Goal: Task Accomplishment & Management: Use online tool/utility

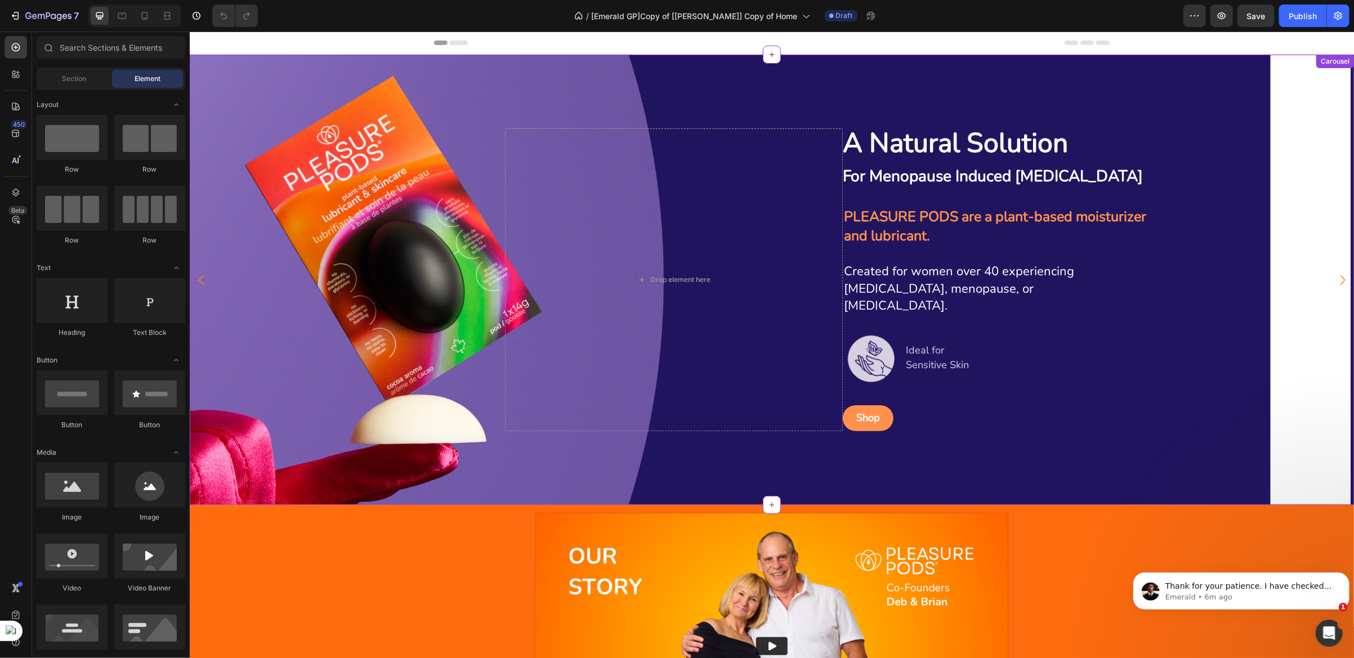
click at [884, 159] on strong "A Natural Solution" at bounding box center [954, 142] width 225 height 37
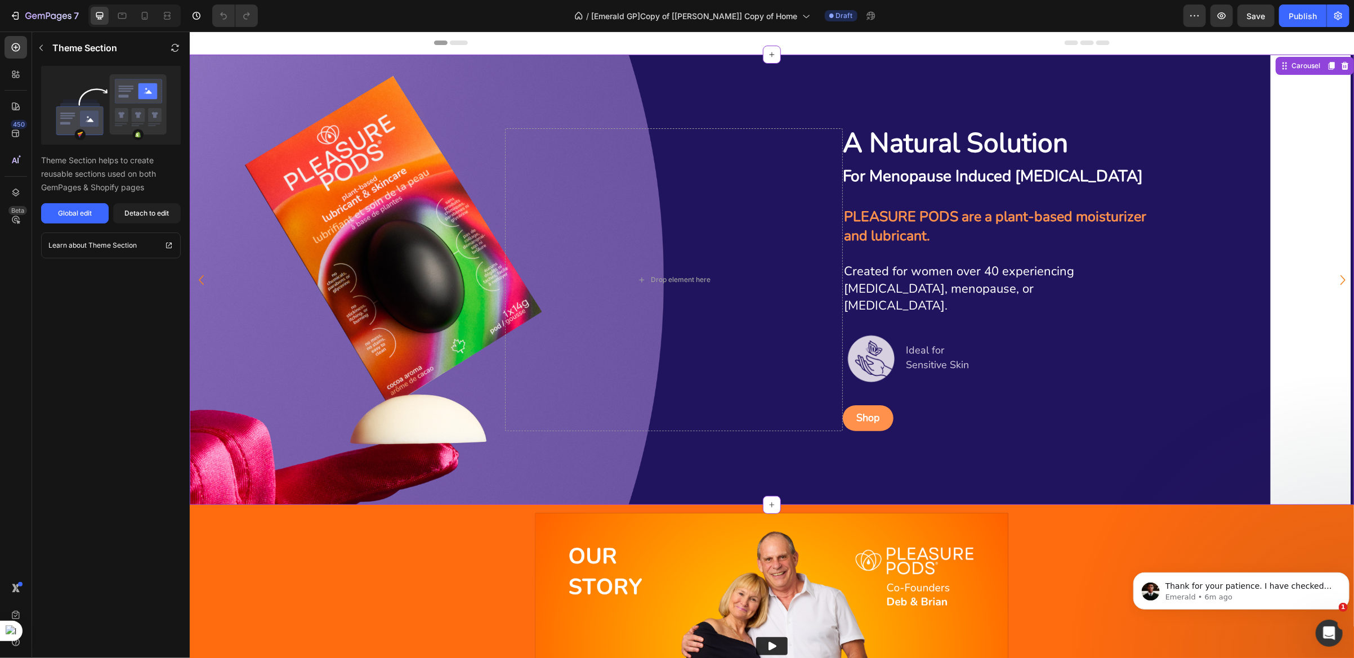
click at [1332, 280] on icon "Carousel Next Arrow" at bounding box center [1342, 280] width 20 height 20
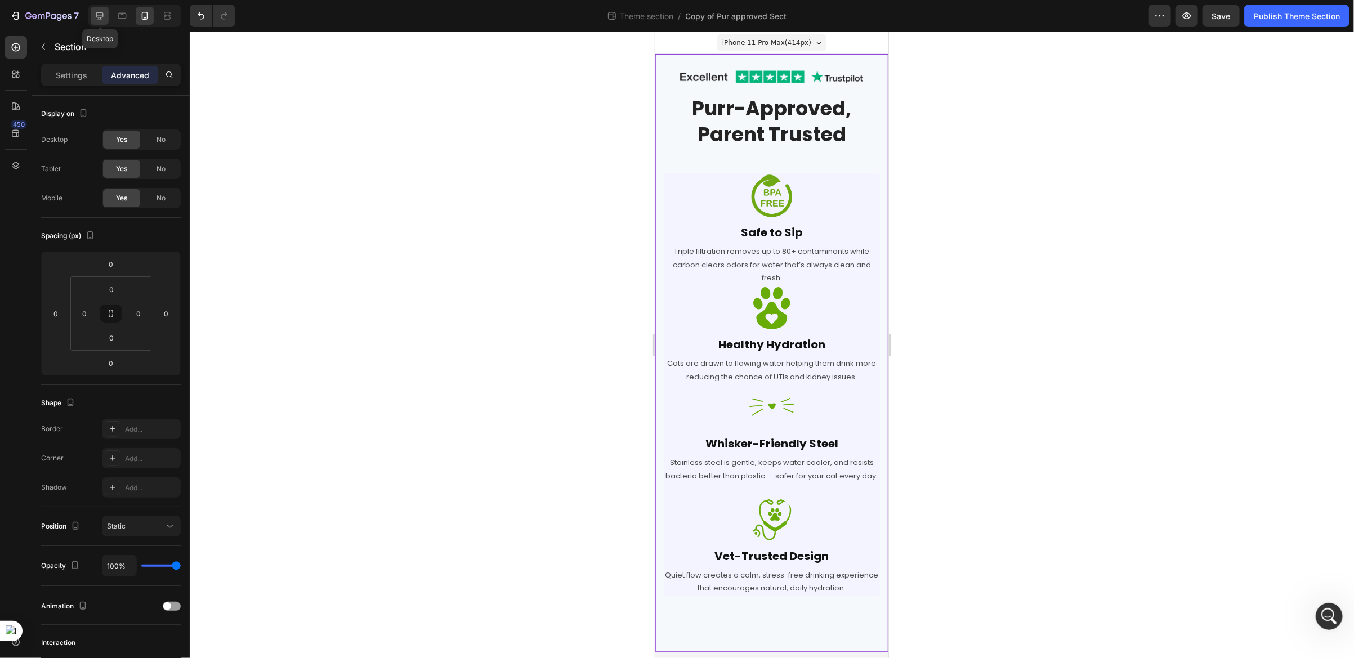
click at [102, 20] on icon at bounding box center [99, 15] width 11 height 11
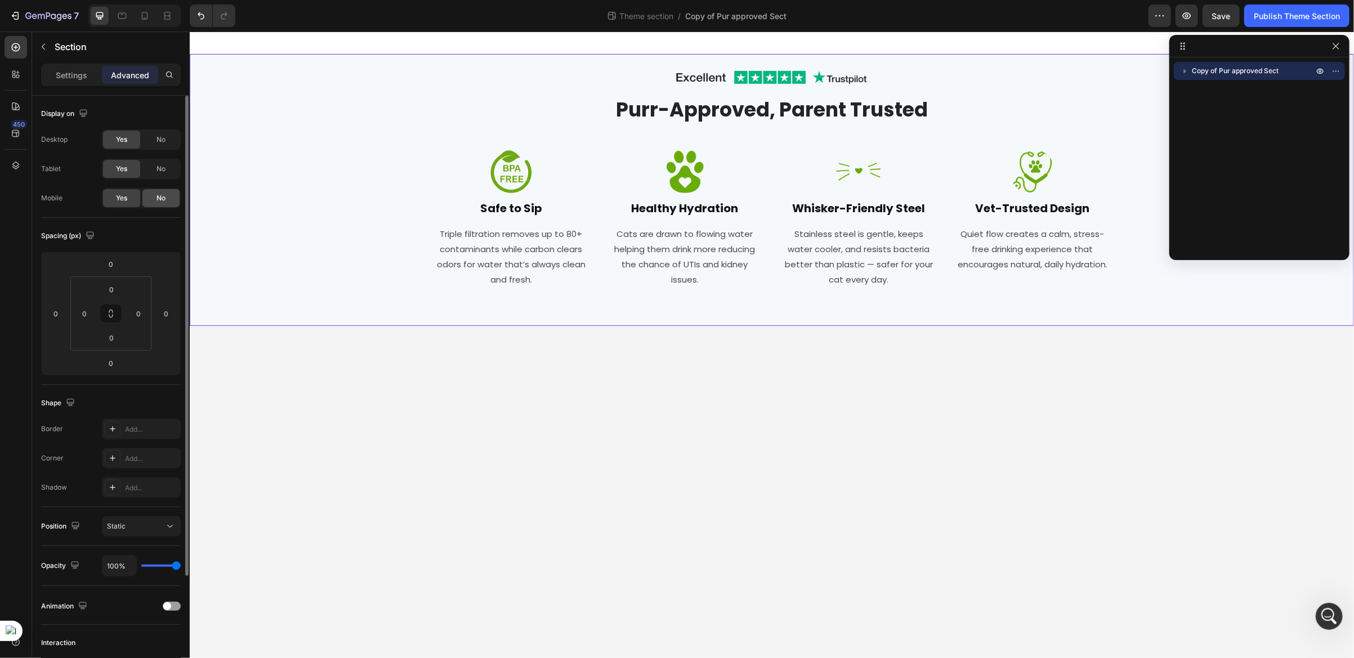
click at [152, 198] on div "No" at bounding box center [160, 198] width 37 height 18
click at [146, 20] on icon at bounding box center [144, 15] width 11 height 11
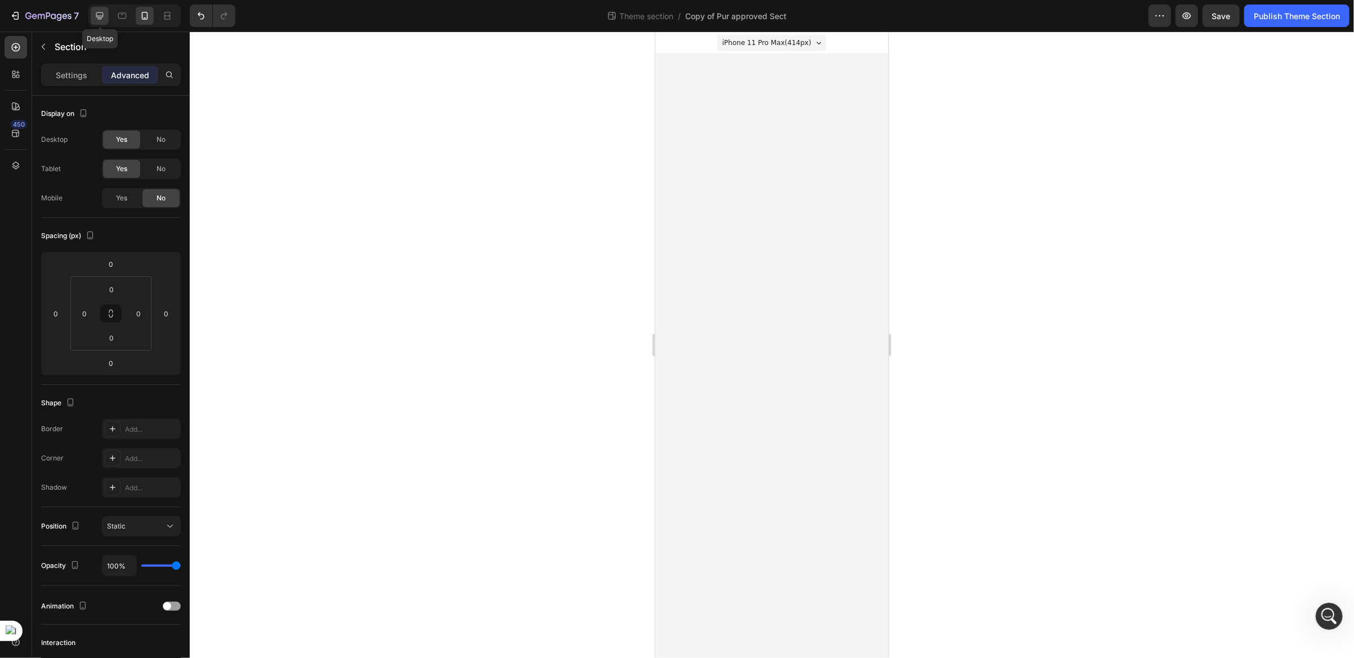
click at [102, 17] on icon at bounding box center [99, 15] width 7 height 7
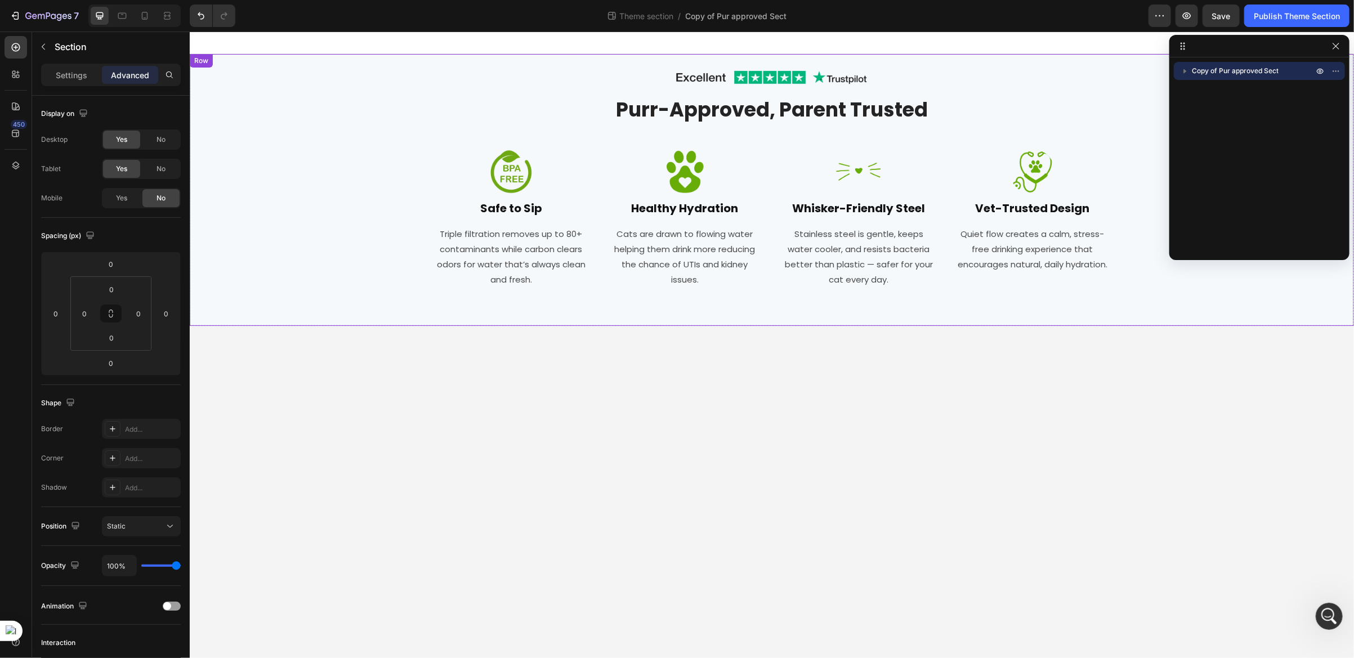
click at [1130, 83] on div "Image Row Purr-Approved, Parent Trusted Heading Row Image Safe to Sip Heading T…" at bounding box center [771, 189] width 1147 height 249
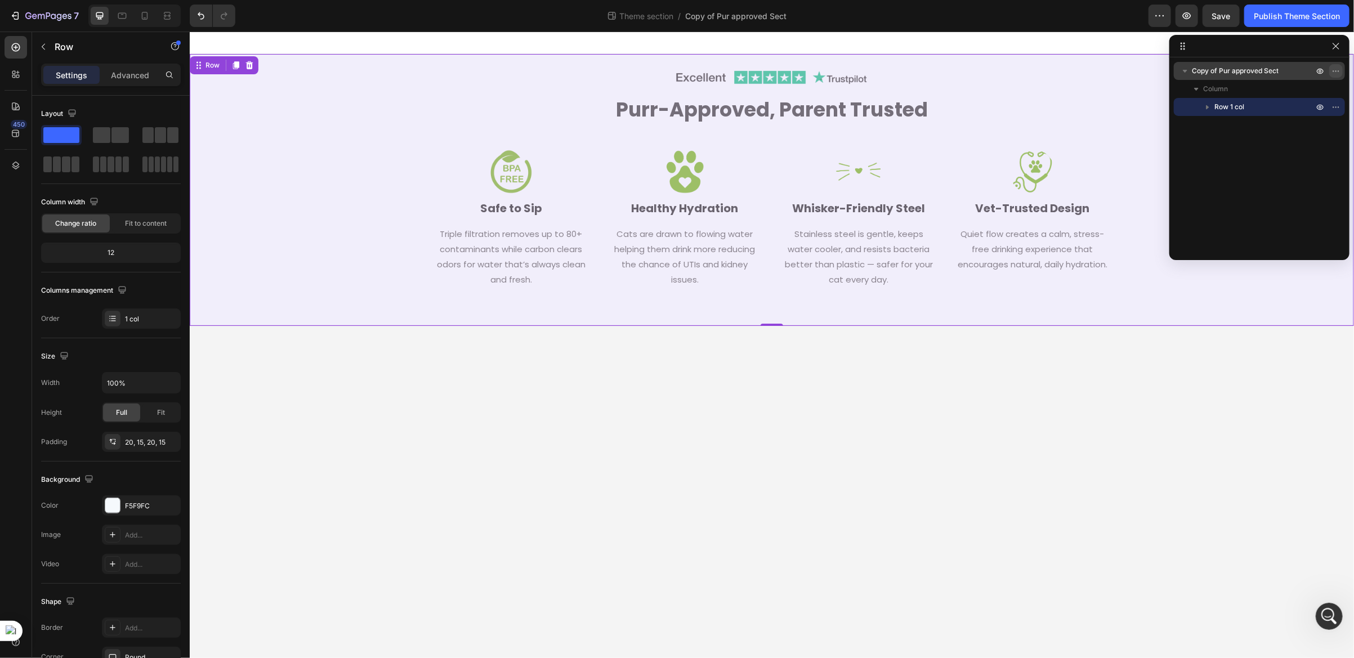
click at [1332, 70] on icon "button" at bounding box center [1335, 70] width 9 height 9
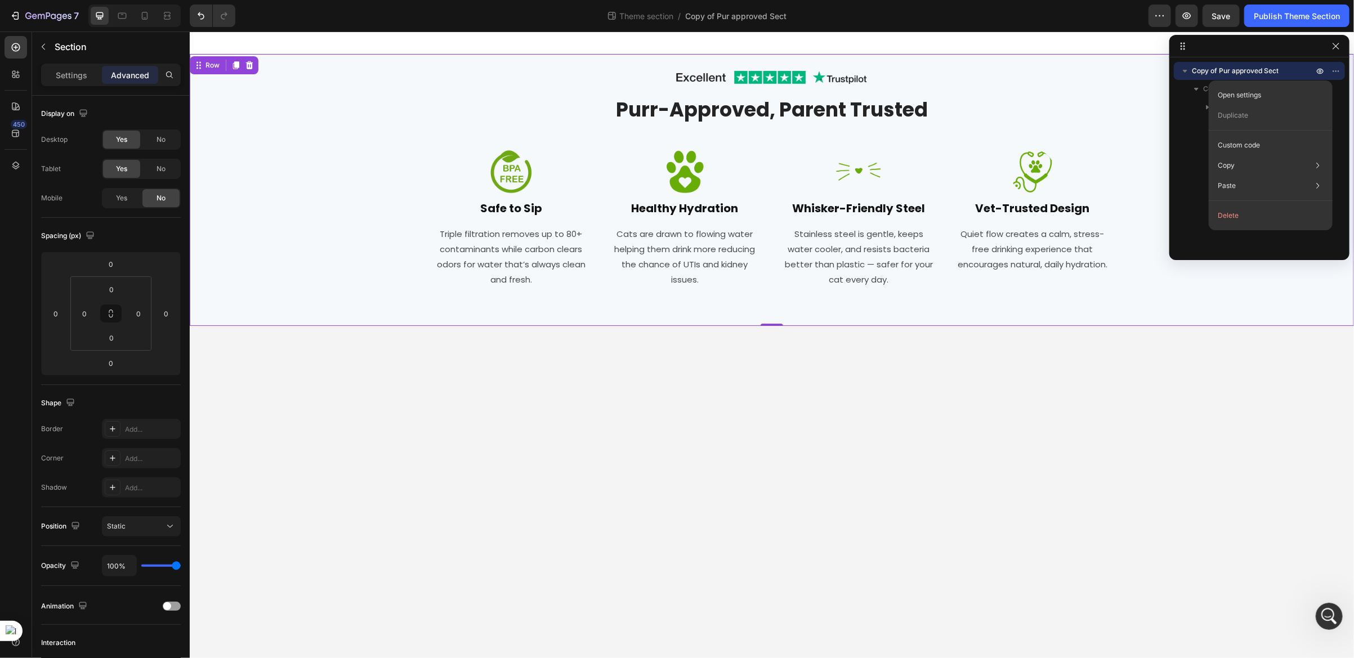
click at [417, 73] on div "Image Row Purr-Approved, Parent Trusted Heading Row Image Safe to Sip Heading T…" at bounding box center [771, 189] width 1147 height 249
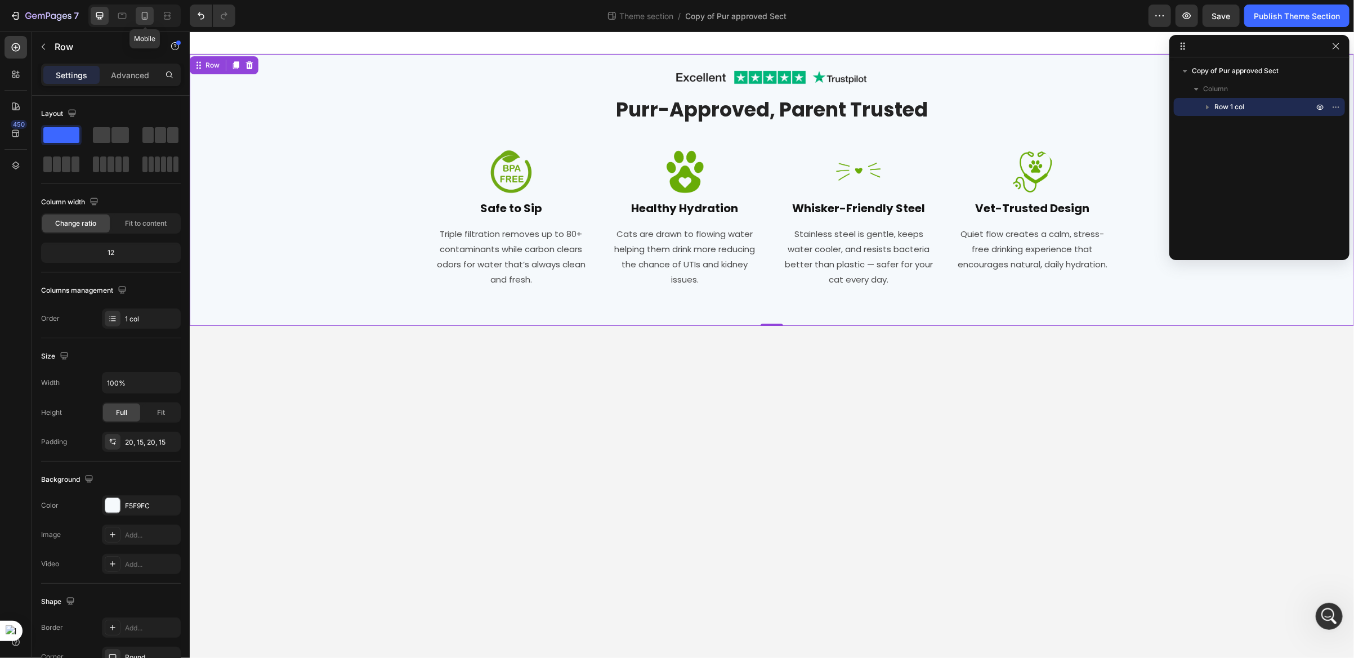
click at [147, 21] on icon at bounding box center [144, 15] width 11 height 11
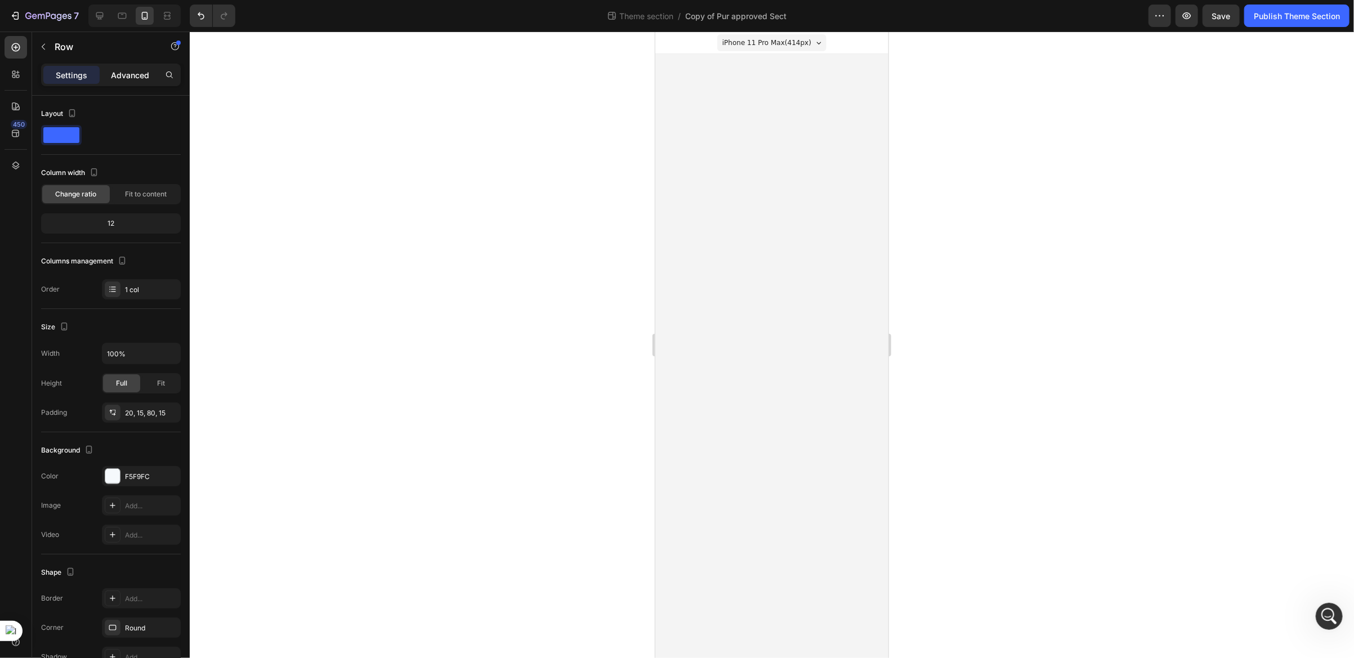
click at [120, 73] on p "Advanced" at bounding box center [130, 75] width 38 height 12
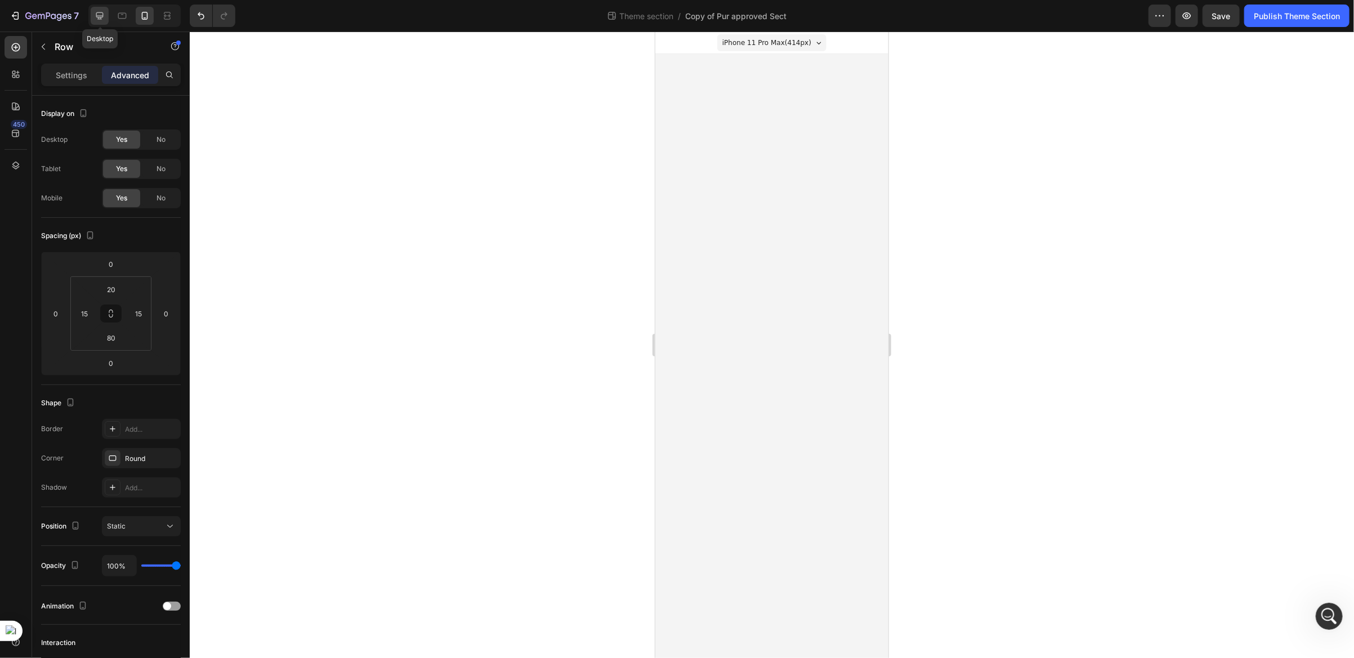
click at [91, 18] on div at bounding box center [100, 16] width 18 height 18
type input "20"
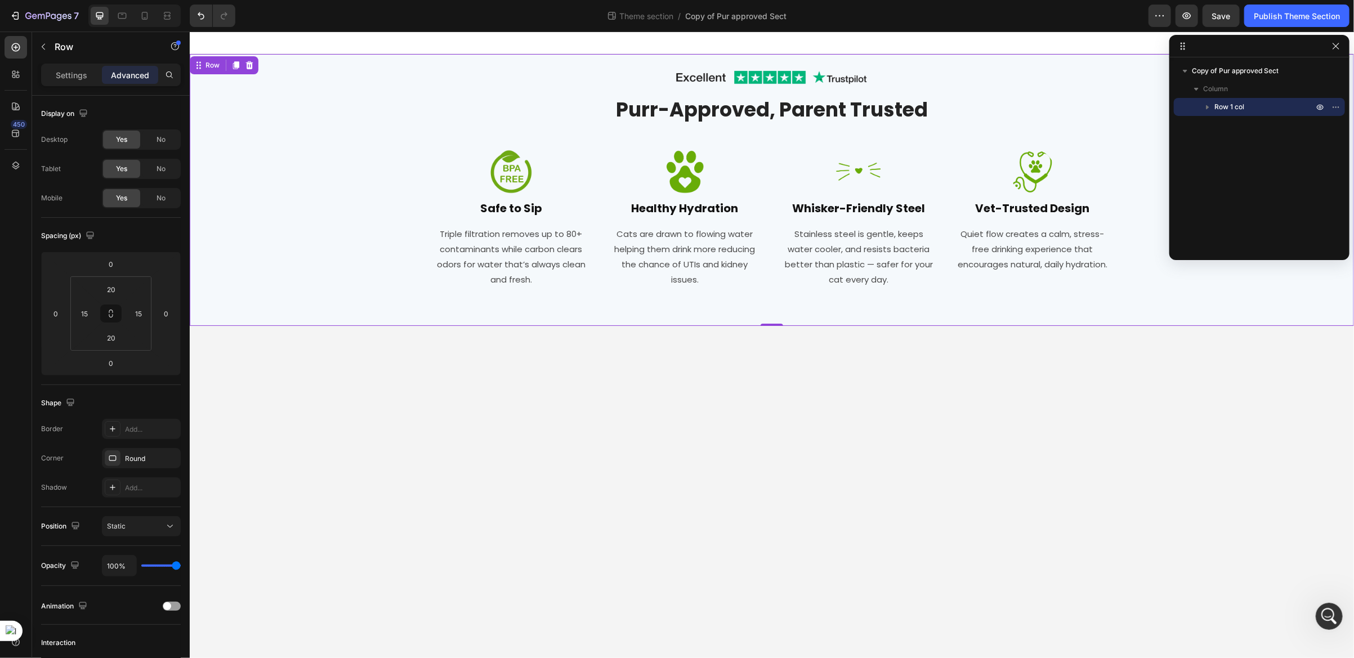
click at [375, 129] on div "Image Row Purr-Approved, Parent Trusted Heading Row Image Safe to Sip Heading T…" at bounding box center [771, 189] width 1147 height 249
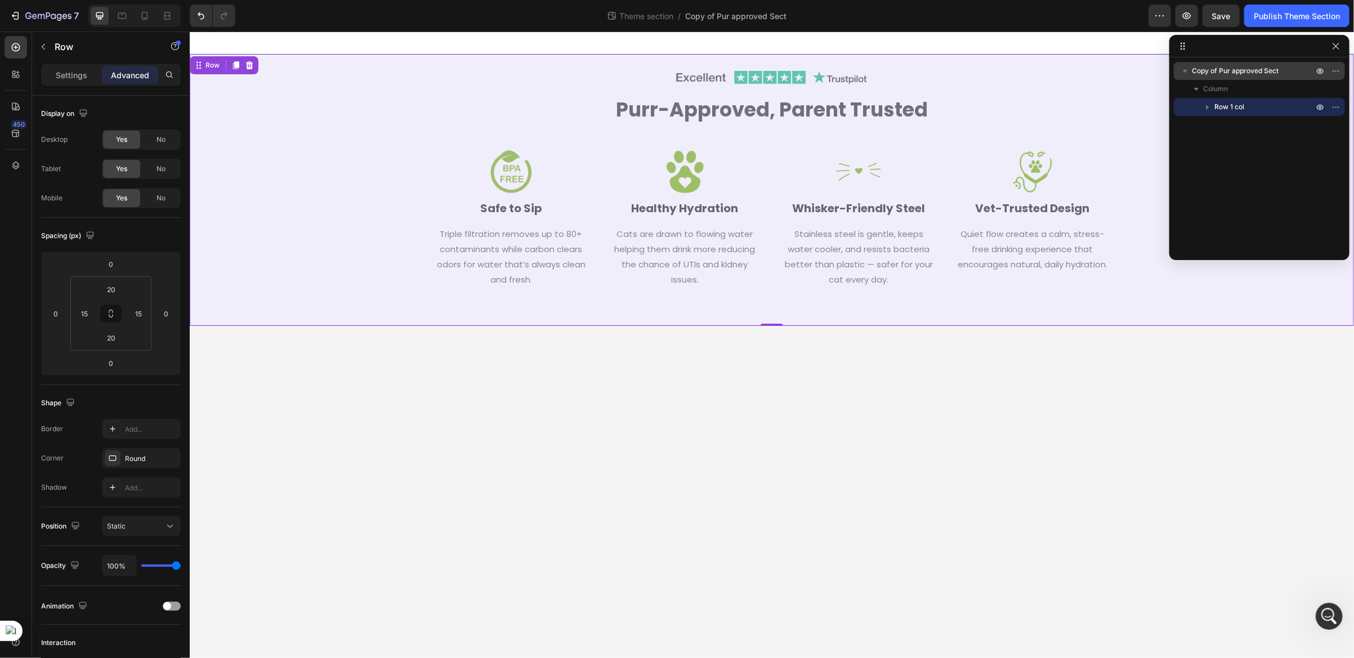
click at [1223, 70] on span "Copy of Pur approved Sect" at bounding box center [1235, 70] width 87 height 11
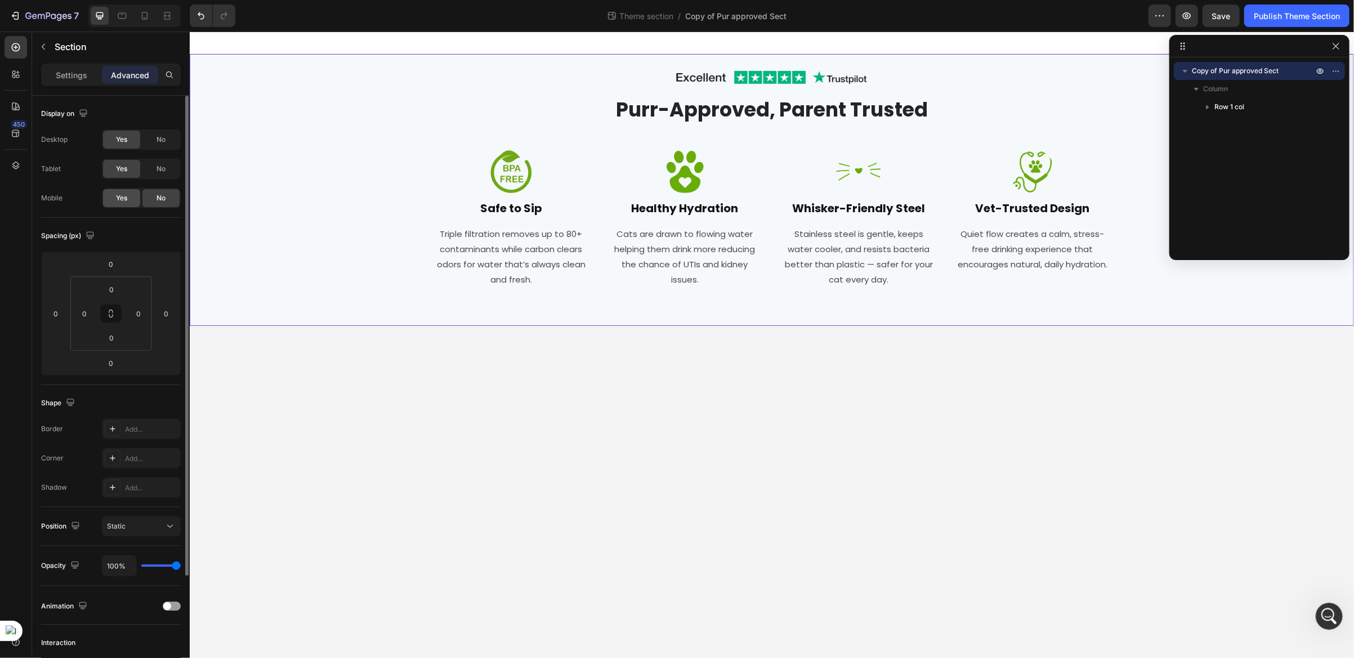
click at [124, 203] on div "Yes" at bounding box center [121, 198] width 37 height 18
click at [145, 17] on icon at bounding box center [144, 15] width 11 height 11
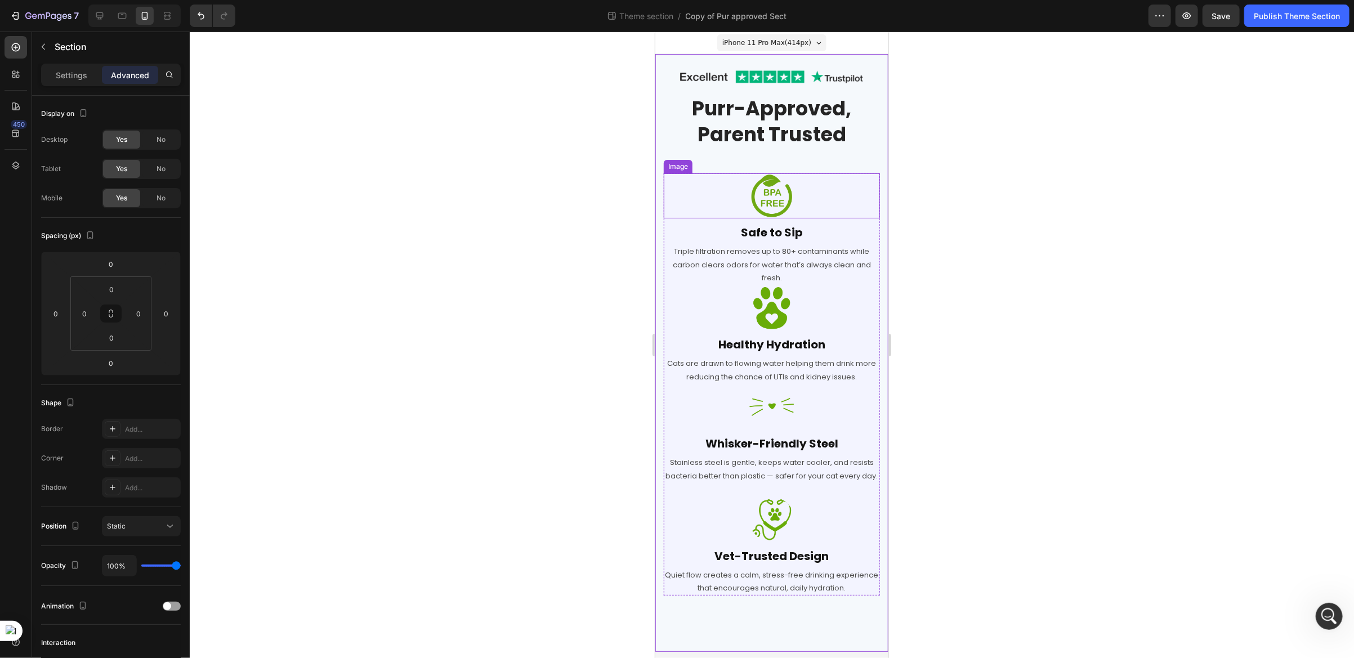
click at [784, 199] on img at bounding box center [771, 195] width 45 height 45
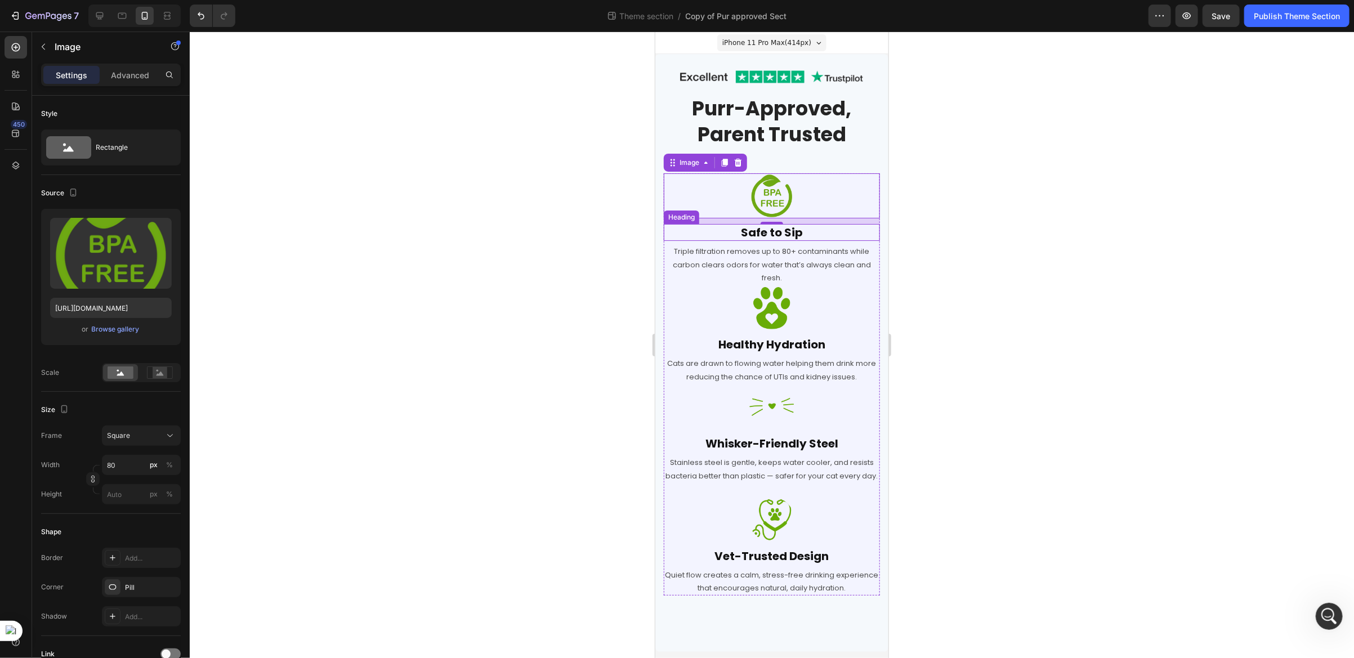
click at [752, 232] on h2 "Safe to Sip" at bounding box center [771, 231] width 216 height 17
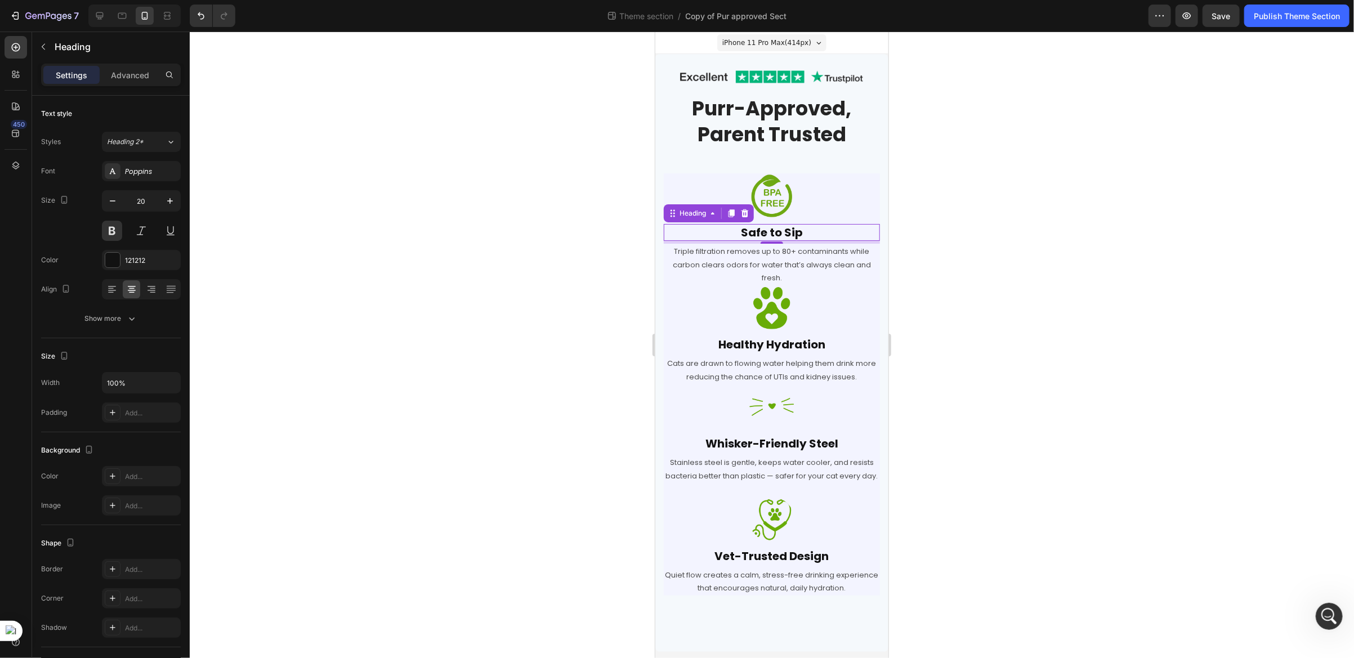
click at [800, 229] on h2 "Safe to Sip" at bounding box center [771, 231] width 216 height 17
click at [94, 20] on icon at bounding box center [99, 15] width 11 height 11
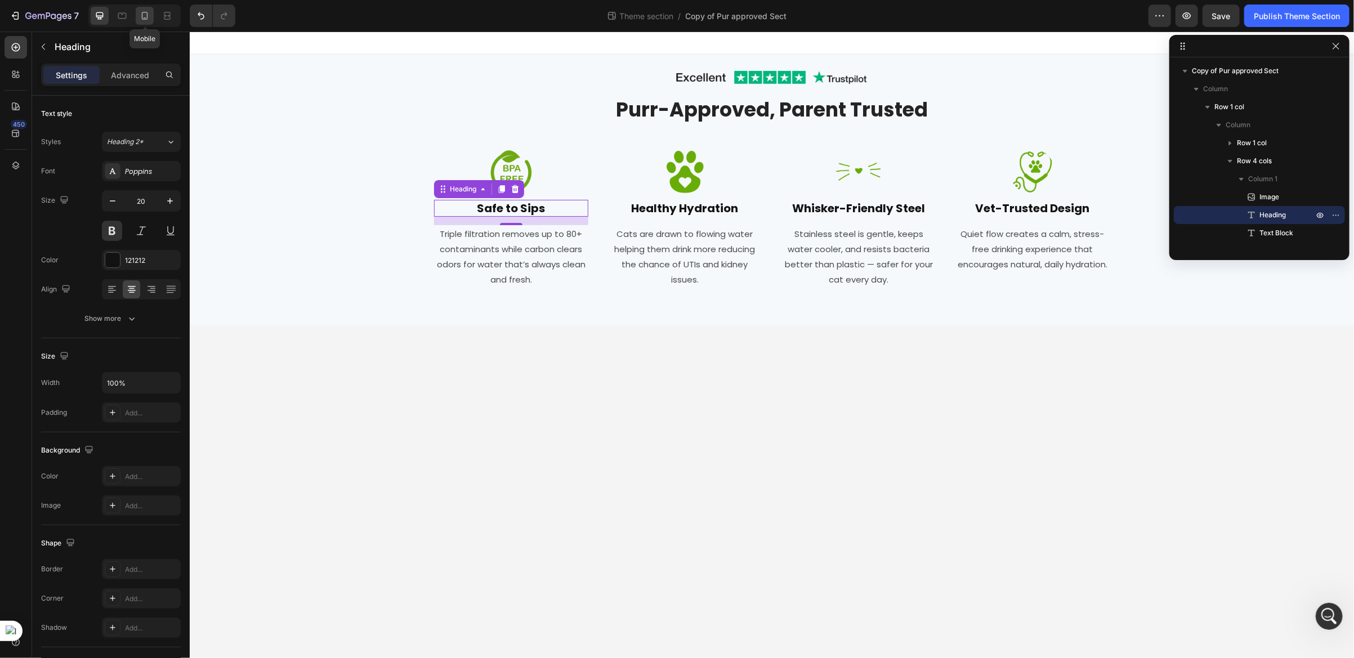
click at [144, 17] on icon at bounding box center [144, 15] width 11 height 11
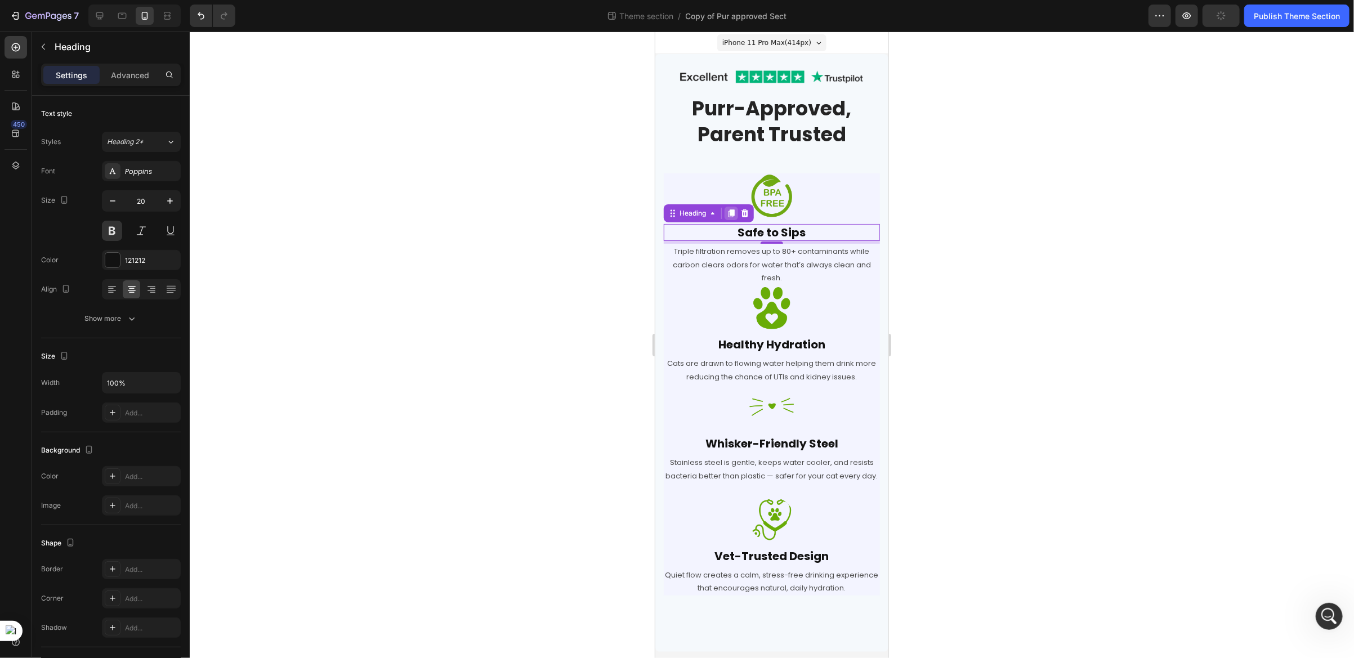
click at [730, 216] on icon at bounding box center [731, 213] width 6 height 8
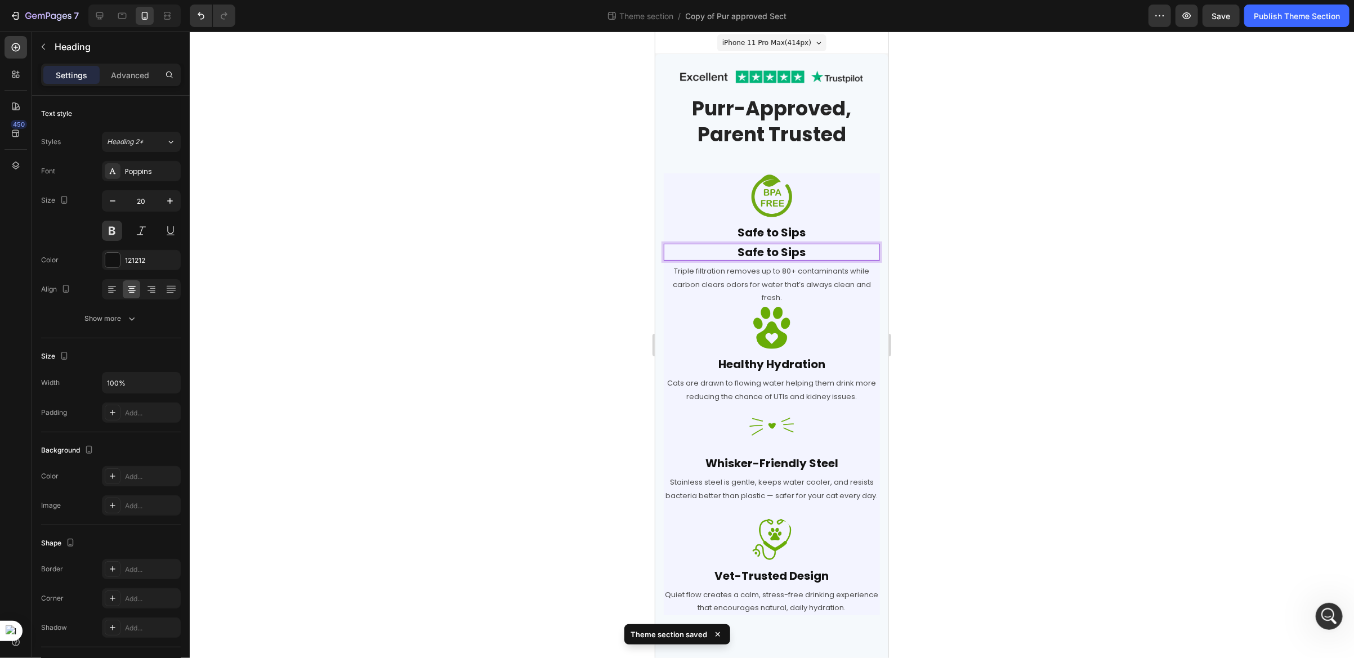
click at [797, 249] on p "Safe to Sips" at bounding box center [771, 251] width 214 height 15
click at [136, 77] on p "Advanced" at bounding box center [130, 75] width 38 height 12
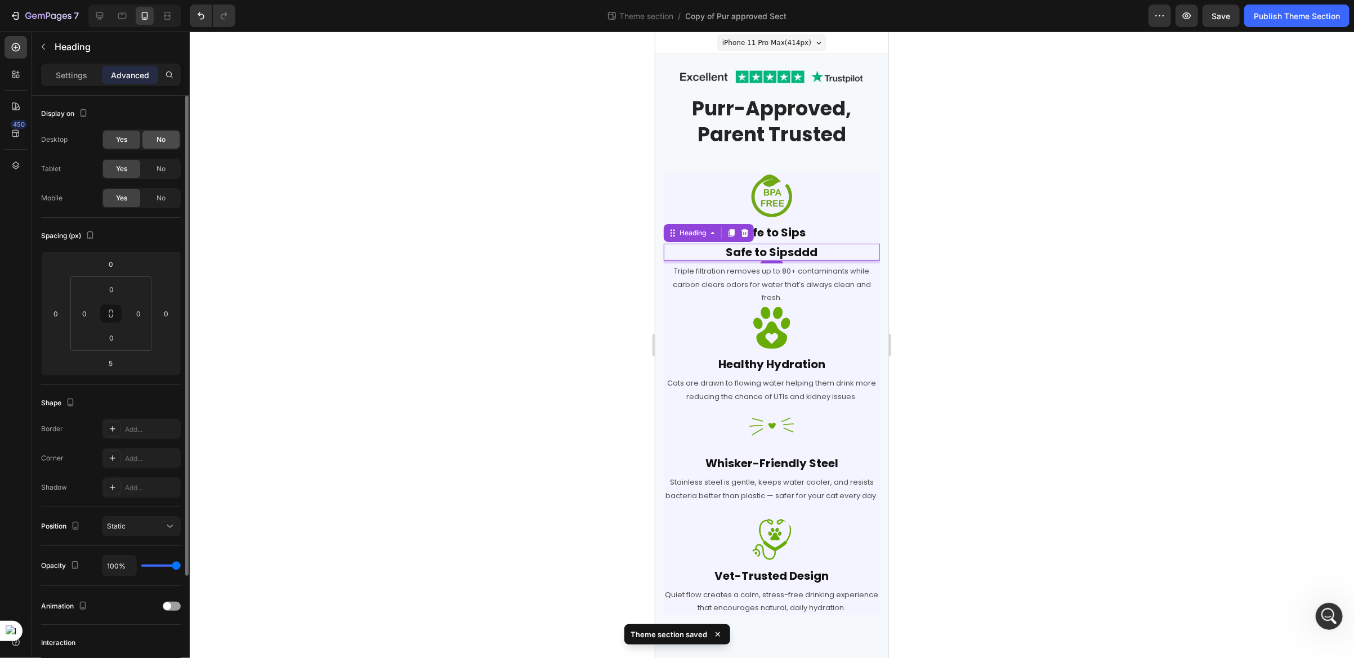
click at [151, 142] on div "No" at bounding box center [160, 140] width 37 height 18
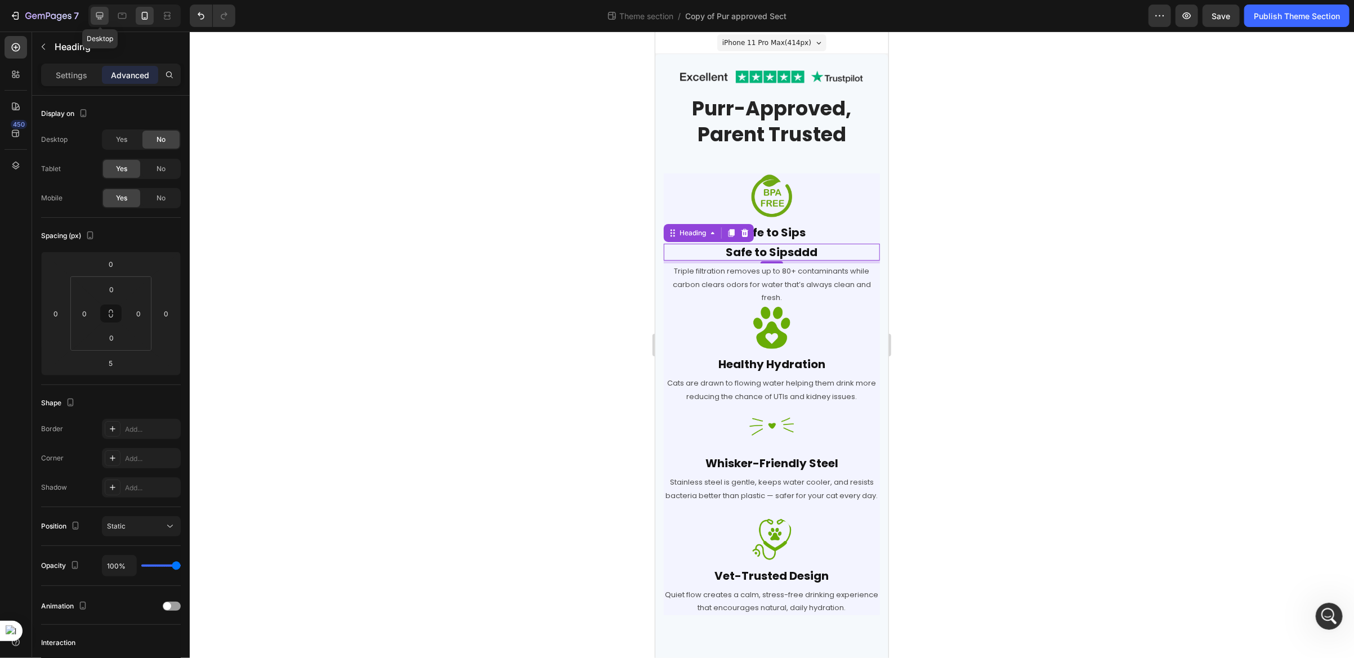
click at [96, 19] on icon at bounding box center [99, 15] width 11 height 11
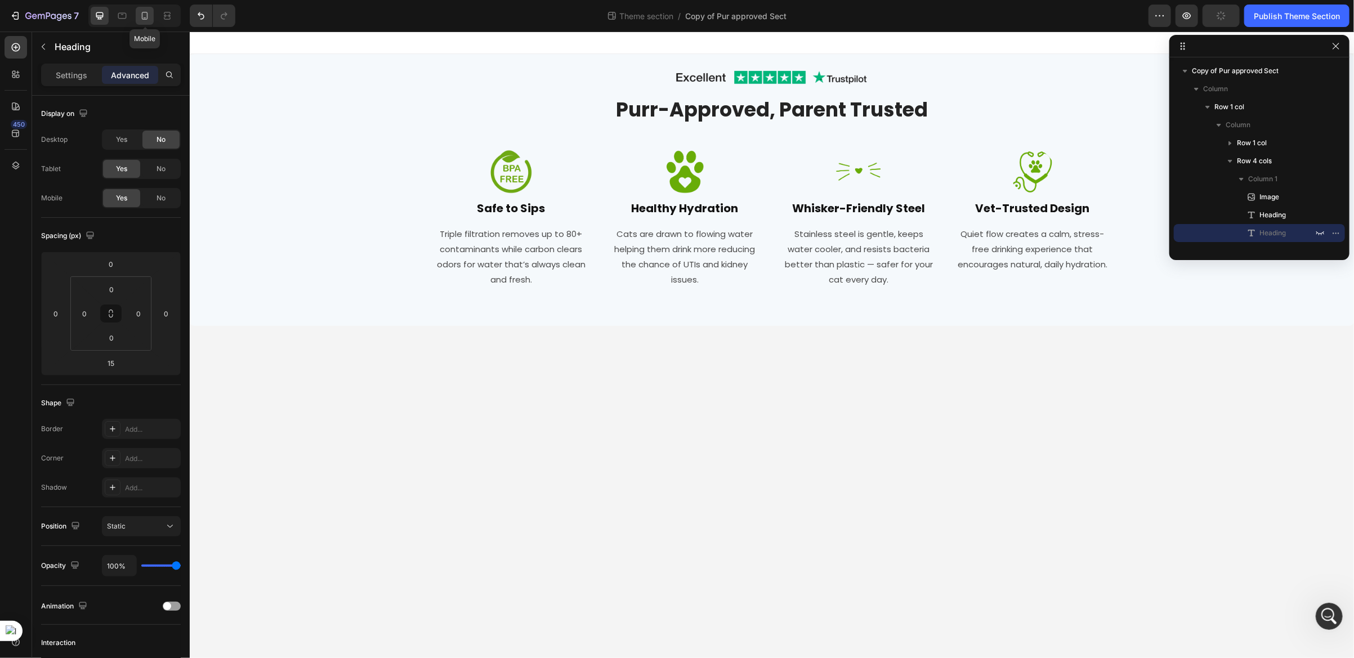
click at [146, 20] on icon at bounding box center [144, 15] width 11 height 11
type input "5"
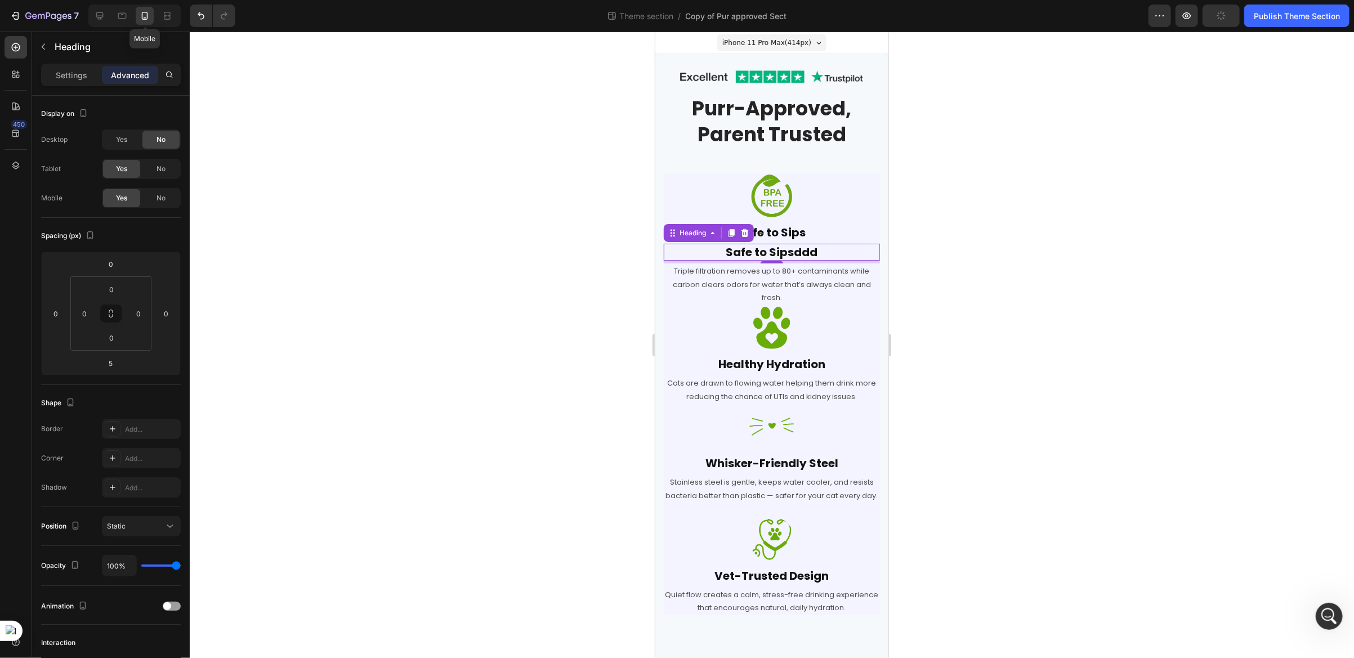
scroll to position [25, 0]
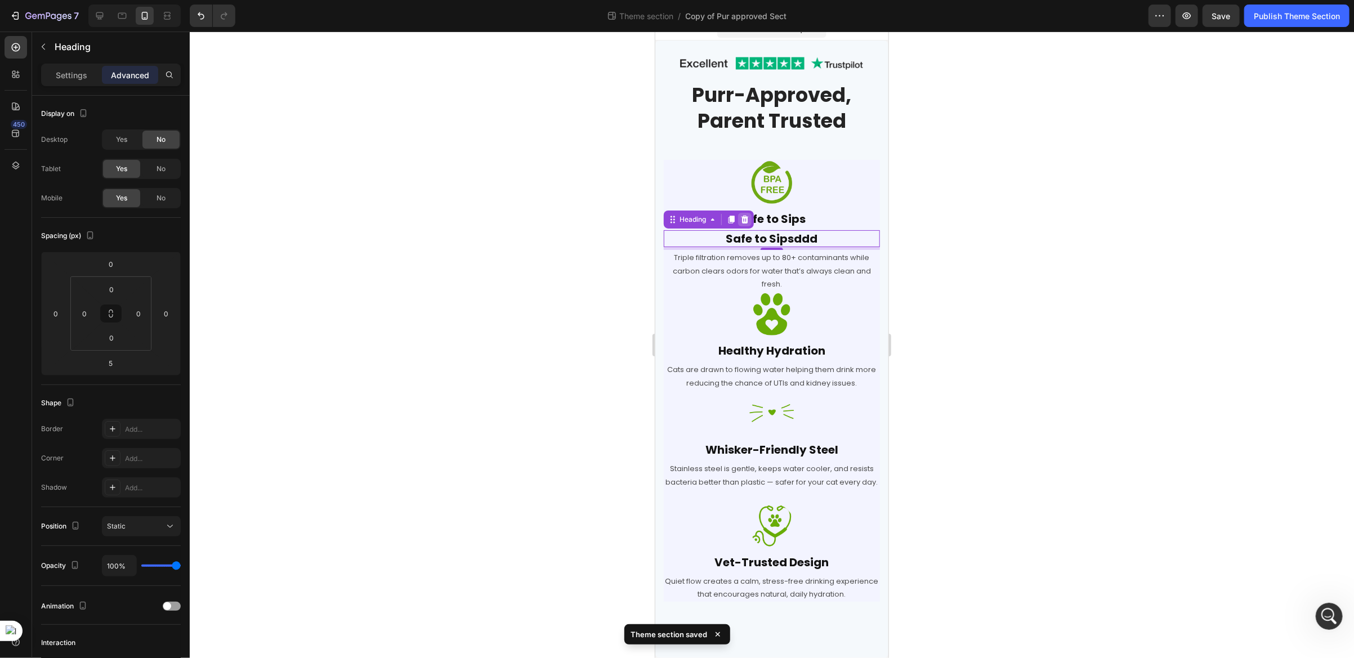
click at [745, 215] on icon at bounding box center [744, 219] width 7 height 8
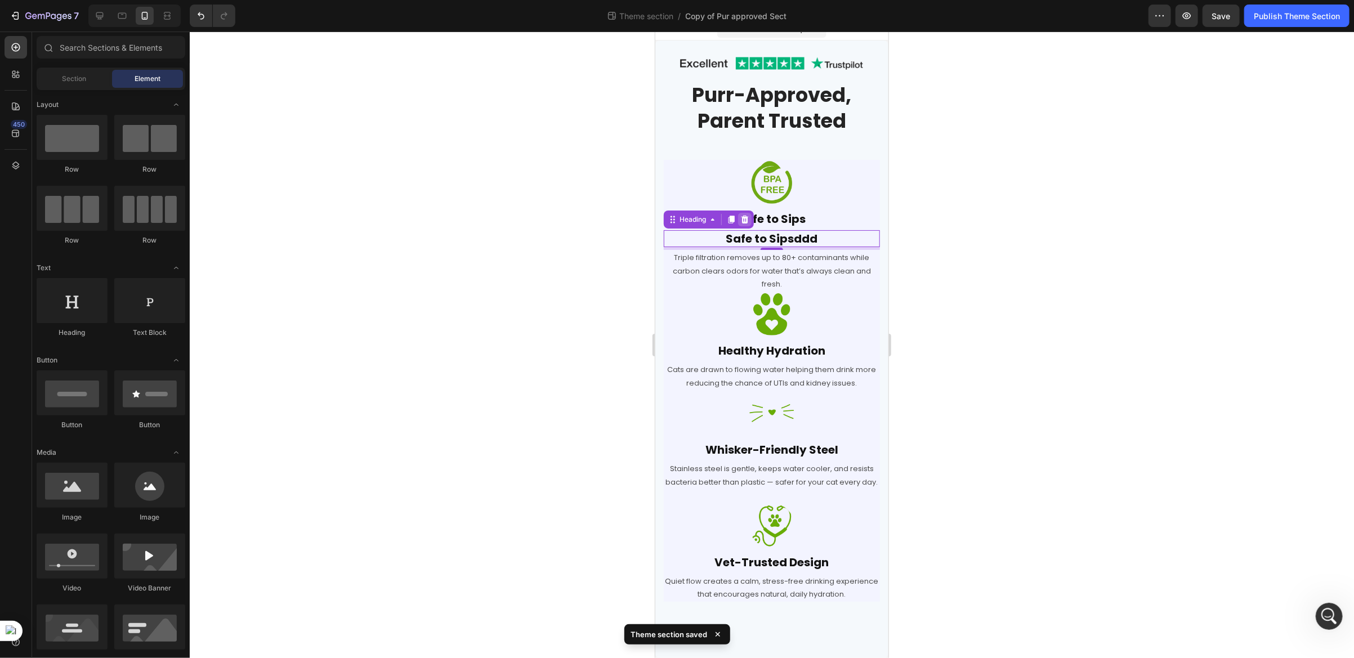
scroll to position [6, 0]
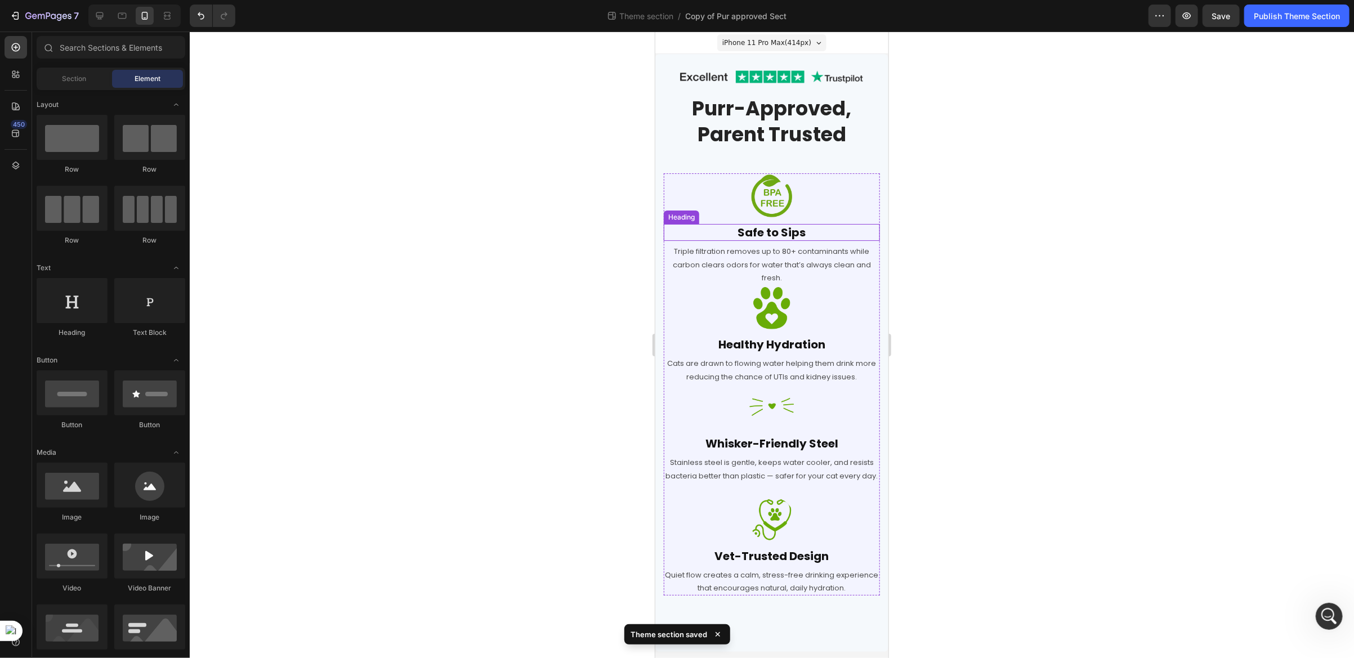
click at [803, 225] on p "Safe to Sips" at bounding box center [771, 232] width 214 height 15
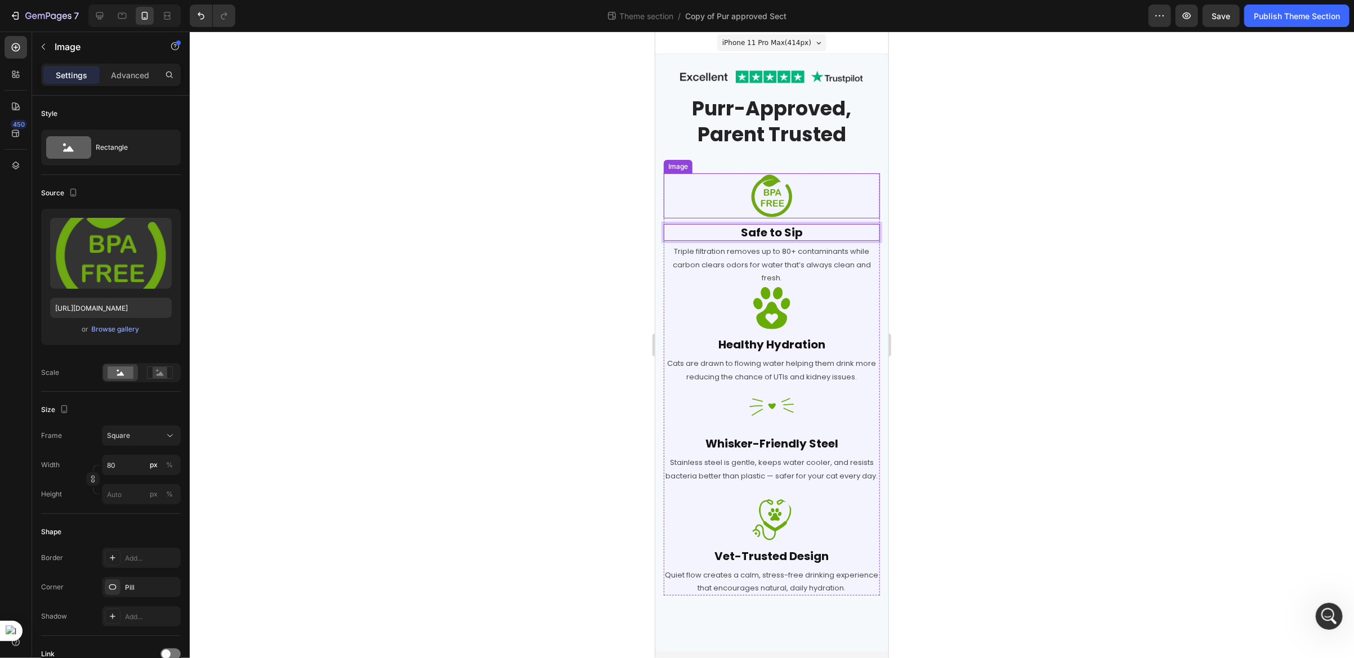
click at [788, 187] on div at bounding box center [771, 195] width 216 height 45
click at [102, 16] on icon at bounding box center [99, 15] width 11 height 11
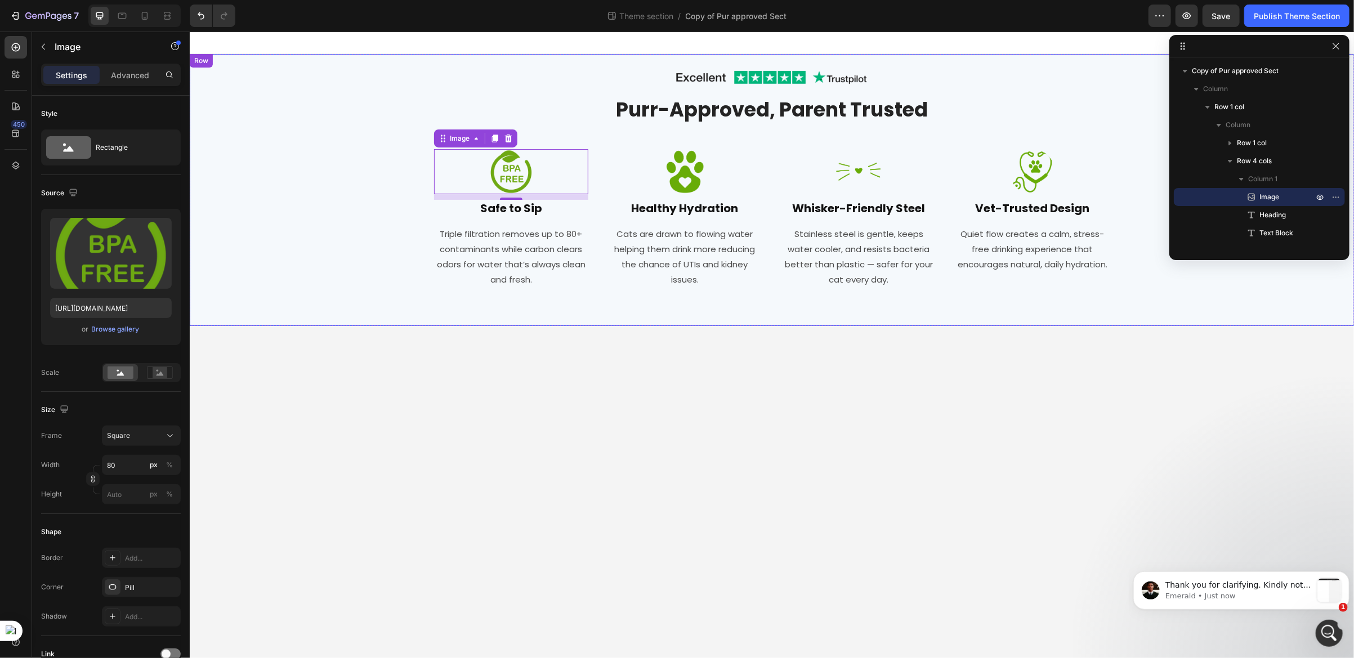
click at [420, 179] on div "Image Row Purr-Approved, Parent Trusted Heading Row Image 10 Safe to Sip Headin…" at bounding box center [771, 189] width 1147 height 249
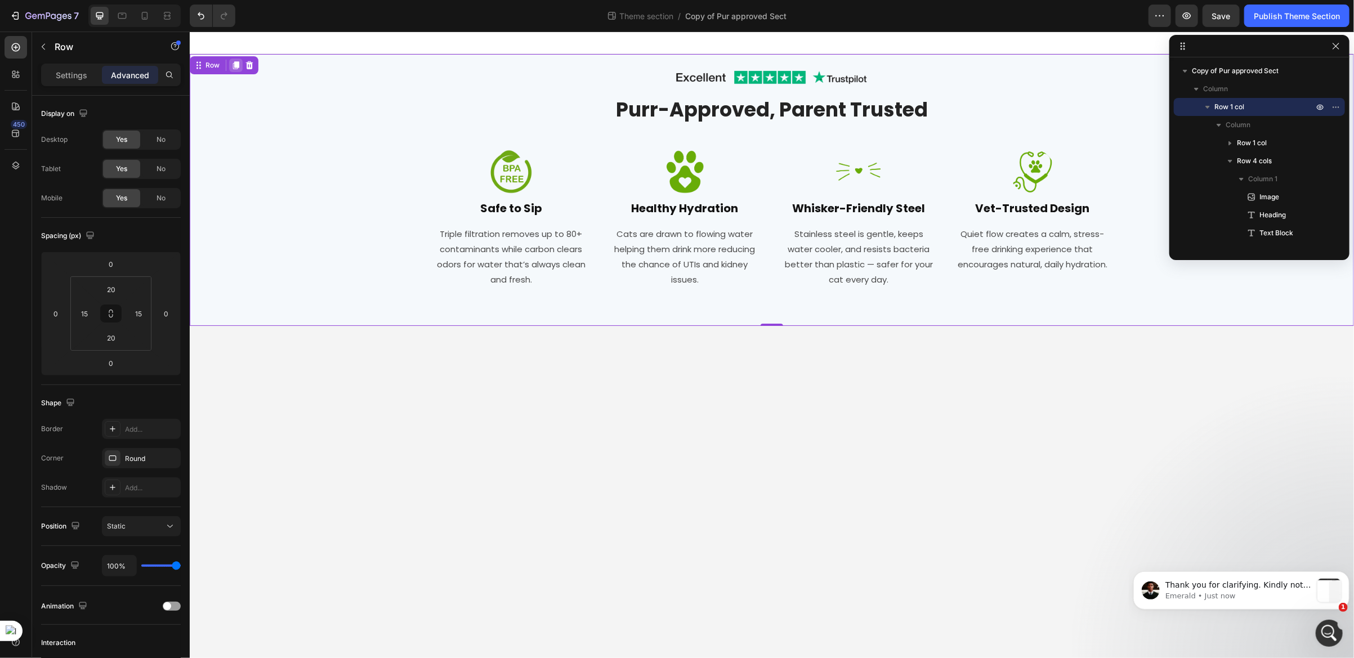
click at [236, 68] on icon at bounding box center [235, 64] width 9 height 9
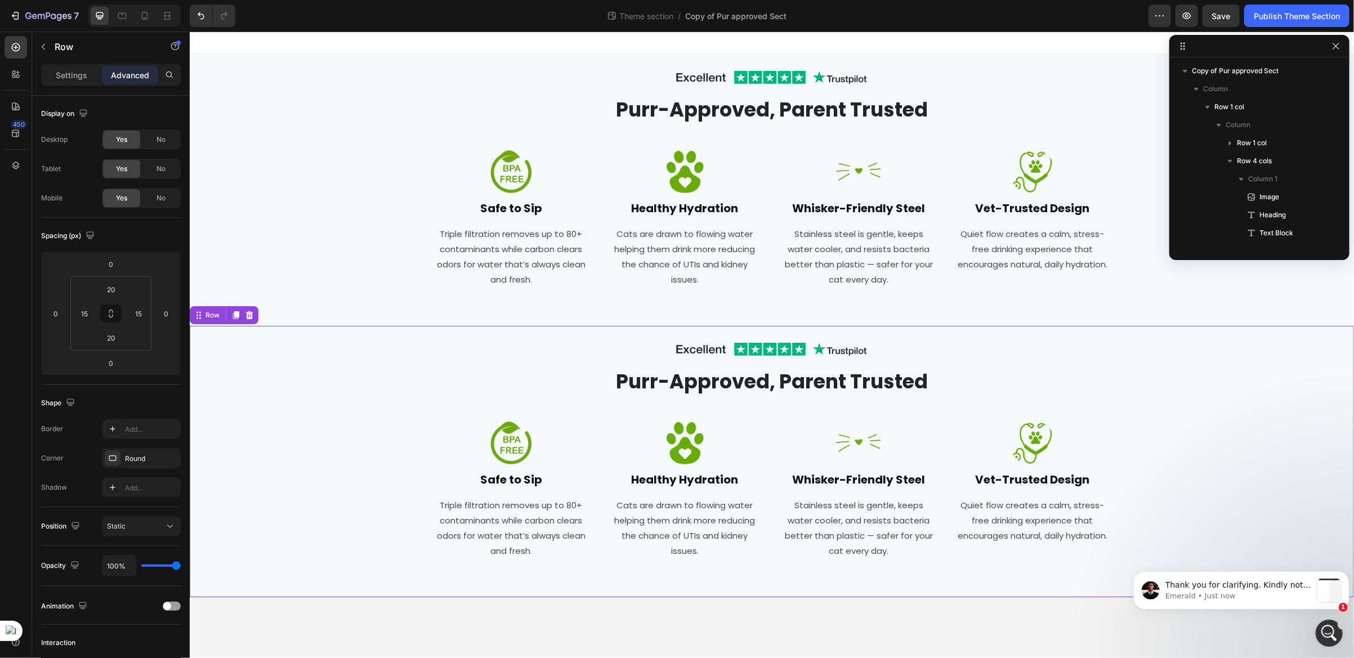
scroll to position [228, 0]
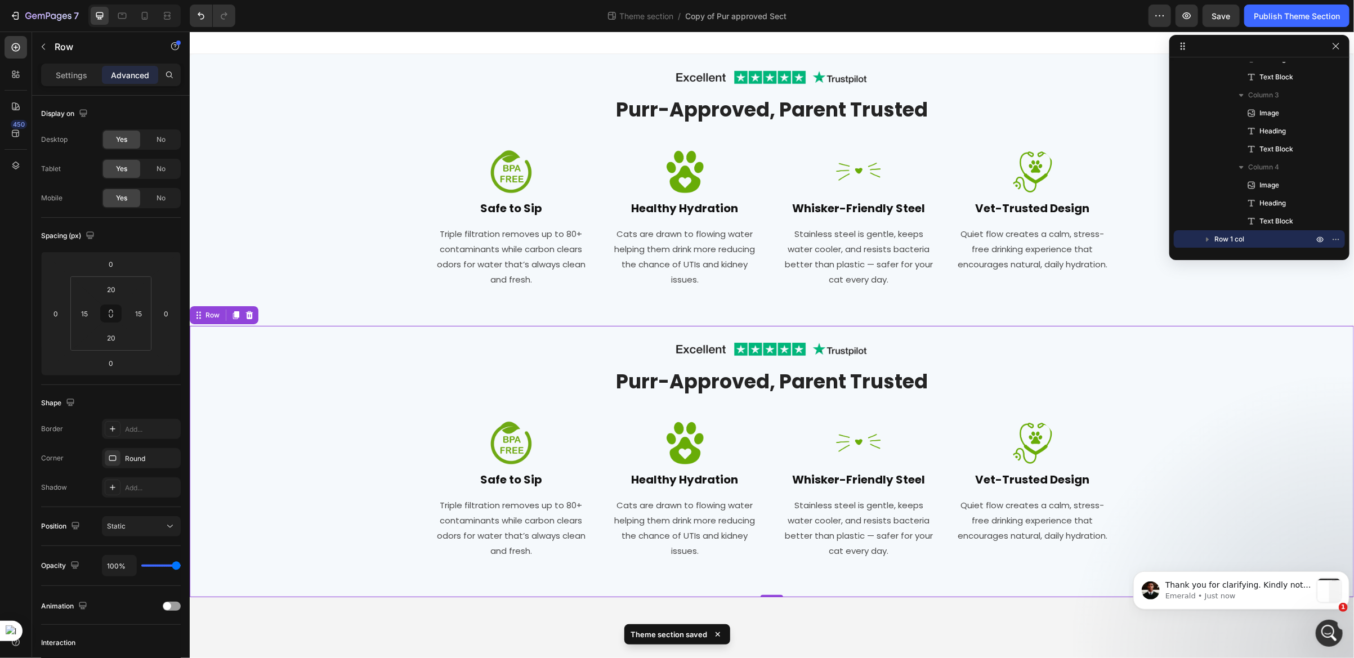
click at [233, 387] on div "Image Row Purr-Approved, Parent Trusted Heading Row Image Safe to Sip Heading T…" at bounding box center [771, 461] width 1147 height 249
click at [79, 75] on p "Settings" at bounding box center [72, 75] width 32 height 12
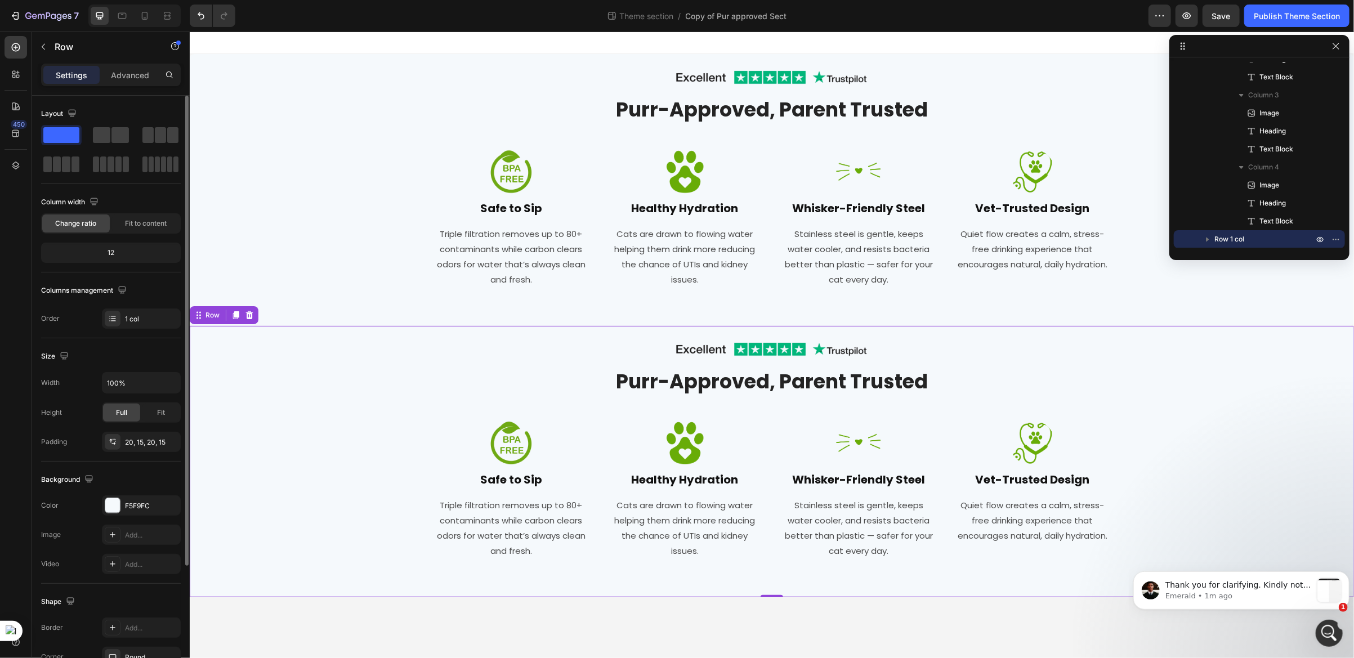
scroll to position [156, 0]
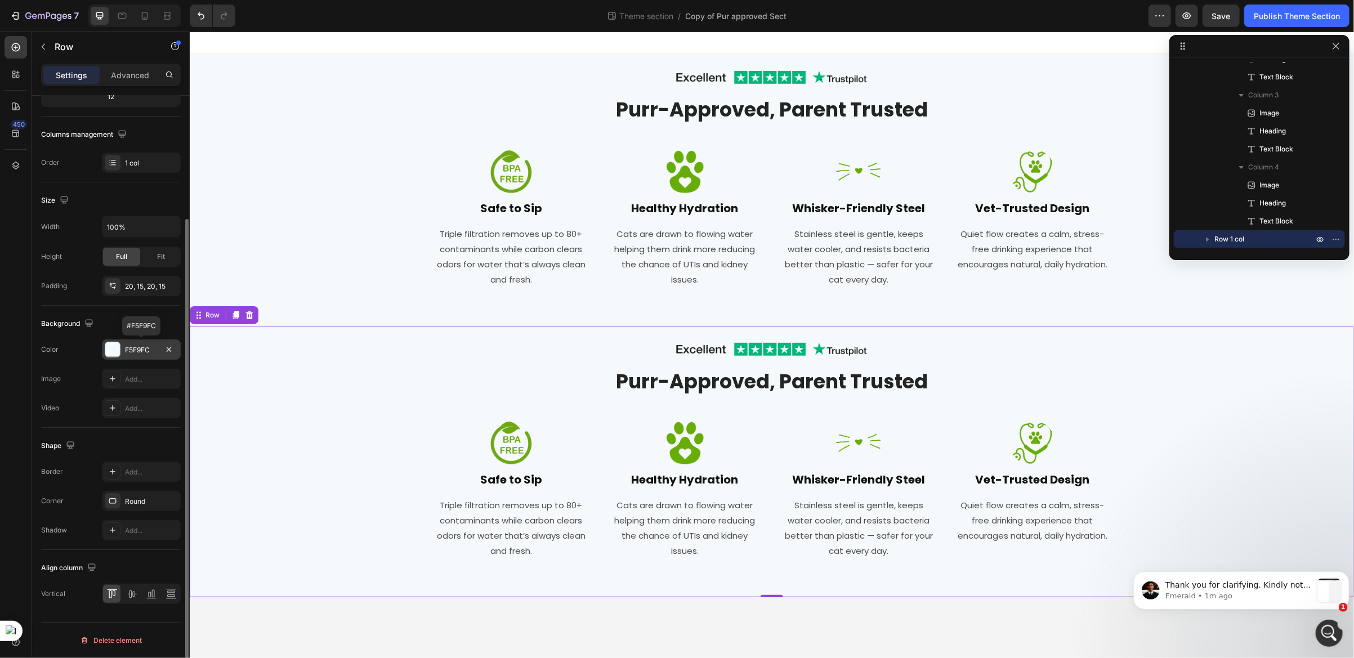
click at [129, 350] on div "F5F9FC" at bounding box center [141, 350] width 33 height 10
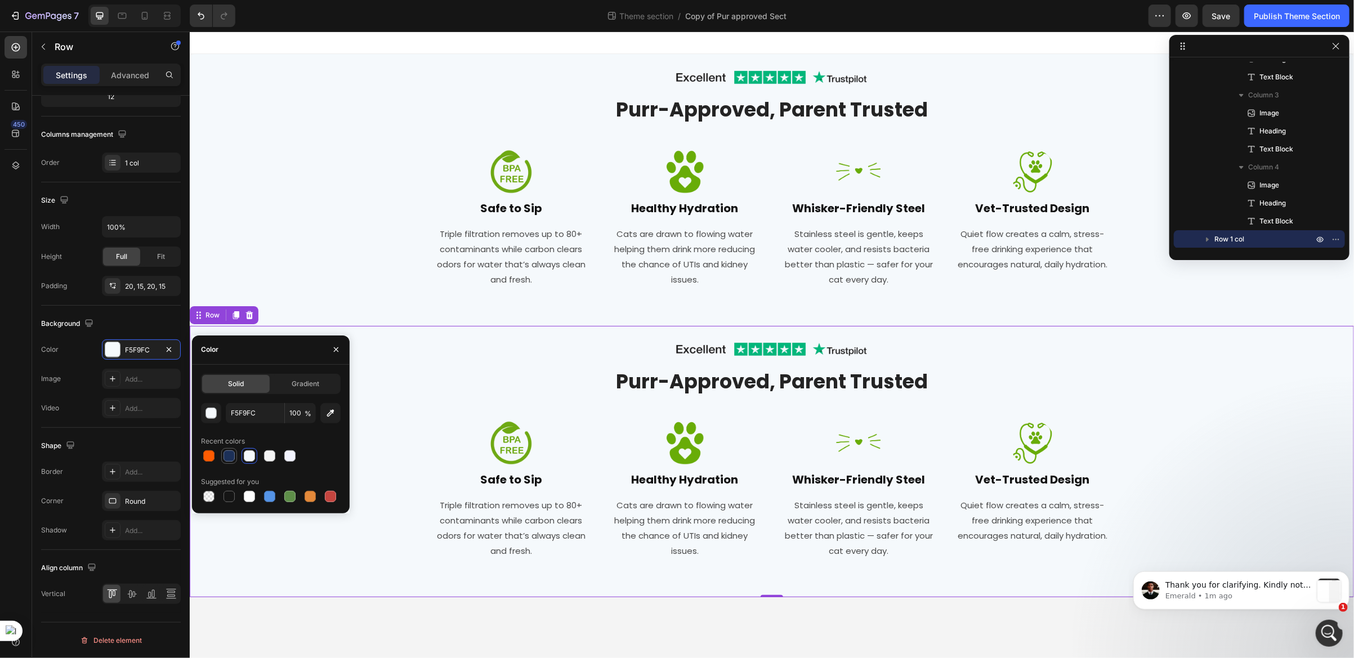
click at [224, 457] on div at bounding box center [228, 455] width 11 height 11
type input "1C3058"
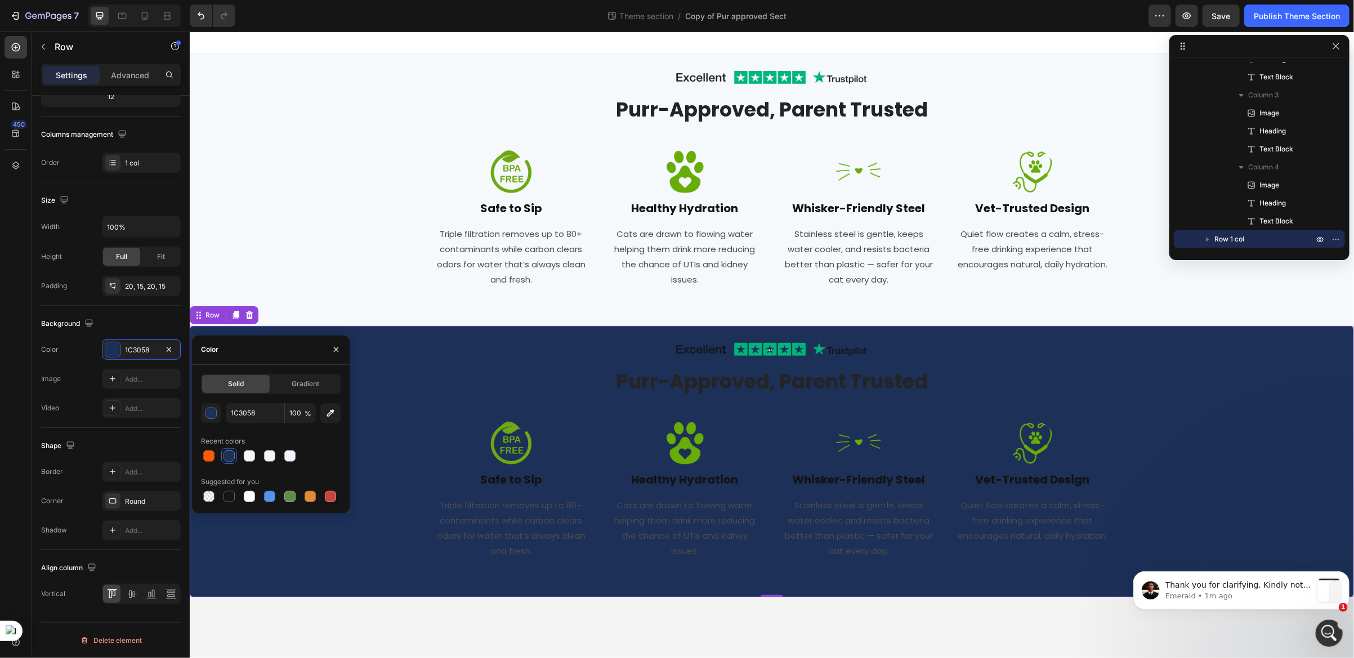
click at [407, 368] on div "Image Row Purr-Approved, Parent Trusted Heading Row Image Safe to Sip Heading T…" at bounding box center [771, 461] width 1147 height 249
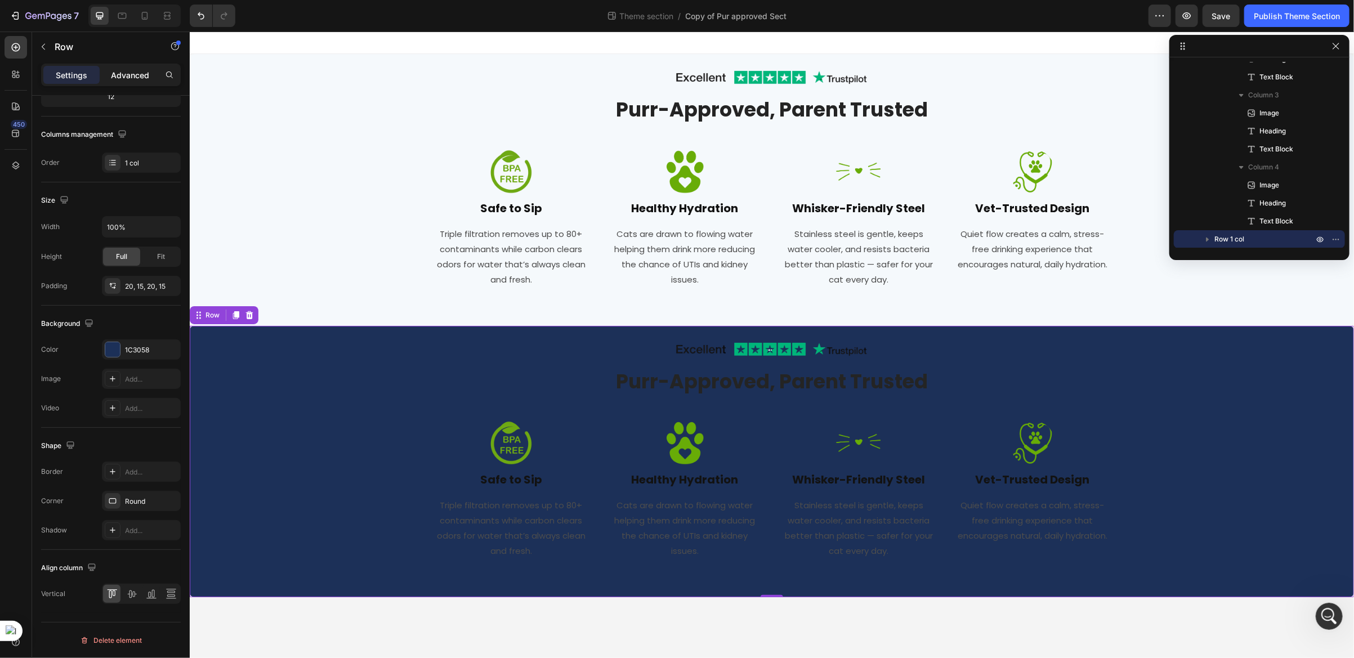
click at [128, 73] on p "Advanced" at bounding box center [130, 75] width 38 height 12
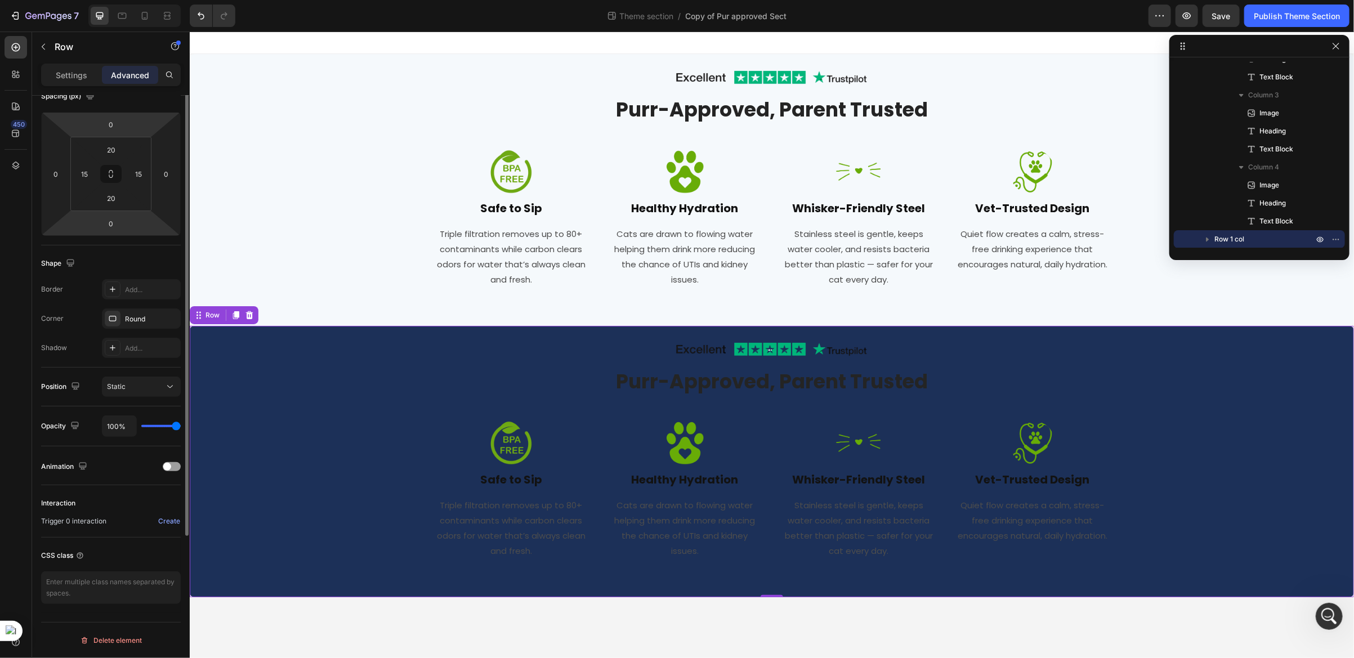
scroll to position [0, 0]
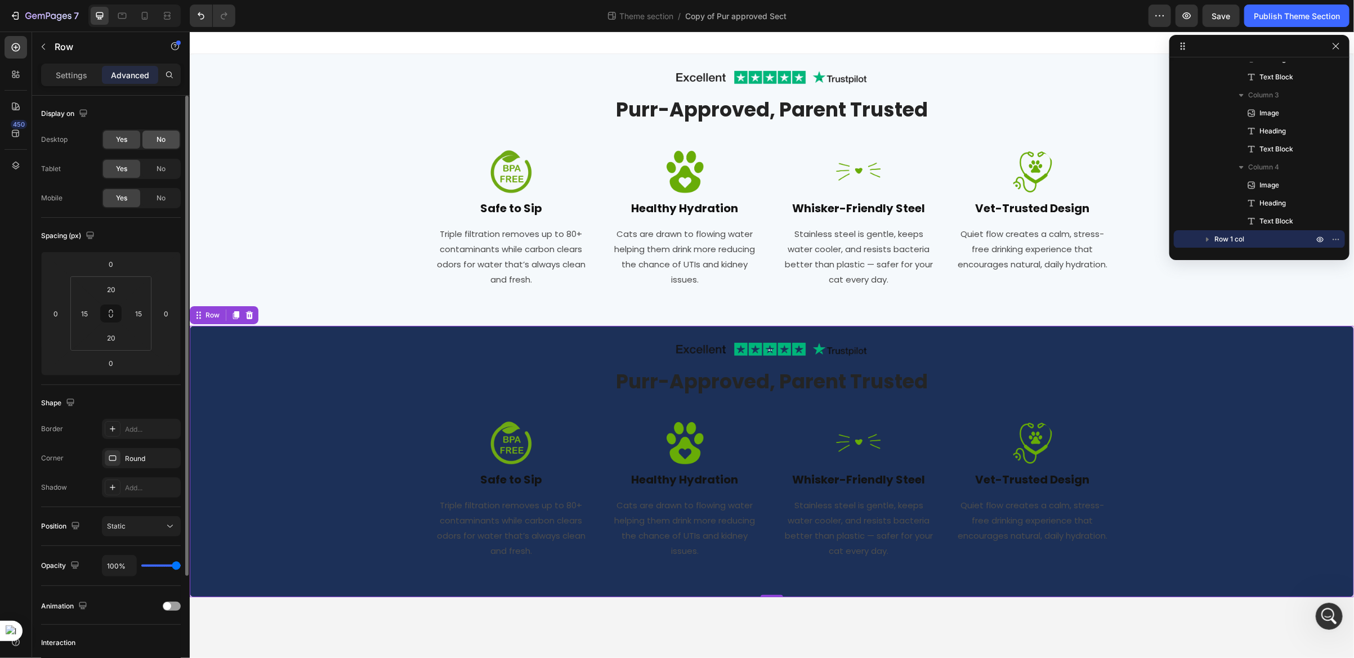
click at [153, 142] on div "No" at bounding box center [160, 140] width 37 height 18
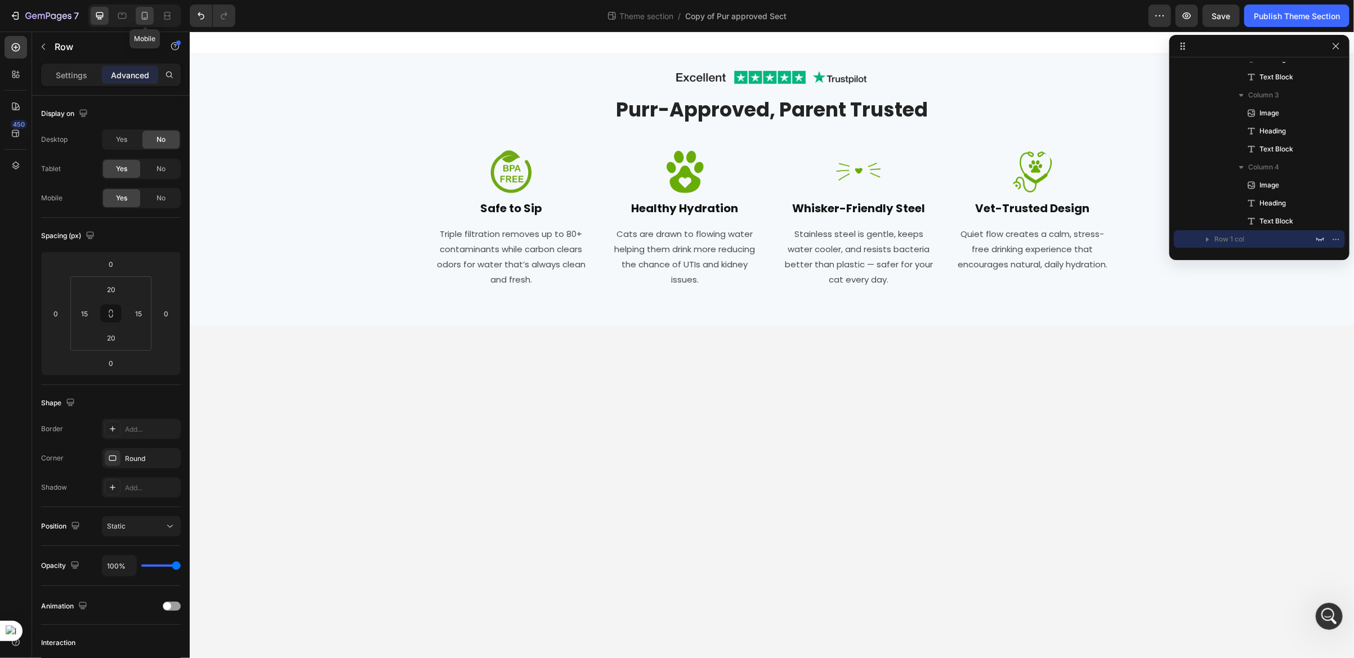
click at [139, 18] on icon at bounding box center [144, 15] width 11 height 11
type input "80"
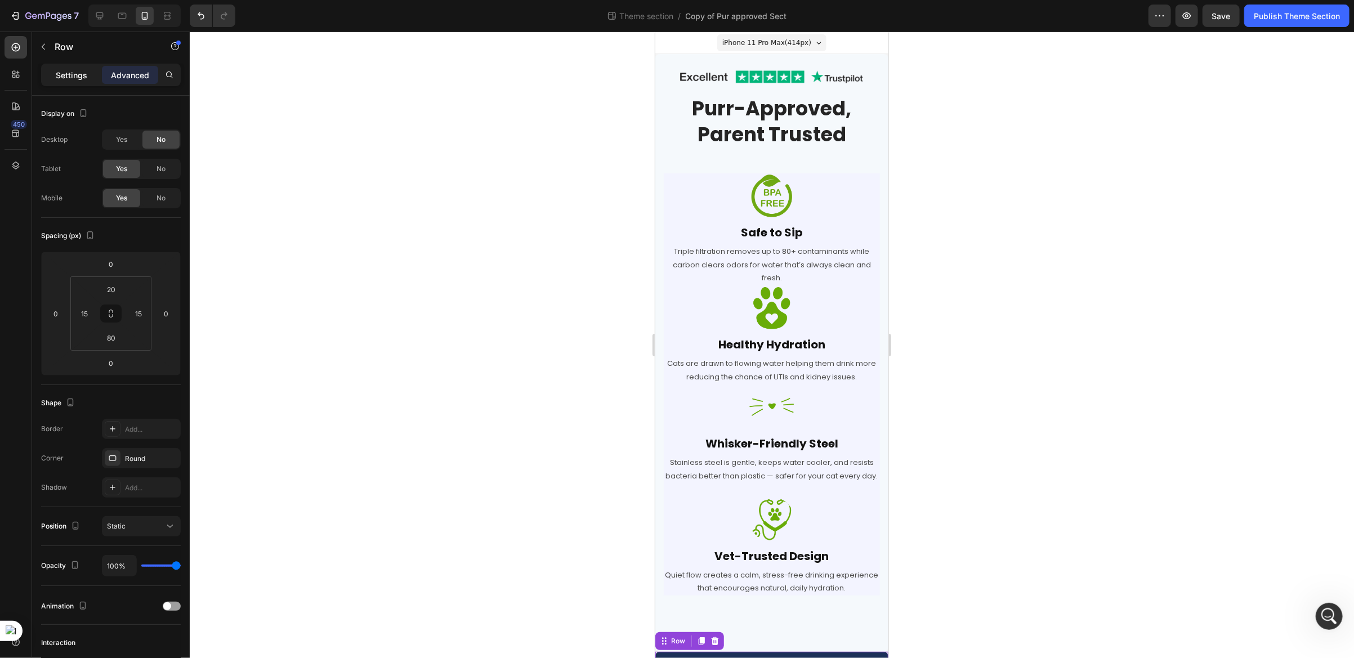
click at [70, 74] on p "Settings" at bounding box center [72, 75] width 32 height 12
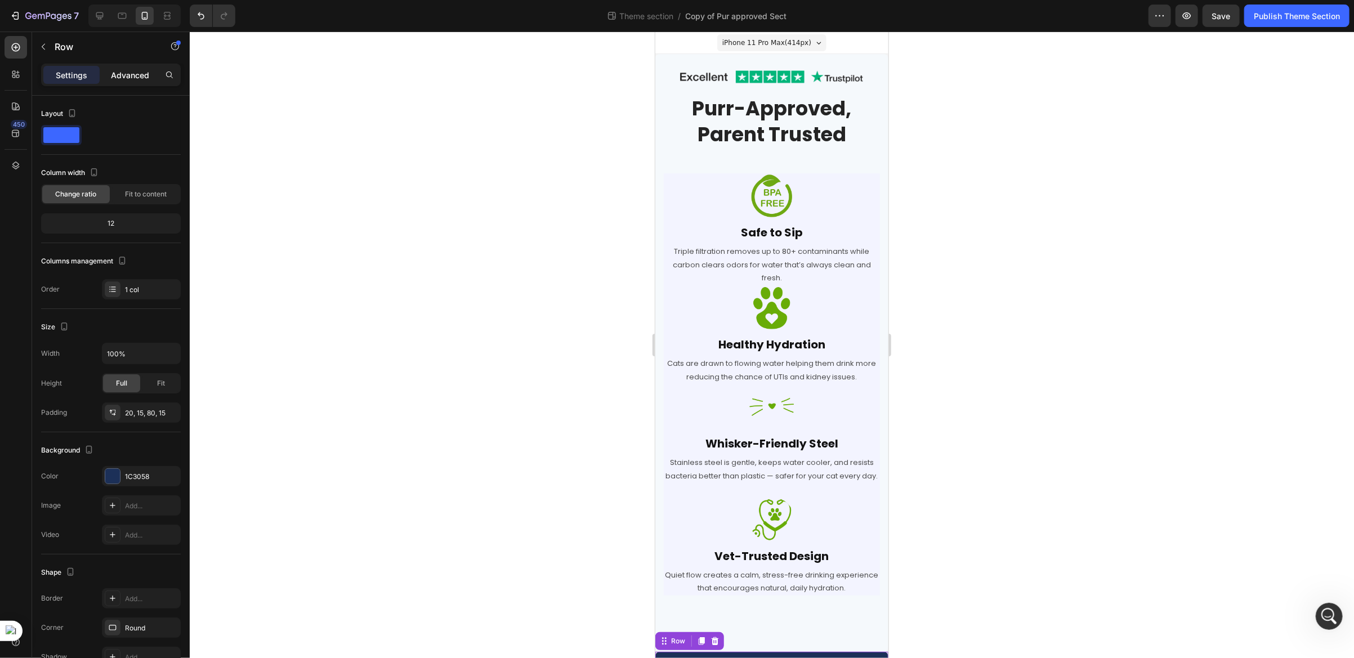
click at [113, 70] on p "Advanced" at bounding box center [130, 75] width 38 height 12
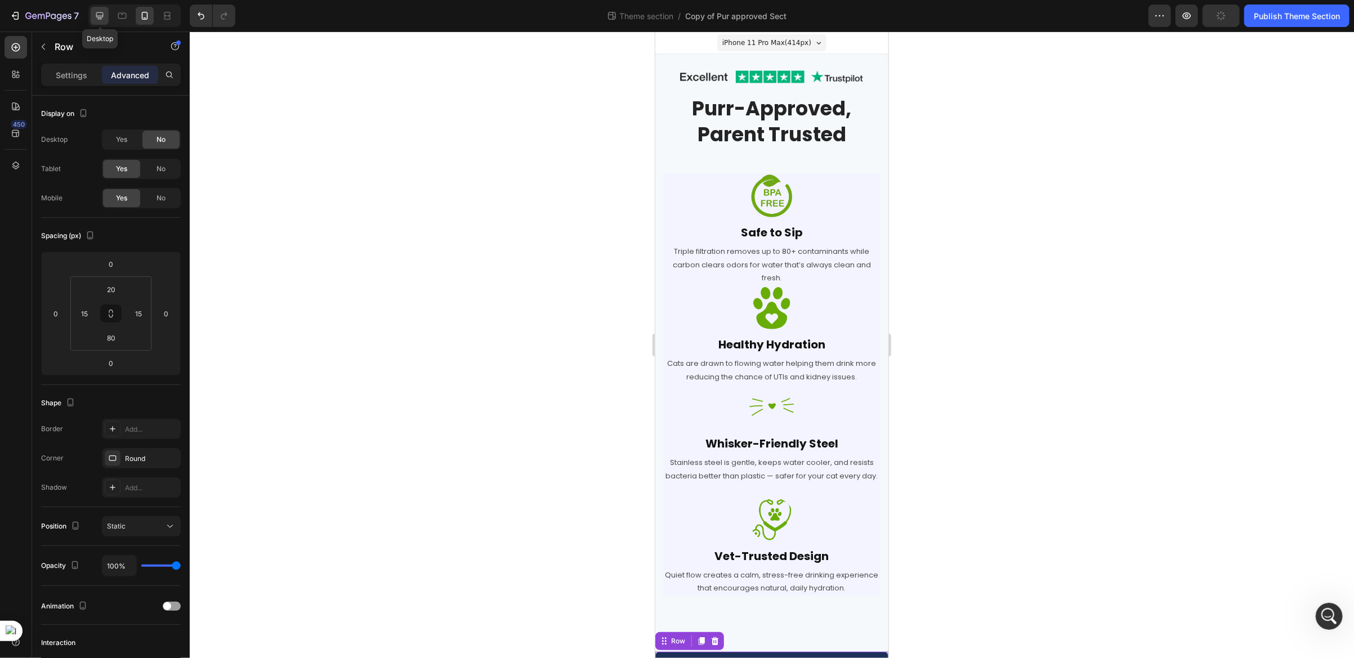
click at [98, 20] on icon at bounding box center [99, 15] width 11 height 11
type input "20"
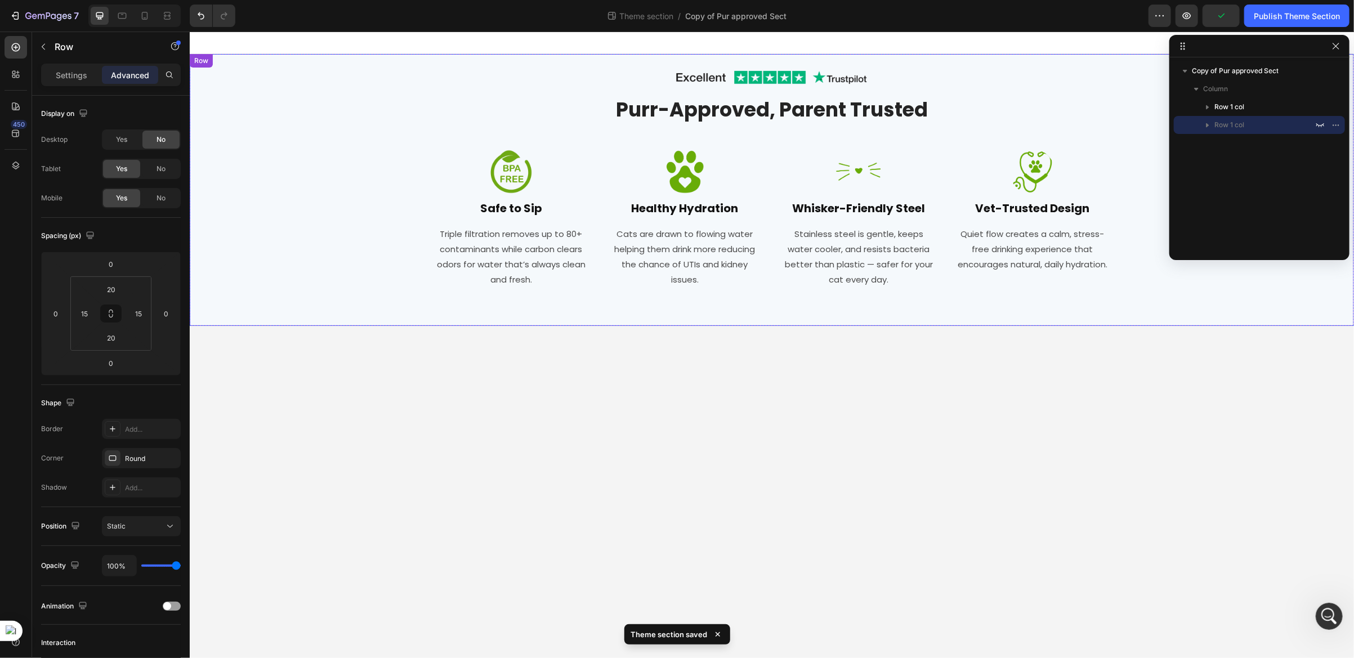
click at [326, 123] on div "Image Row Purr-Approved, Parent Trusted Heading Row Image Safe to Sip Heading T…" at bounding box center [771, 189] width 1147 height 249
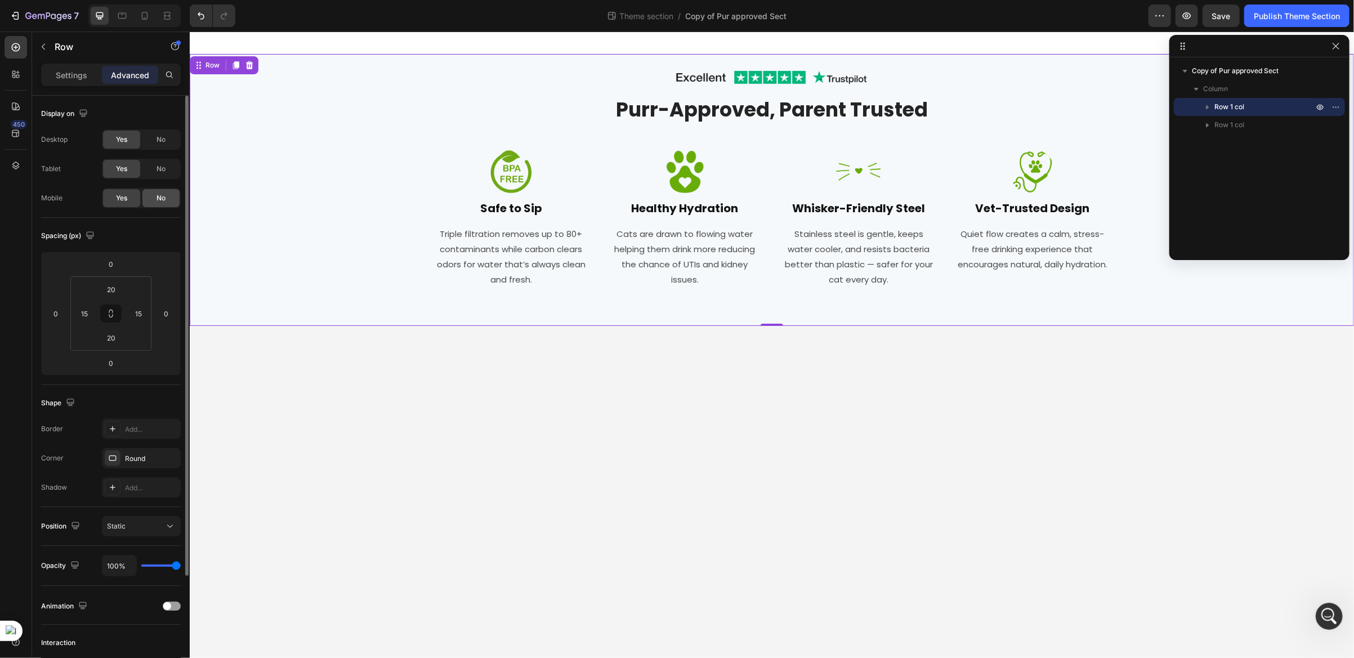
click at [158, 198] on span "No" at bounding box center [160, 198] width 9 height 10
click at [147, 18] on icon at bounding box center [144, 15] width 11 height 11
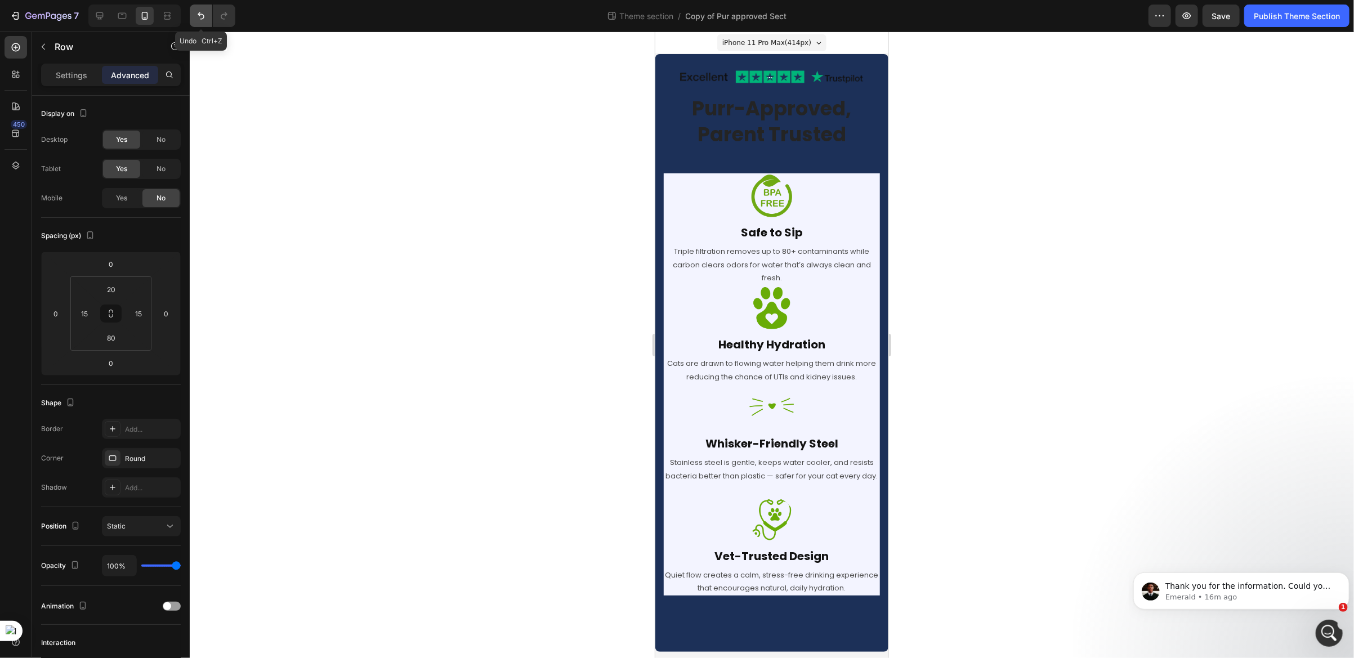
click at [191, 15] on button "Undo/Redo" at bounding box center [201, 16] width 23 height 23
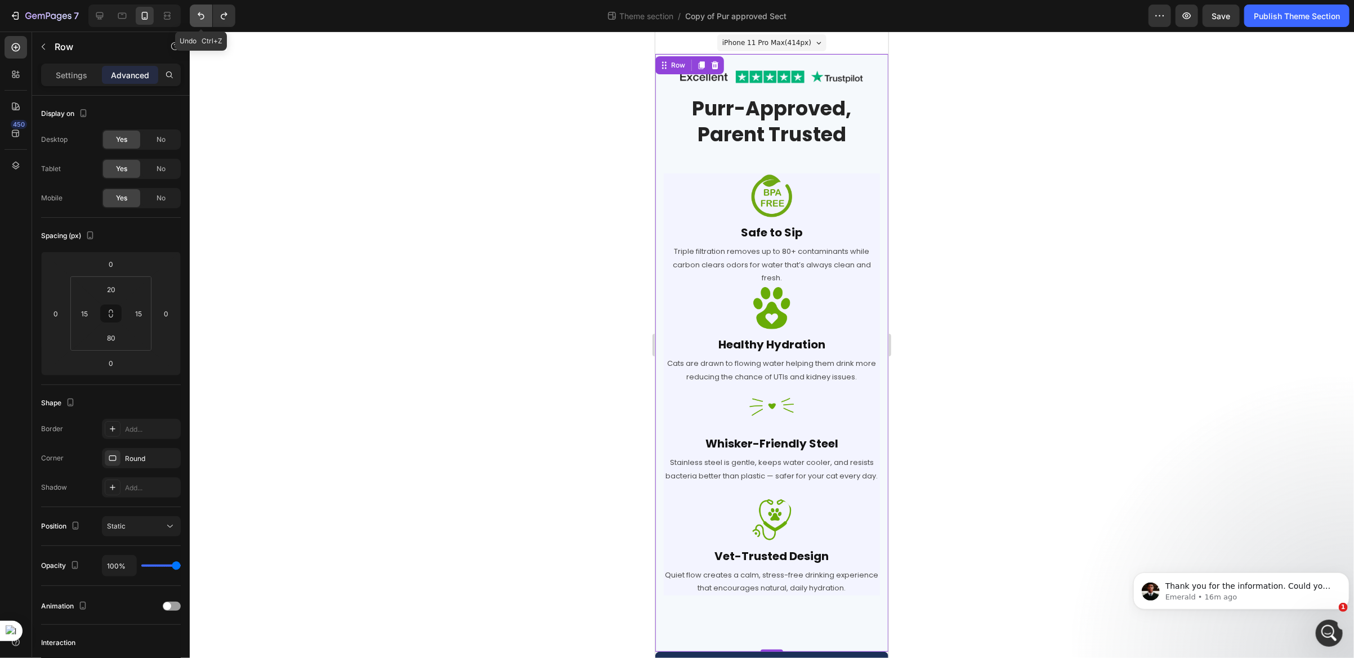
click at [191, 15] on button "Undo/Redo" at bounding box center [201, 16] width 23 height 23
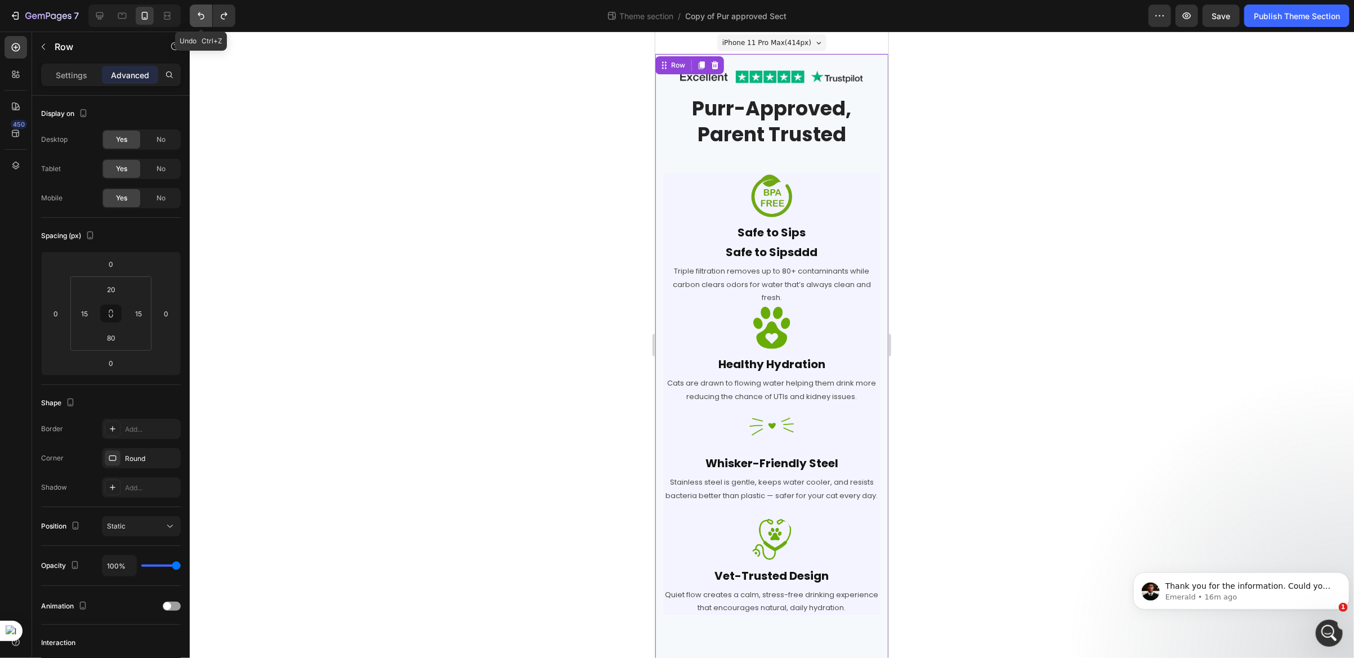
click at [191, 15] on button "Undo/Redo" at bounding box center [201, 16] width 23 height 23
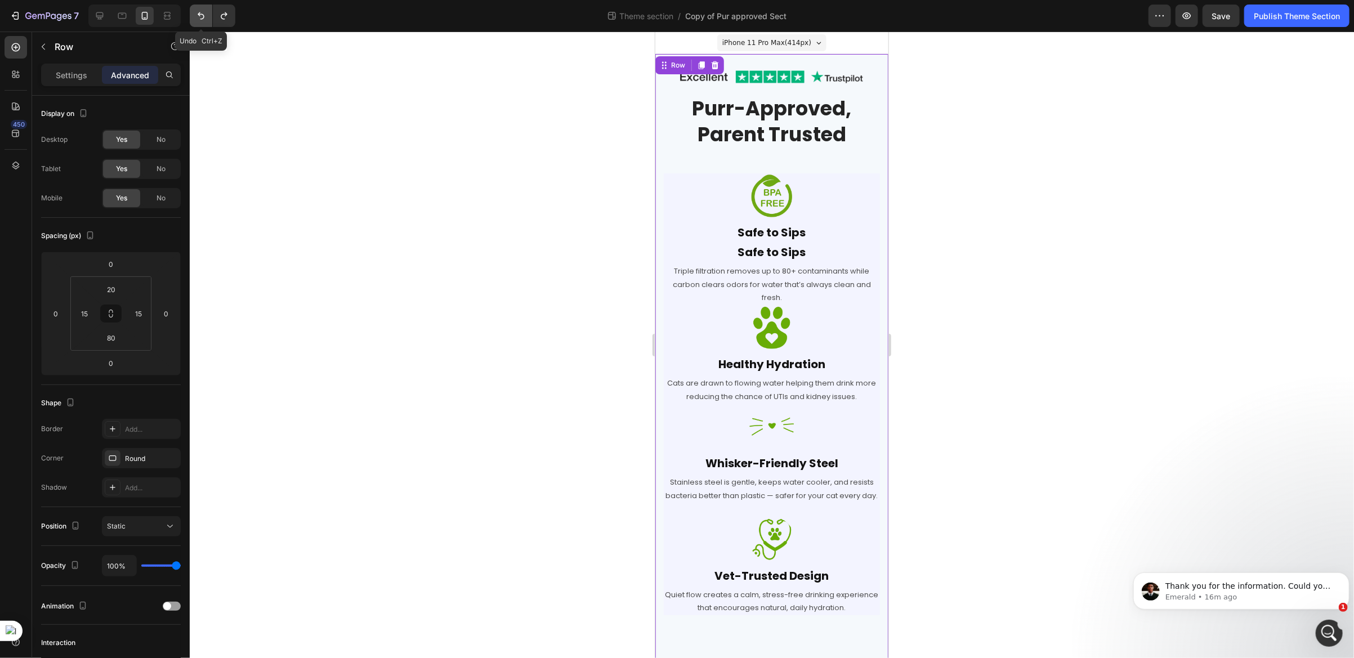
click at [191, 15] on button "Undo/Redo" at bounding box center [201, 16] width 23 height 23
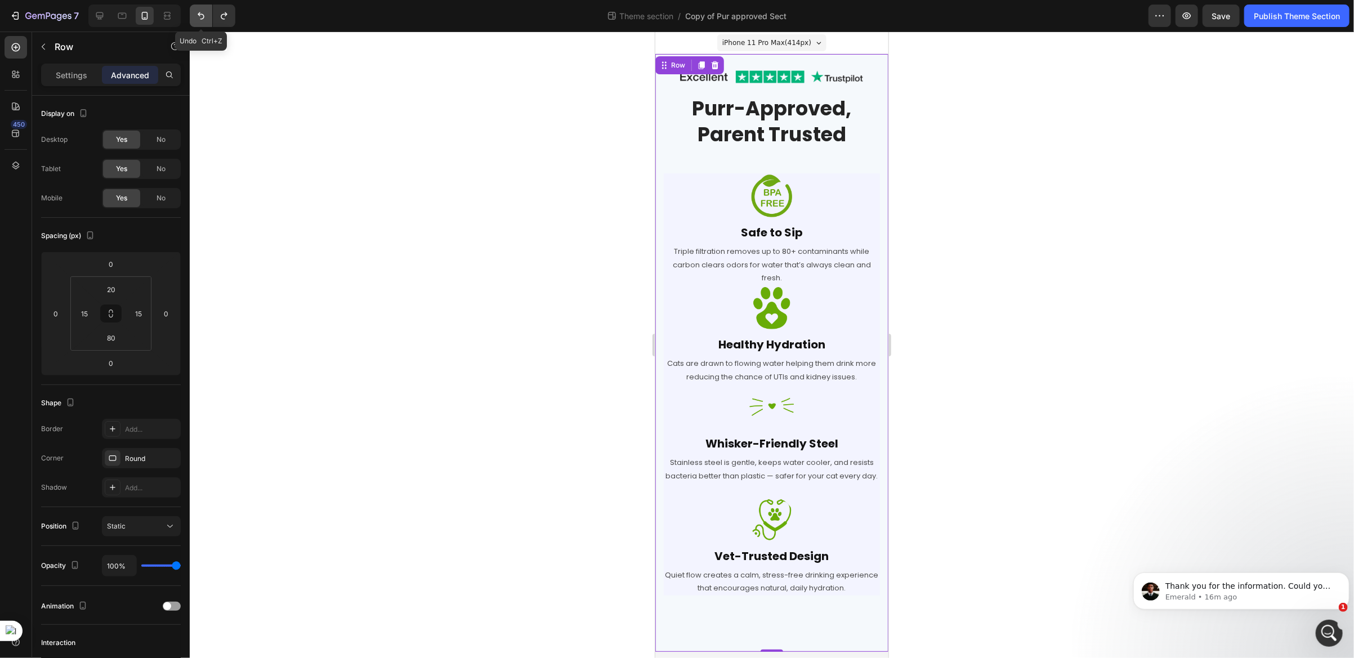
click at [191, 15] on button "Undo/Redo" at bounding box center [201, 16] width 23 height 23
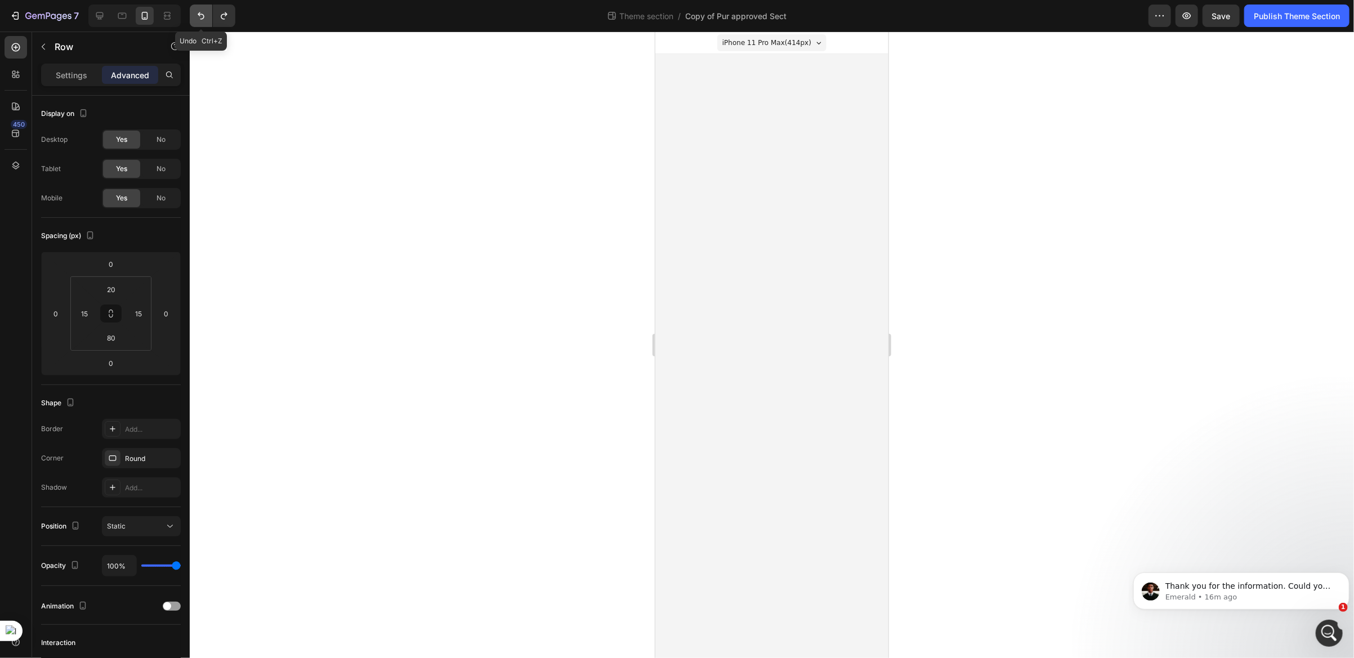
click at [191, 15] on button "Undo/Redo" at bounding box center [201, 16] width 23 height 23
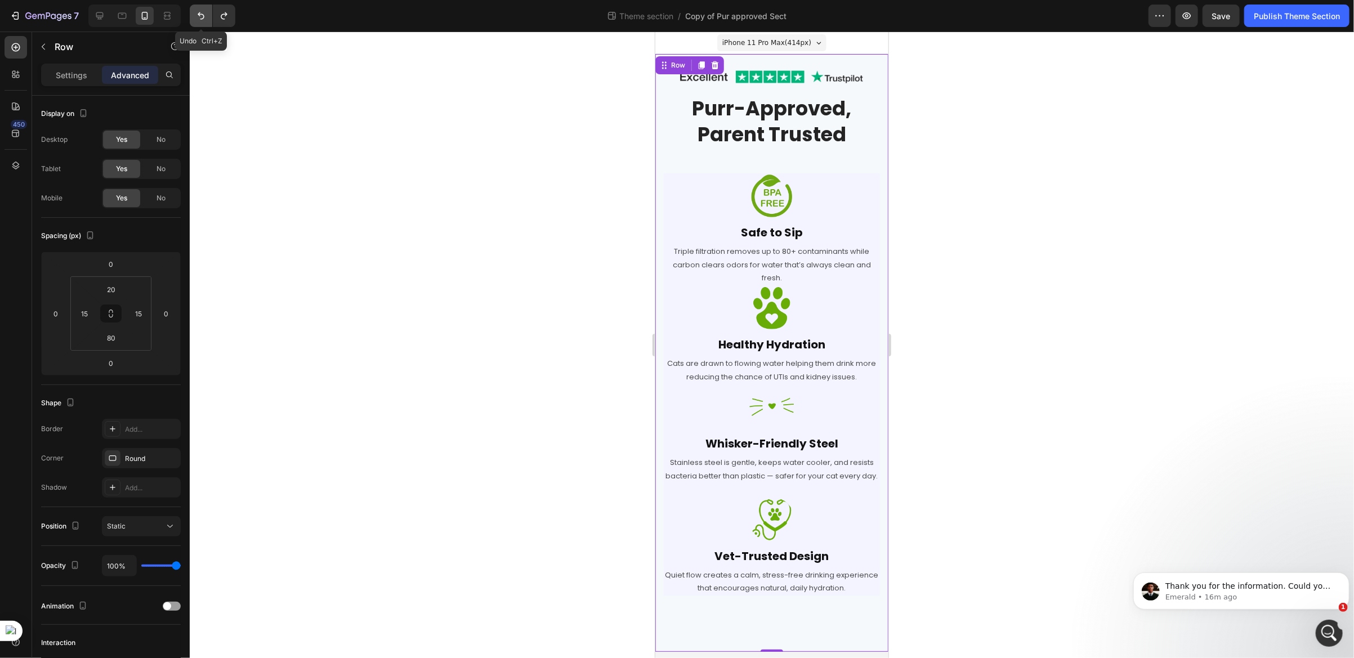
click at [191, 15] on button "Undo/Redo" at bounding box center [201, 16] width 23 height 23
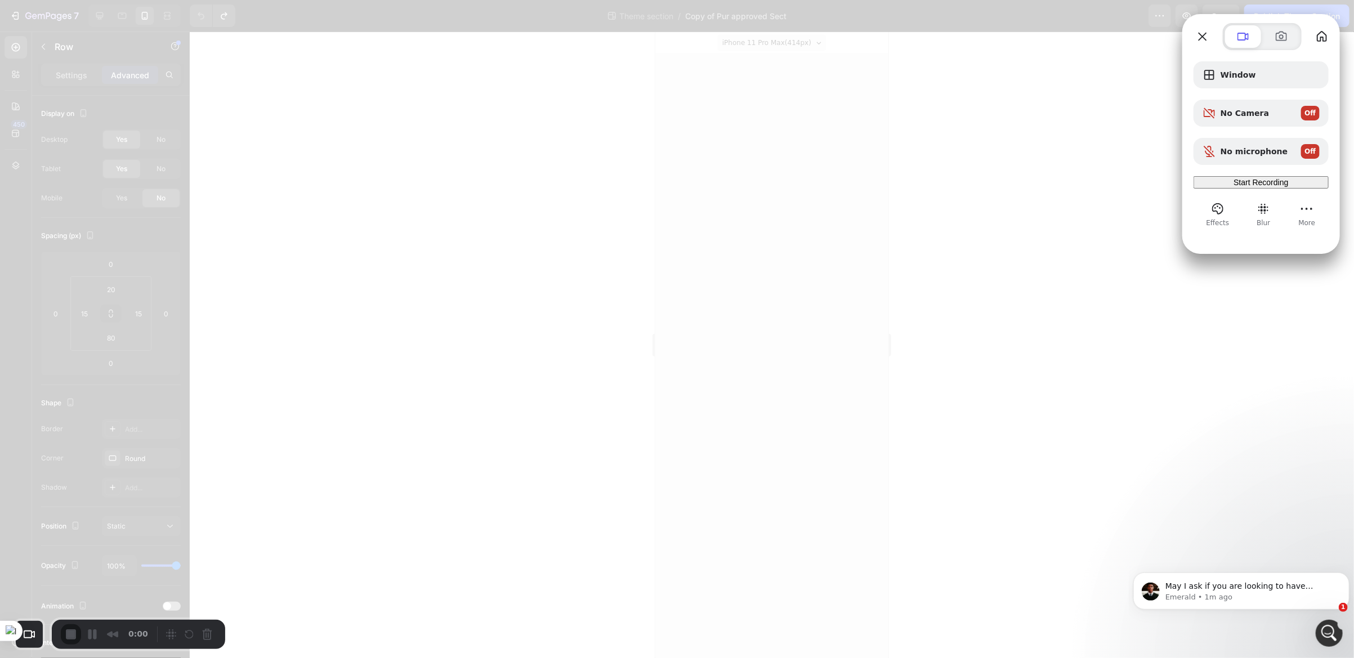
click at [1259, 186] on span "Start Recording" at bounding box center [1260, 182] width 55 height 9
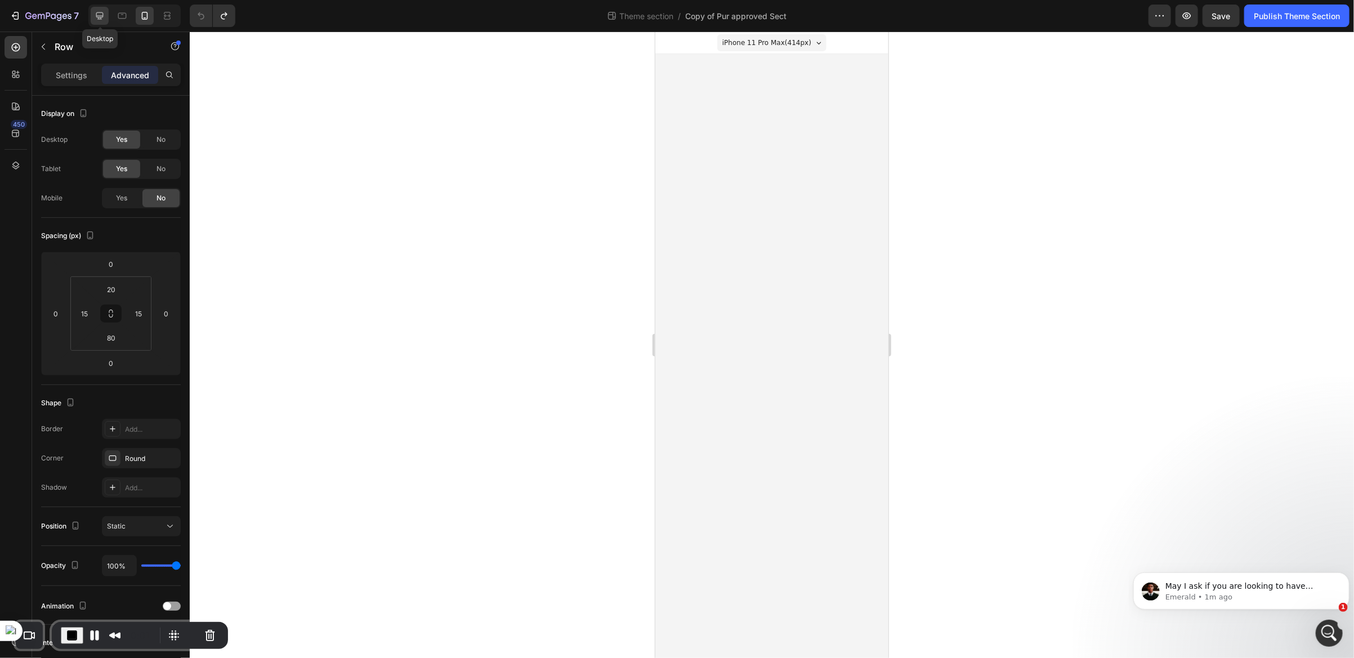
click at [102, 20] on icon at bounding box center [99, 15] width 11 height 11
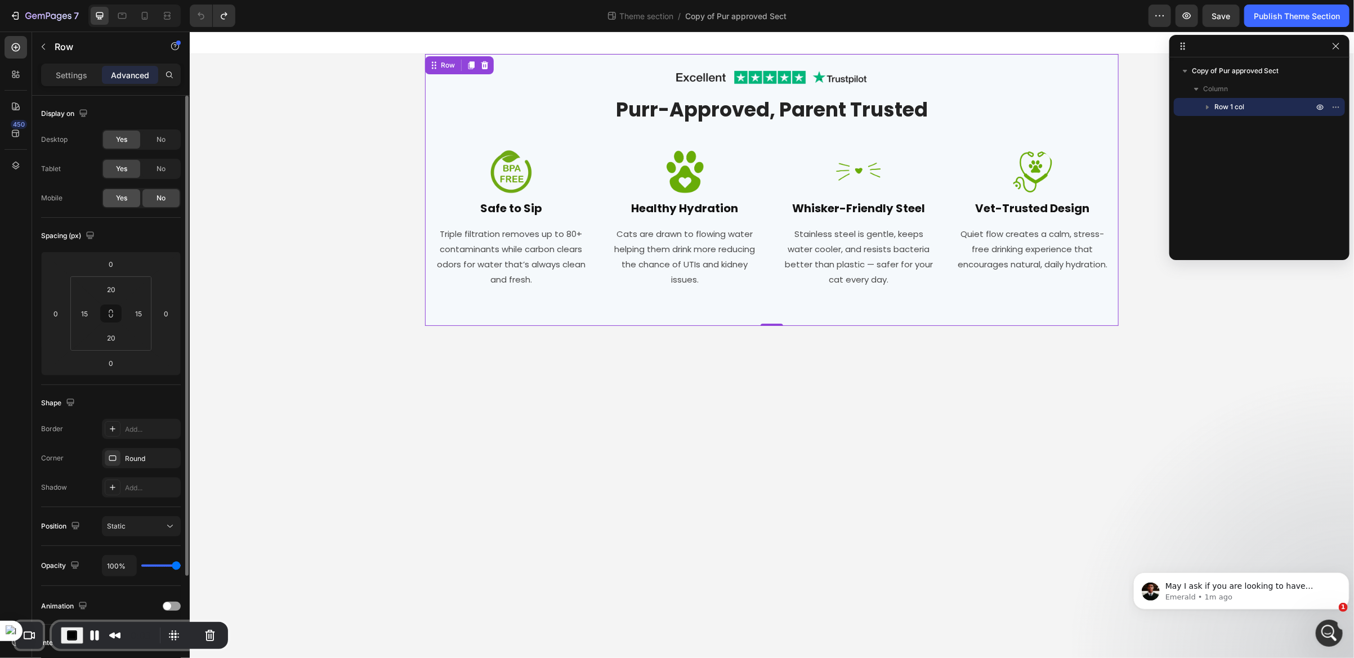
click at [119, 203] on div "Yes" at bounding box center [121, 198] width 37 height 18
click at [146, 21] on div at bounding box center [145, 16] width 18 height 18
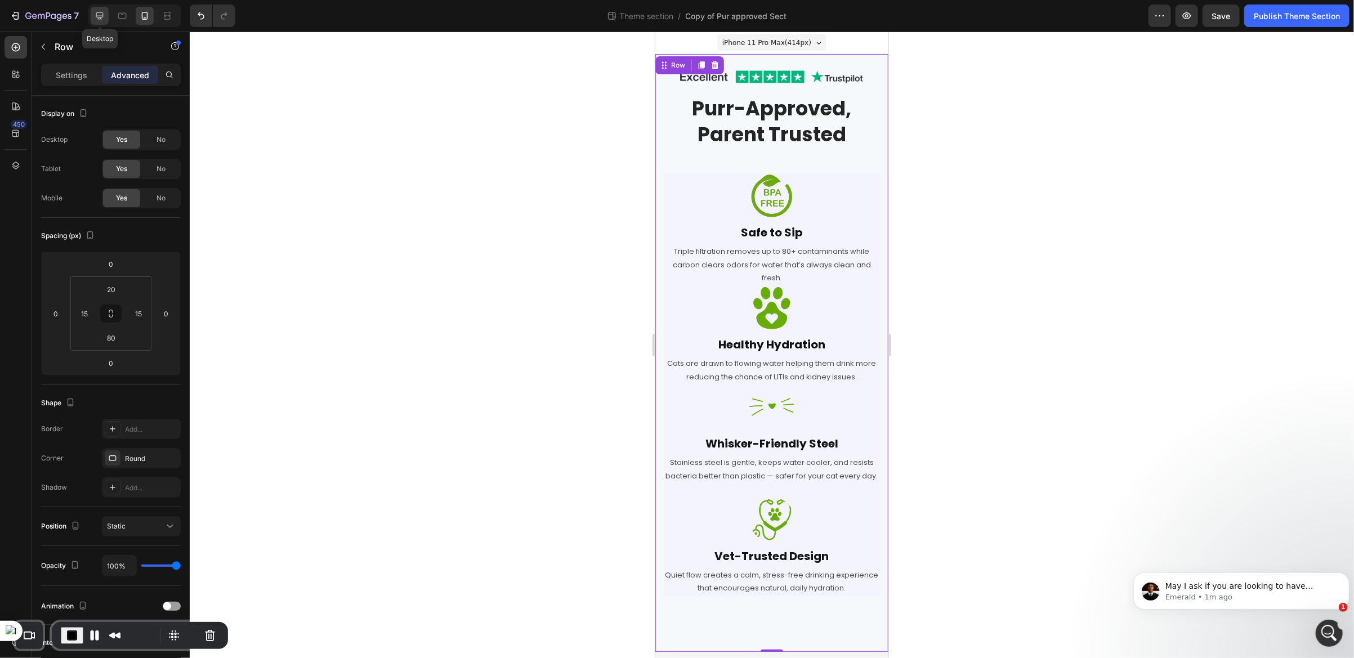
click at [96, 15] on icon at bounding box center [99, 15] width 7 height 7
type input "20"
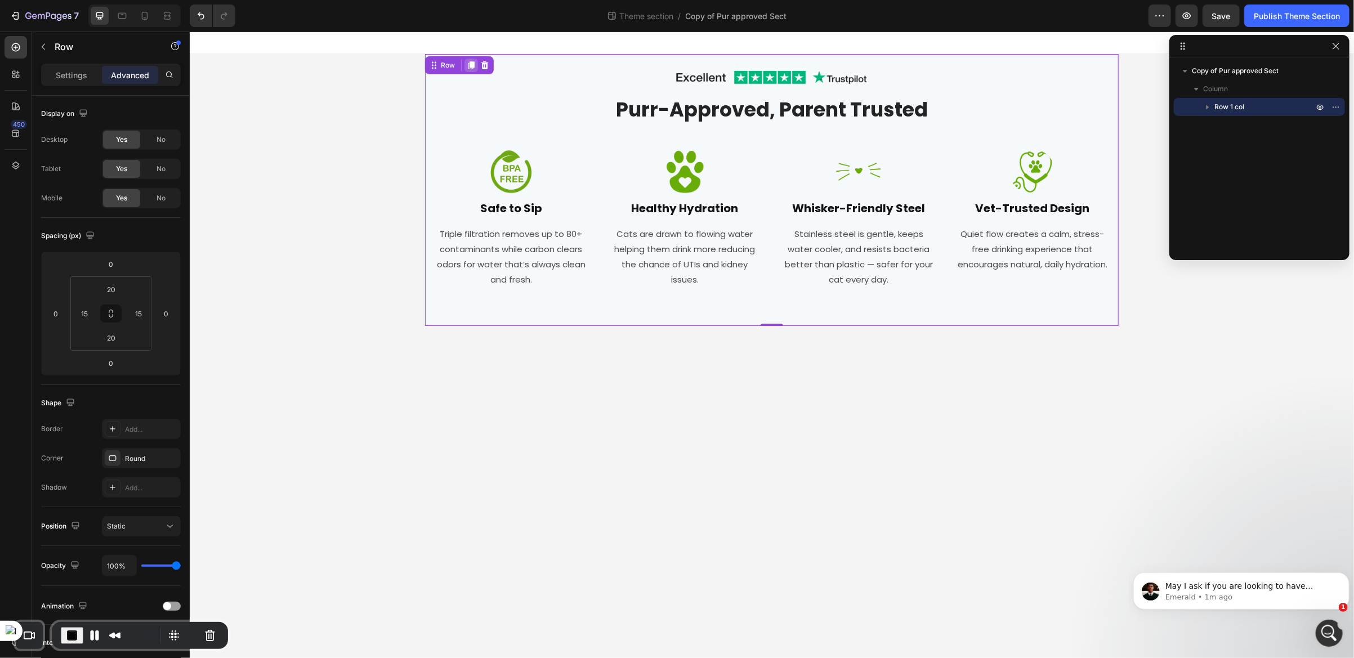
click at [471, 68] on icon at bounding box center [470, 64] width 9 height 9
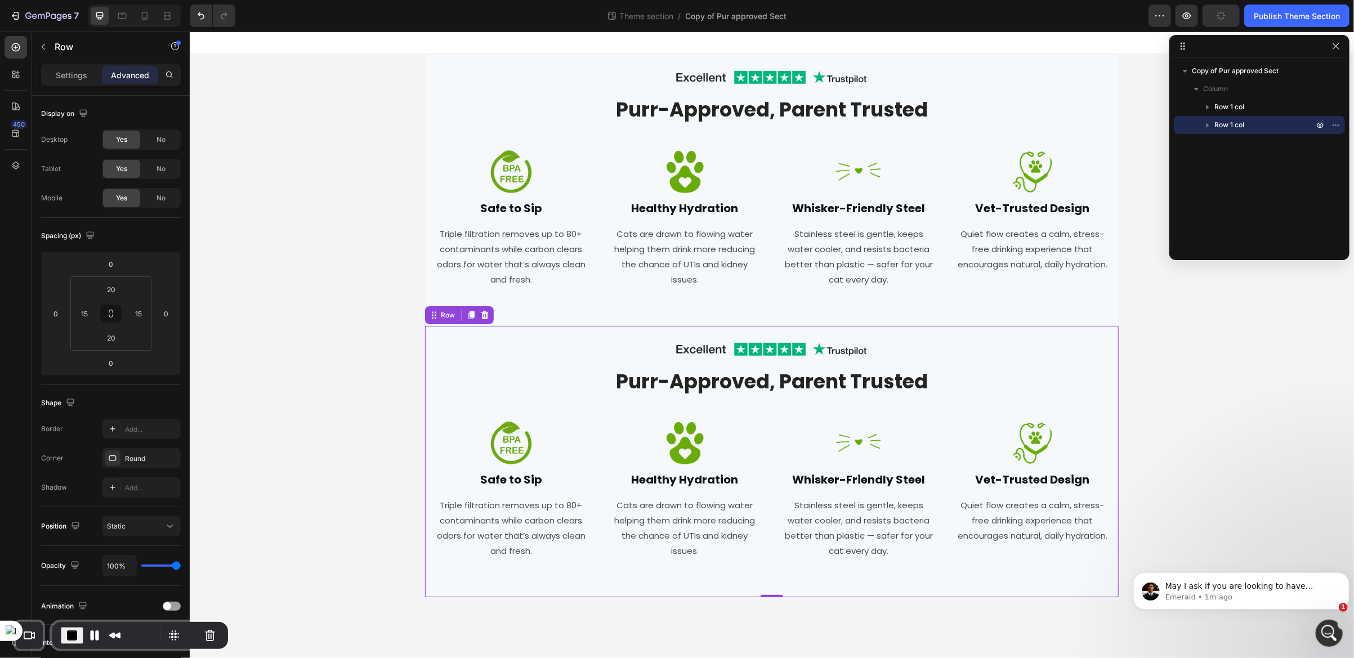
click at [429, 350] on div "Image Row Purr-Approved, Parent Trusted Heading Row Image Safe to Sip Heading T…" at bounding box center [771, 461] width 694 height 272
click at [937, 380] on h2 "Purr-Approved, Parent Trusted" at bounding box center [770, 381] width 675 height 28
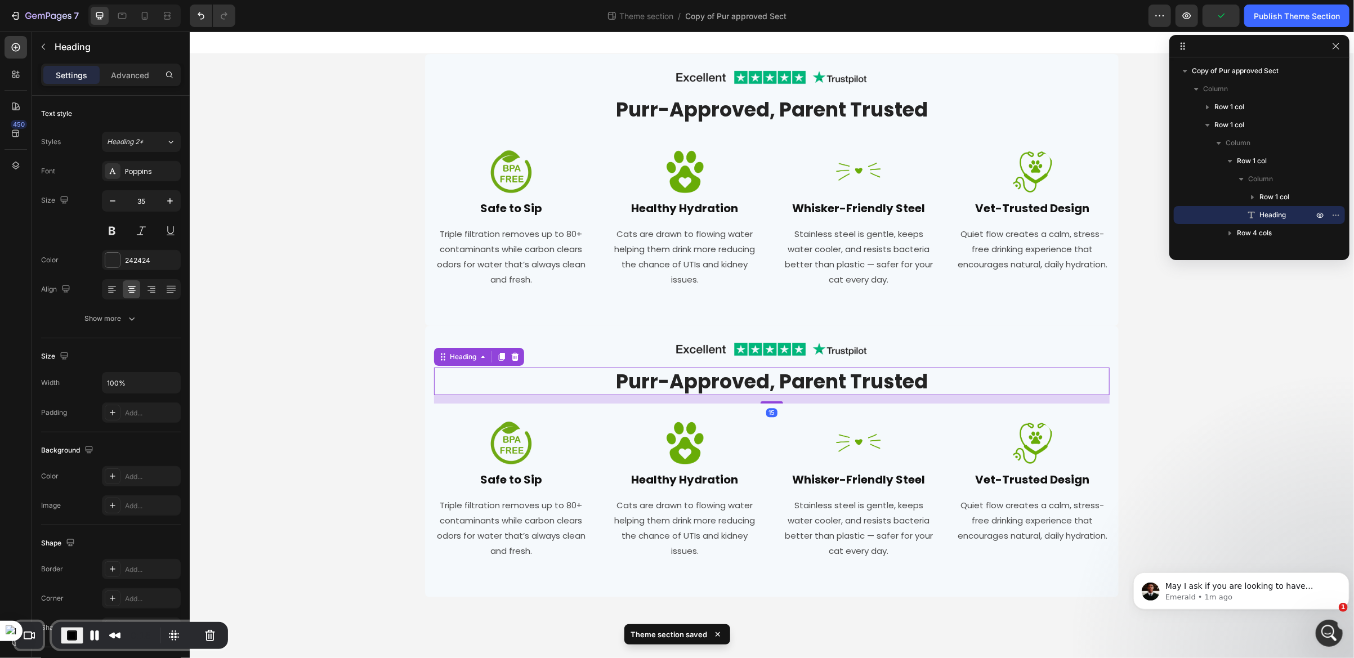
click at [932, 380] on h2 "Purr-Approved, Parent Trusted" at bounding box center [770, 381] width 675 height 28
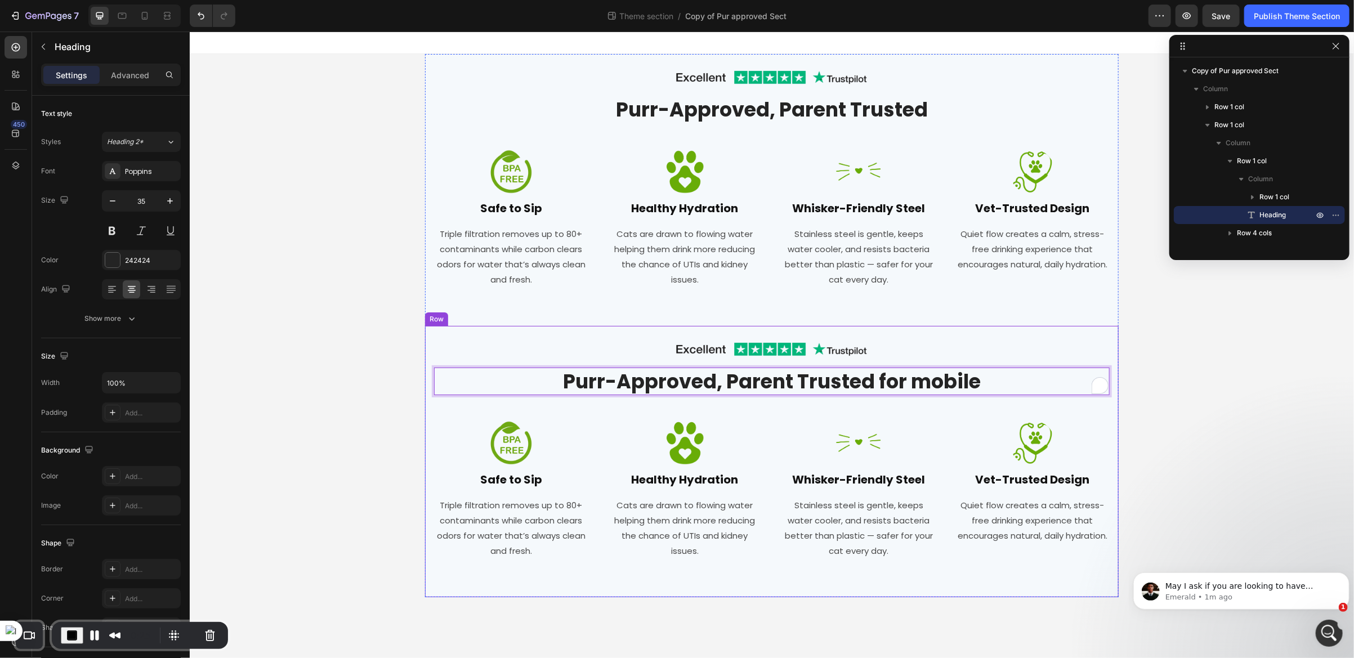
click at [424, 420] on div "Image Row Purr-Approved, Parent Trusted for mobile Heading 15 Row Image Safe to…" at bounding box center [771, 461] width 694 height 272
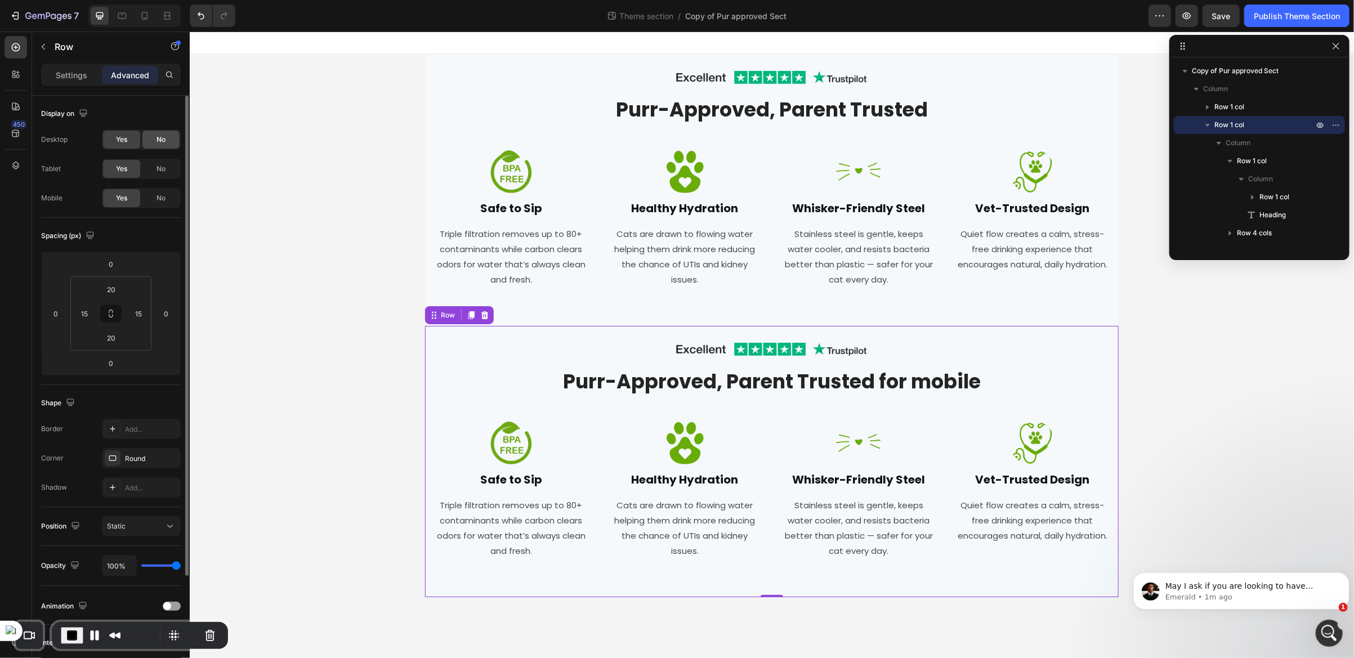
click at [162, 136] on span "No" at bounding box center [160, 140] width 9 height 10
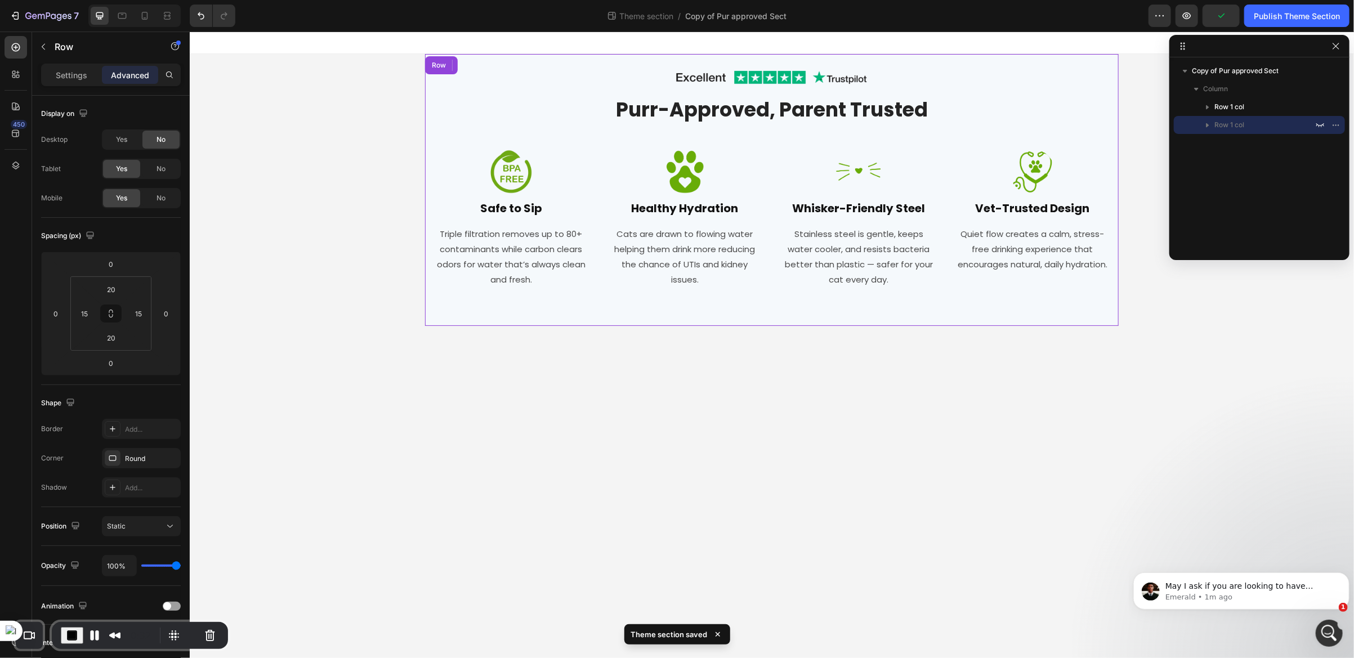
click at [432, 80] on div "Image Row Purr-Approved, Parent Trusted Heading Row Image Safe to Sip Heading T…" at bounding box center [771, 189] width 694 height 272
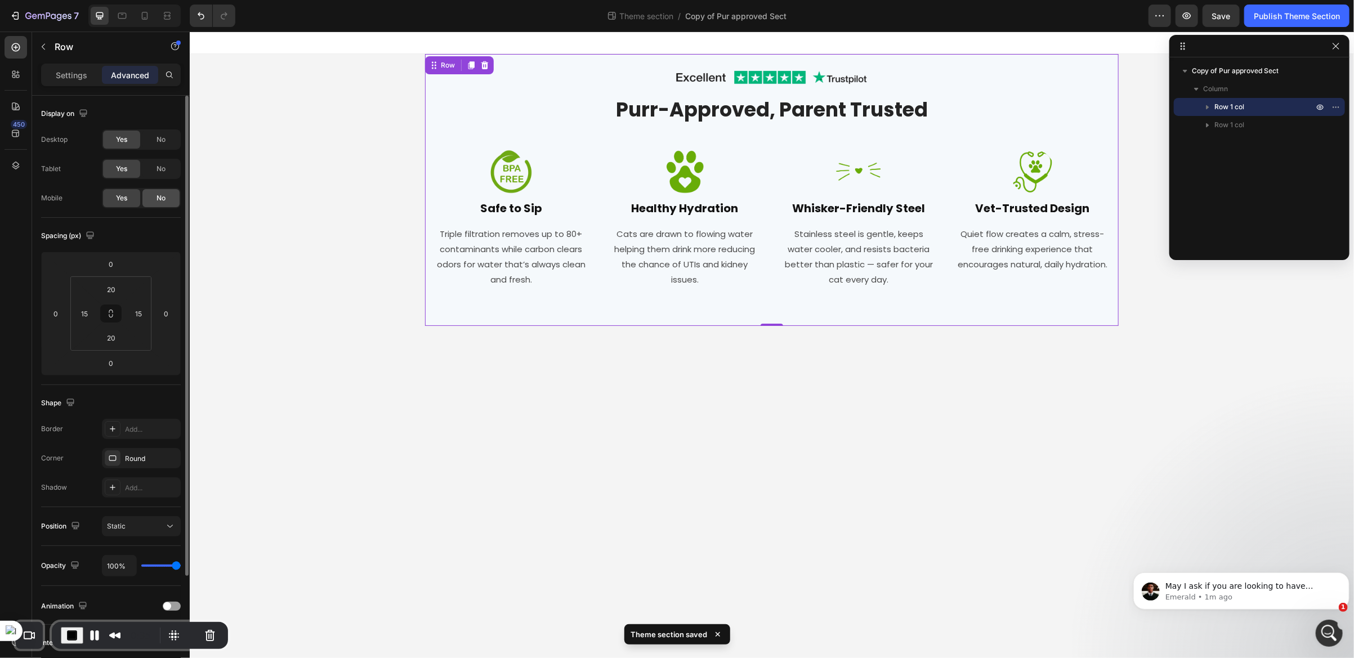
click at [162, 200] on span "No" at bounding box center [160, 198] width 9 height 10
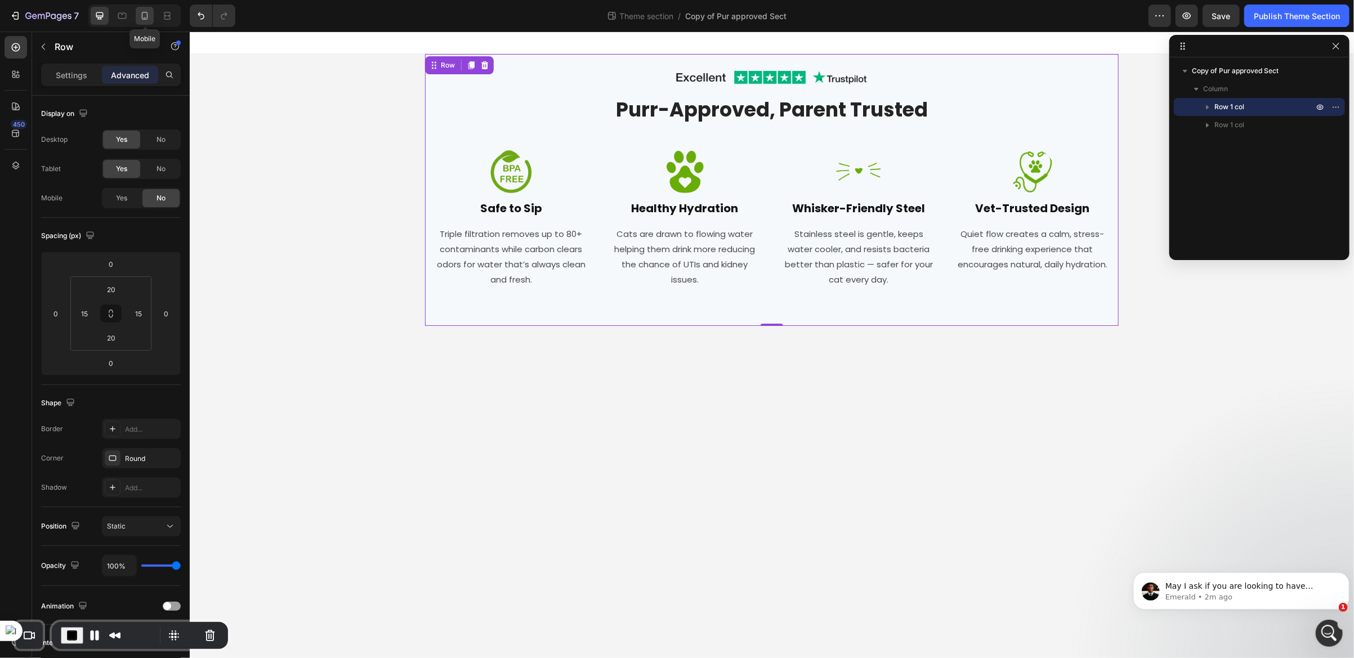
click at [143, 16] on icon at bounding box center [144, 15] width 11 height 11
type input "80"
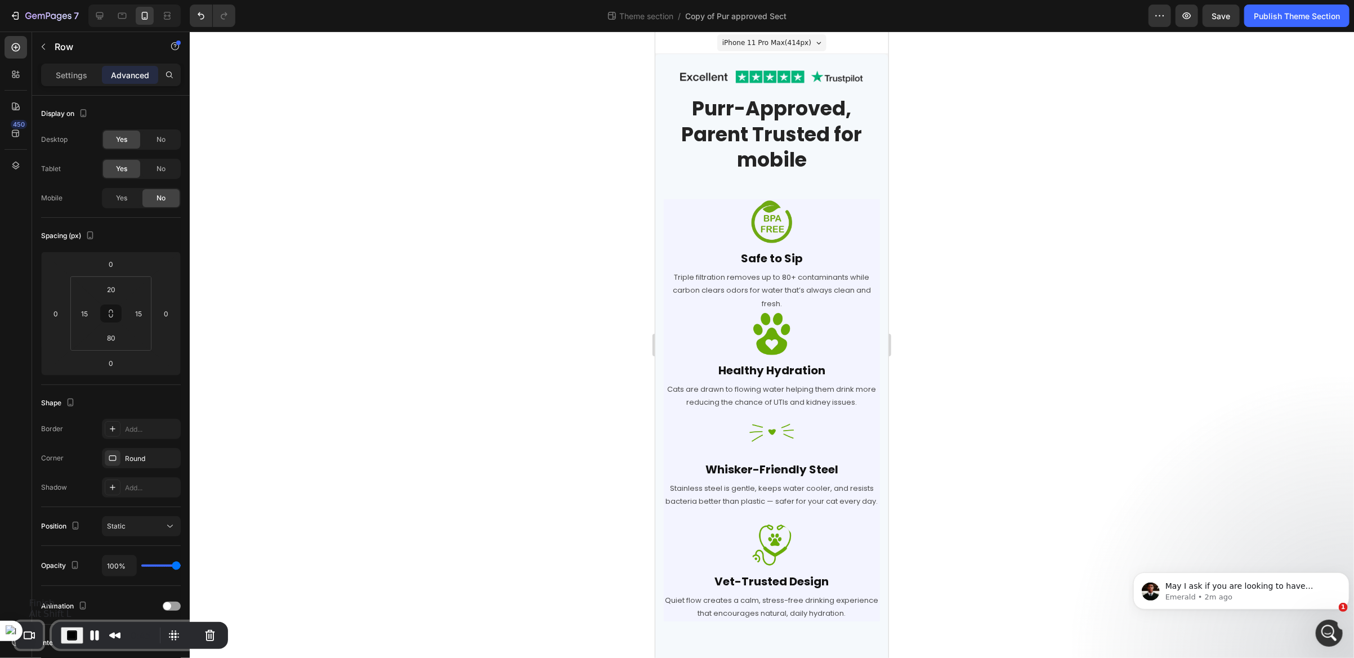
click at [75, 632] on span "End Recording" at bounding box center [72, 636] width 14 height 14
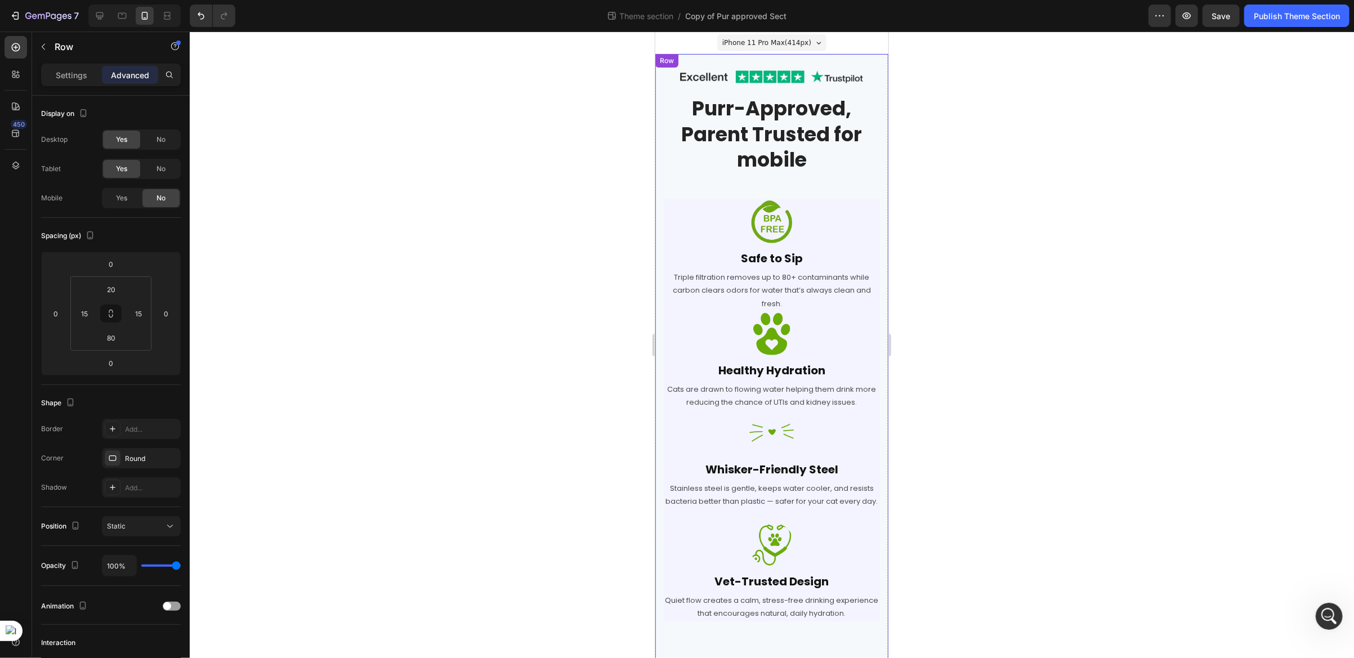
click at [656, 80] on div "Image Row Purr-Approved, Parent Trusted for mobile Heading Row Image Safe to Si…" at bounding box center [771, 365] width 233 height 624
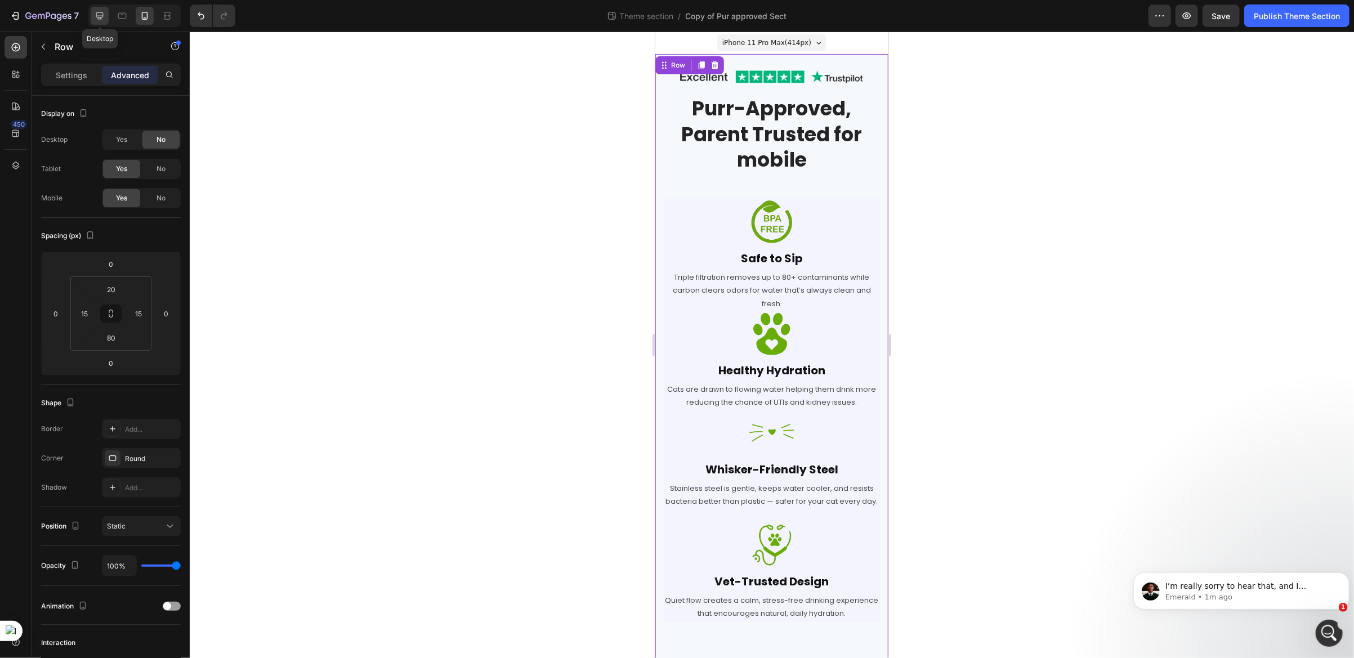
click at [94, 10] on icon at bounding box center [99, 15] width 11 height 11
type input "20"
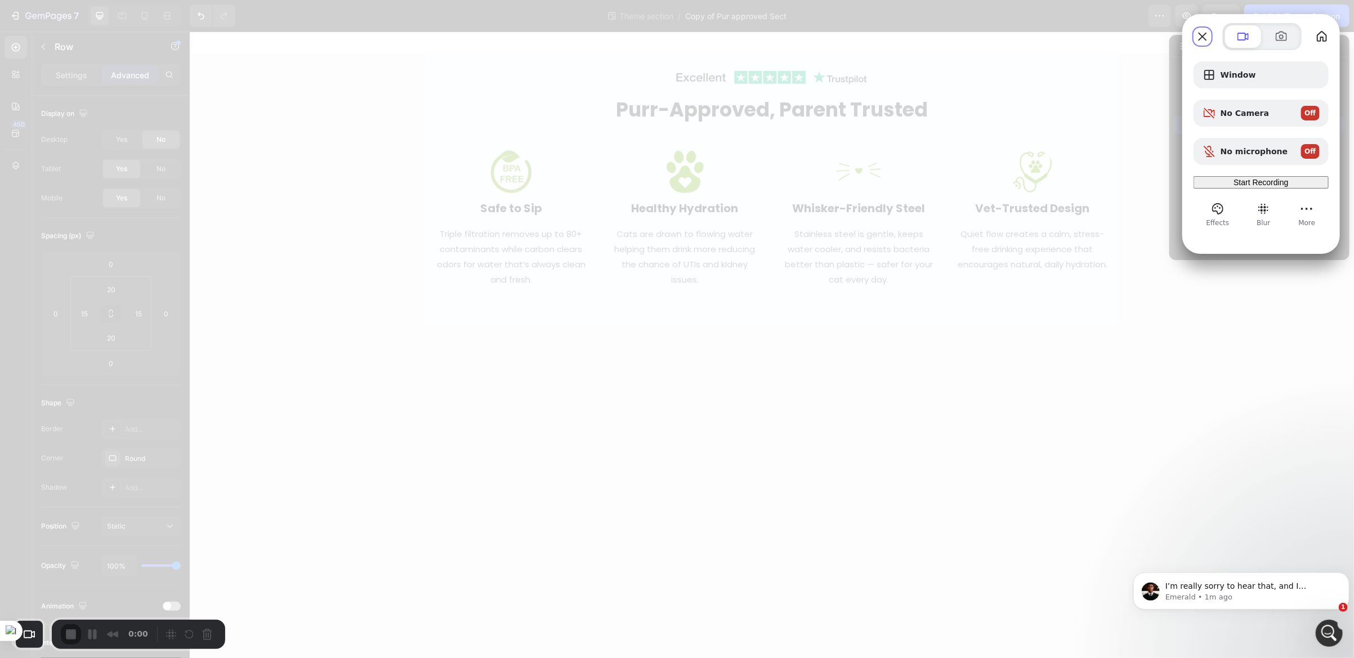
click at [1250, 187] on span "Start Recording" at bounding box center [1260, 182] width 55 height 9
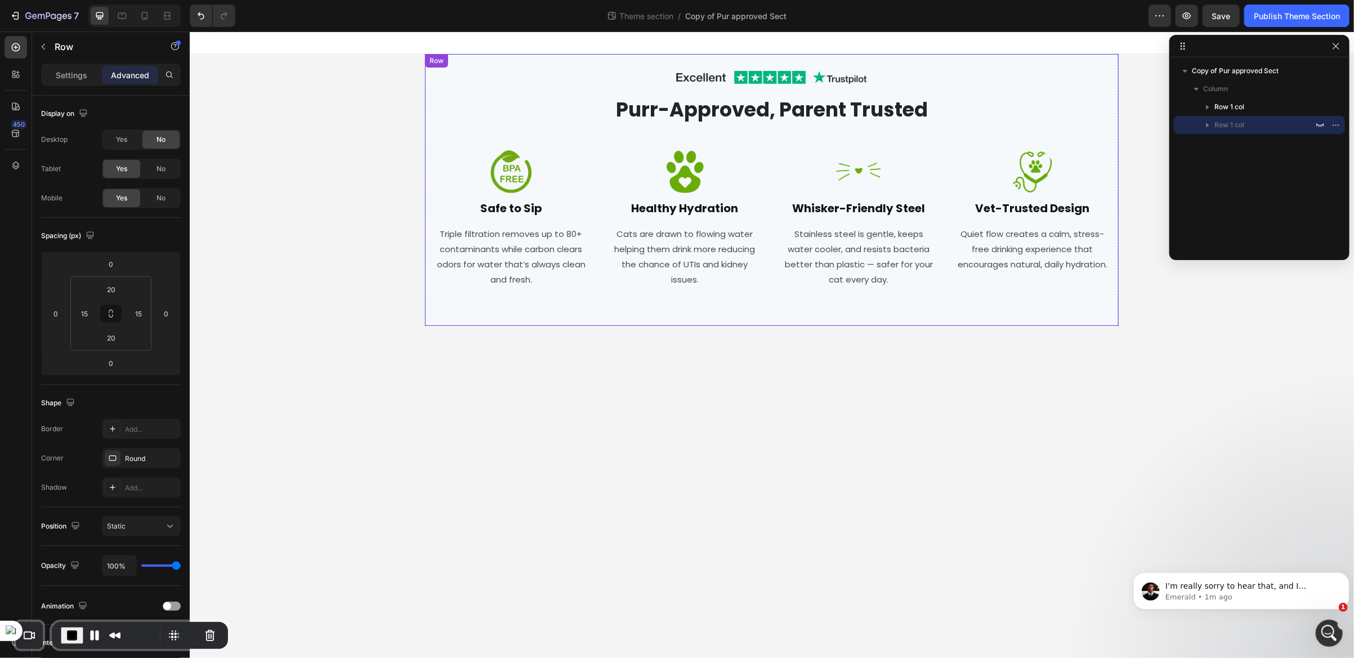
click at [431, 81] on div "Image Row Purr-Approved, Parent Trusted Heading Row Image Safe to Sip Heading T…" at bounding box center [771, 189] width 694 height 272
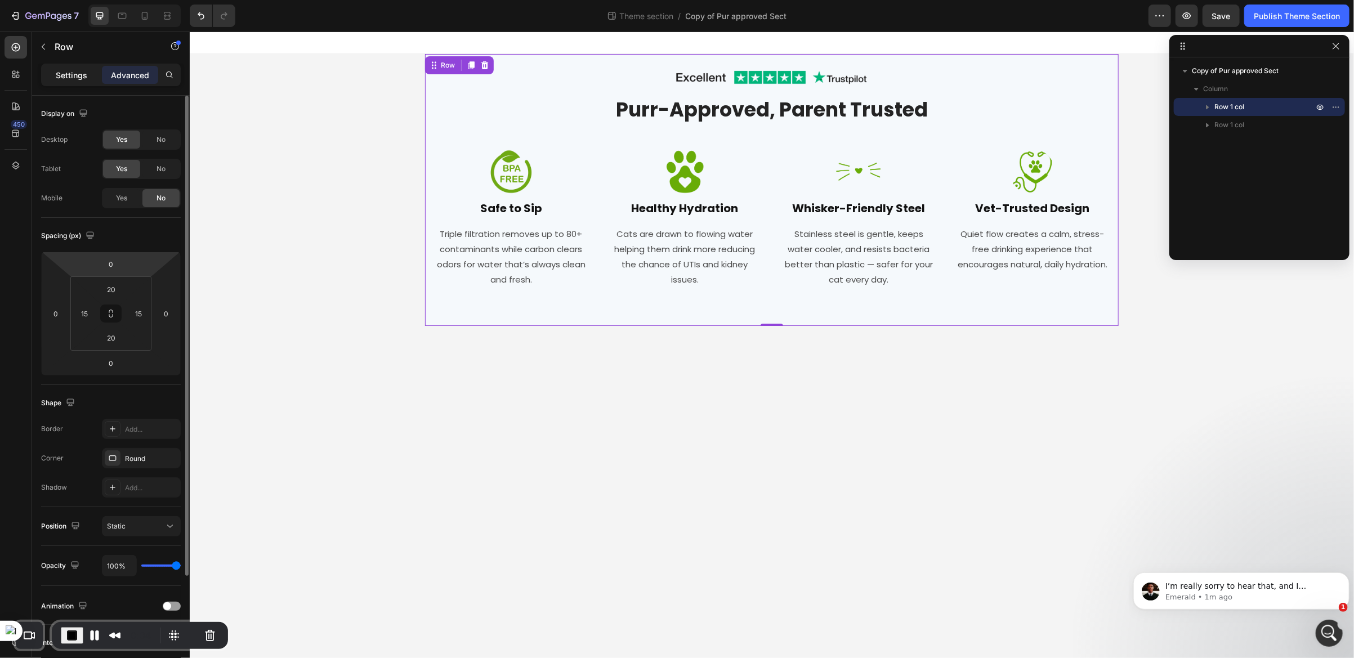
click at [74, 79] on p "Settings" at bounding box center [72, 75] width 32 height 12
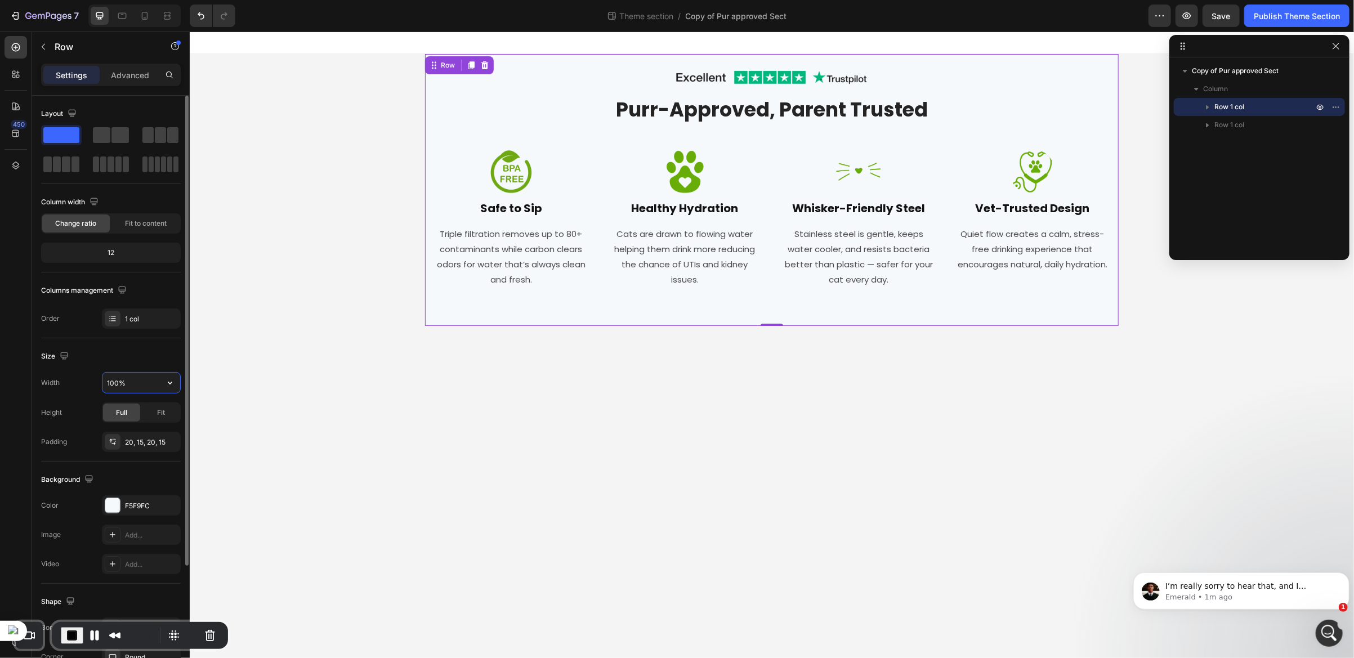
click at [137, 381] on input "100%" at bounding box center [141, 383] width 78 height 20
click at [164, 383] on icon "button" at bounding box center [169, 382] width 11 height 11
click at [127, 417] on span "Default" at bounding box center [117, 412] width 23 height 10
click at [165, 384] on icon "button" at bounding box center [169, 382] width 11 height 11
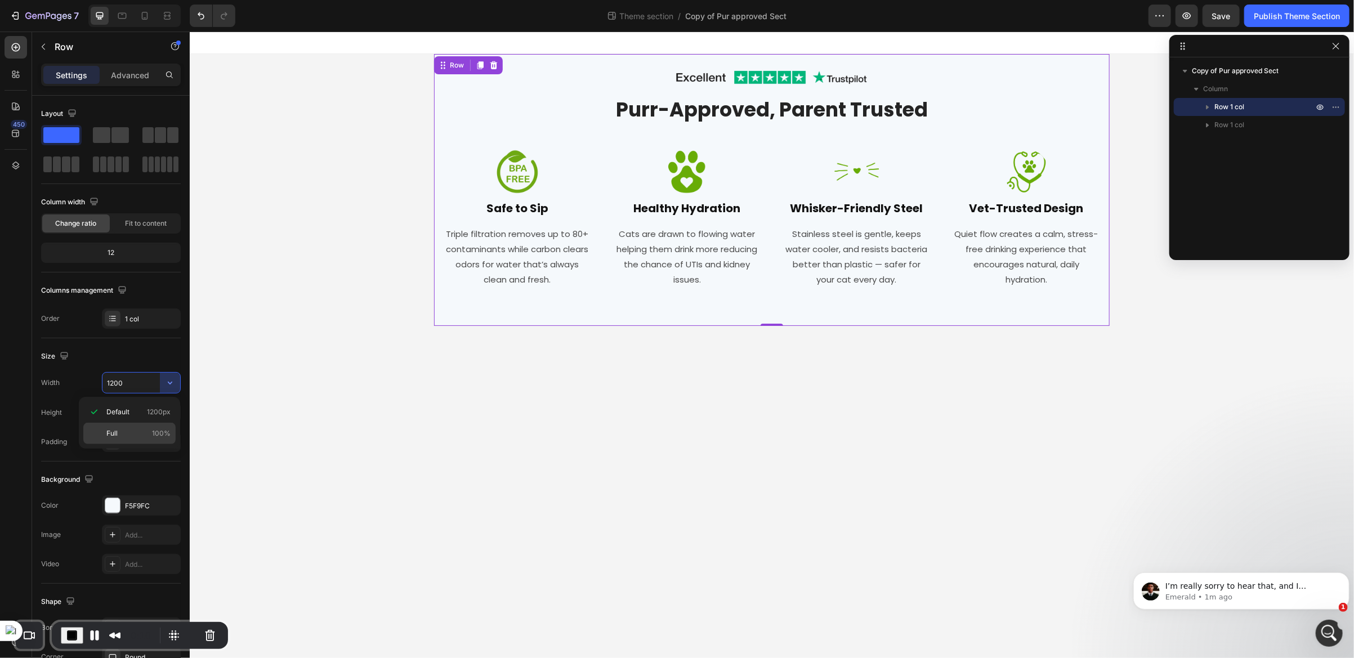
click at [121, 433] on p "Full 100%" at bounding box center [138, 433] width 64 height 10
type input "100%"
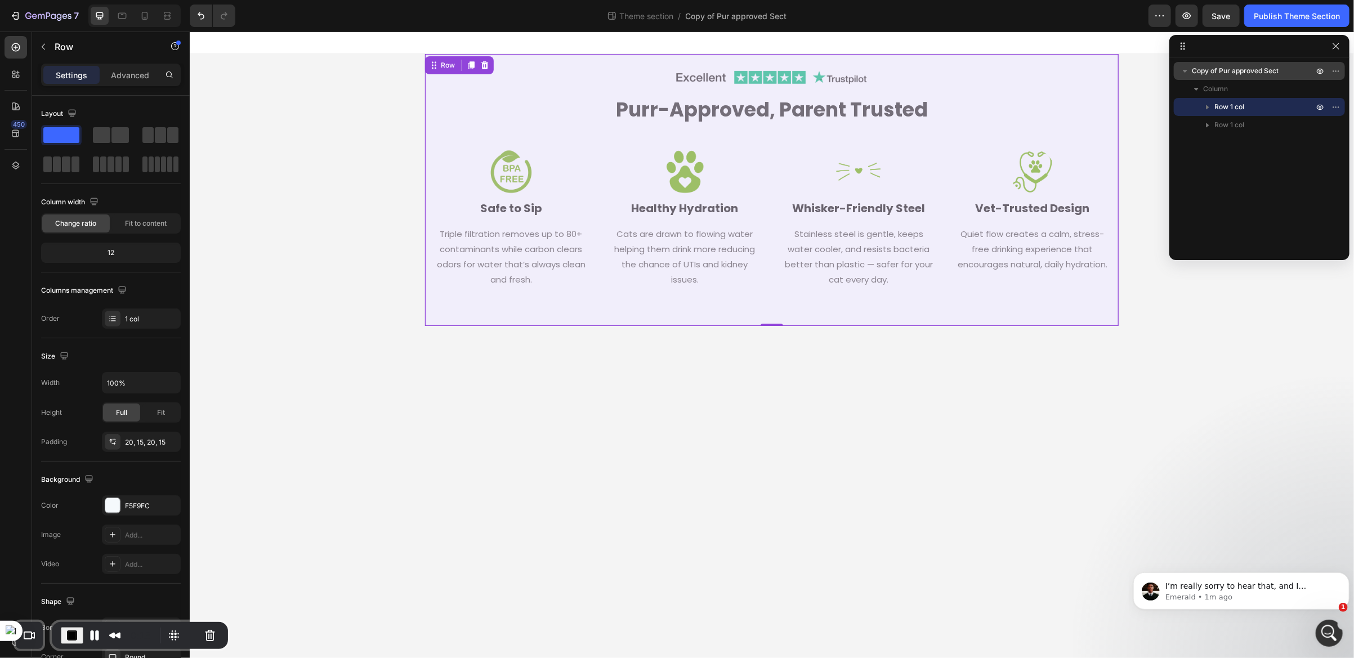
click at [1238, 70] on span "Copy of Pur approved Sect" at bounding box center [1235, 70] width 87 height 11
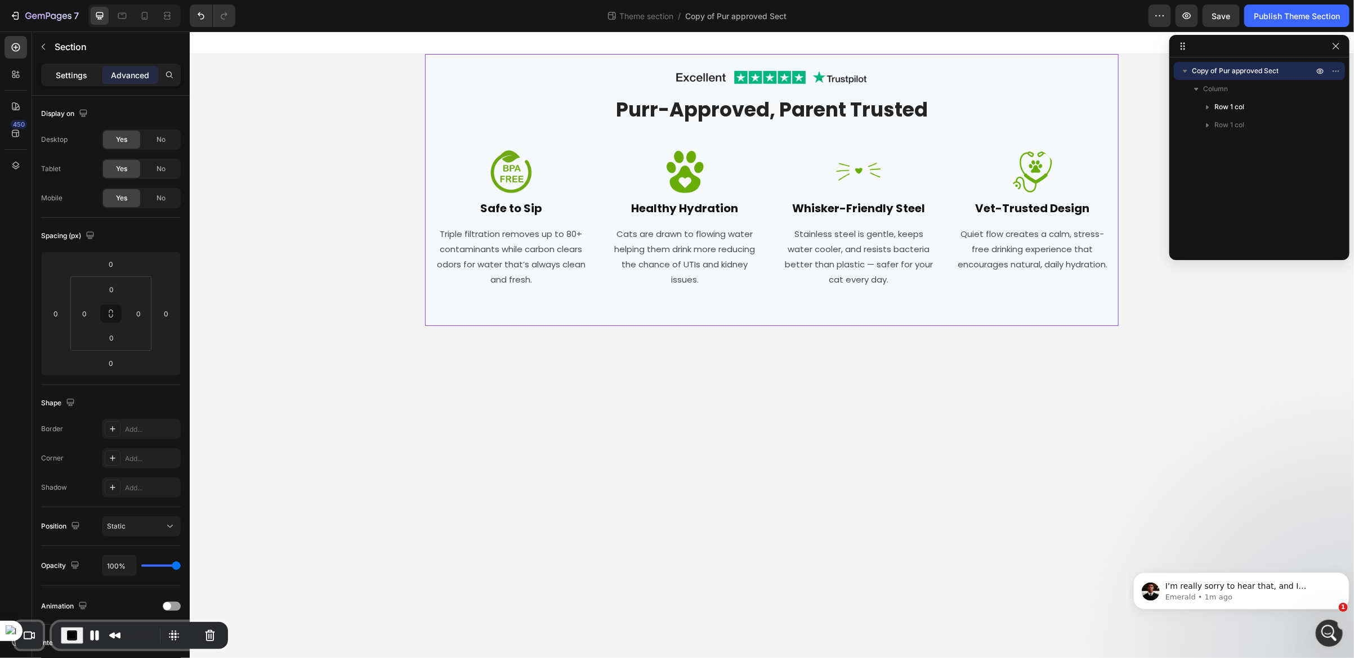
click at [77, 79] on p "Settings" at bounding box center [72, 75] width 32 height 12
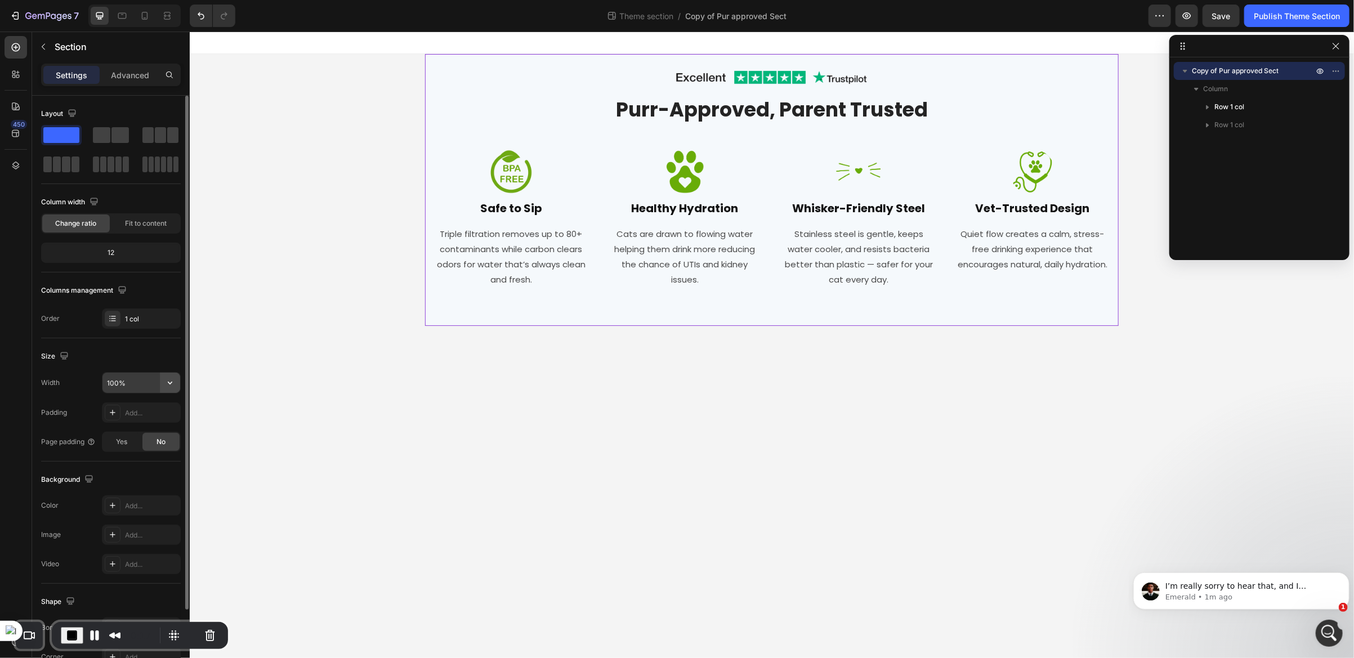
click at [168, 386] on icon "button" at bounding box center [169, 382] width 11 height 11
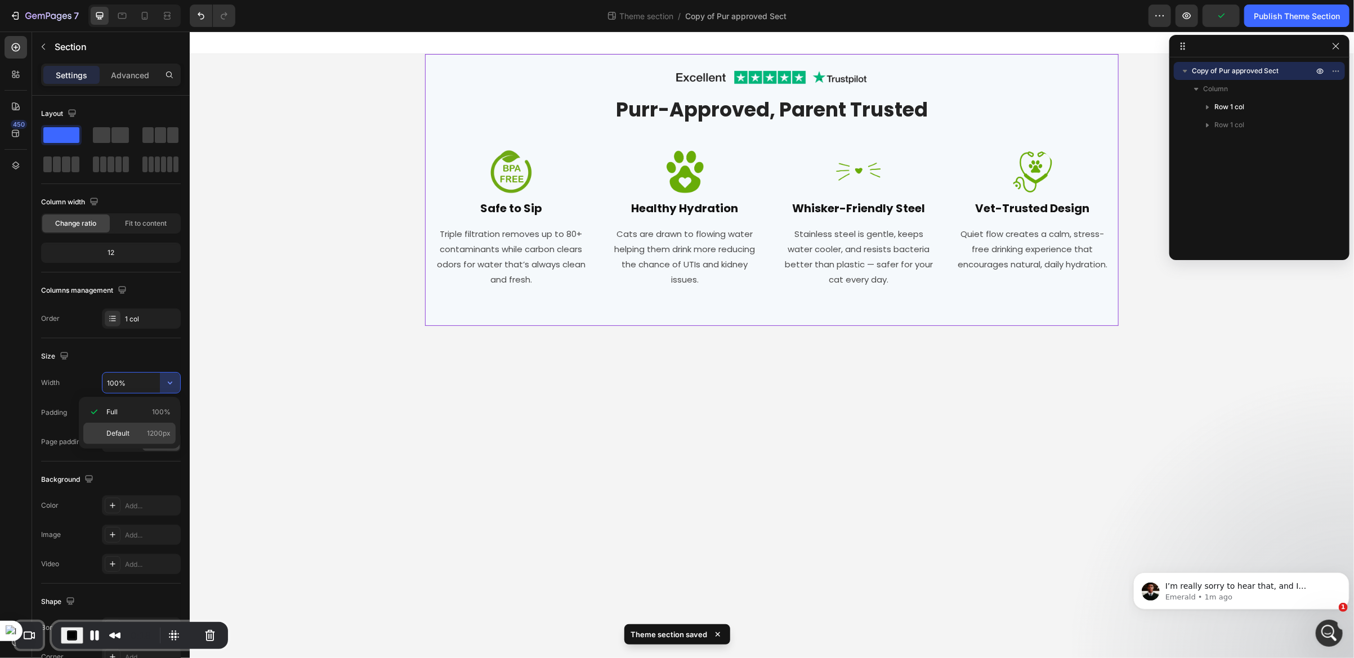
click at [127, 432] on span "Default" at bounding box center [117, 433] width 23 height 10
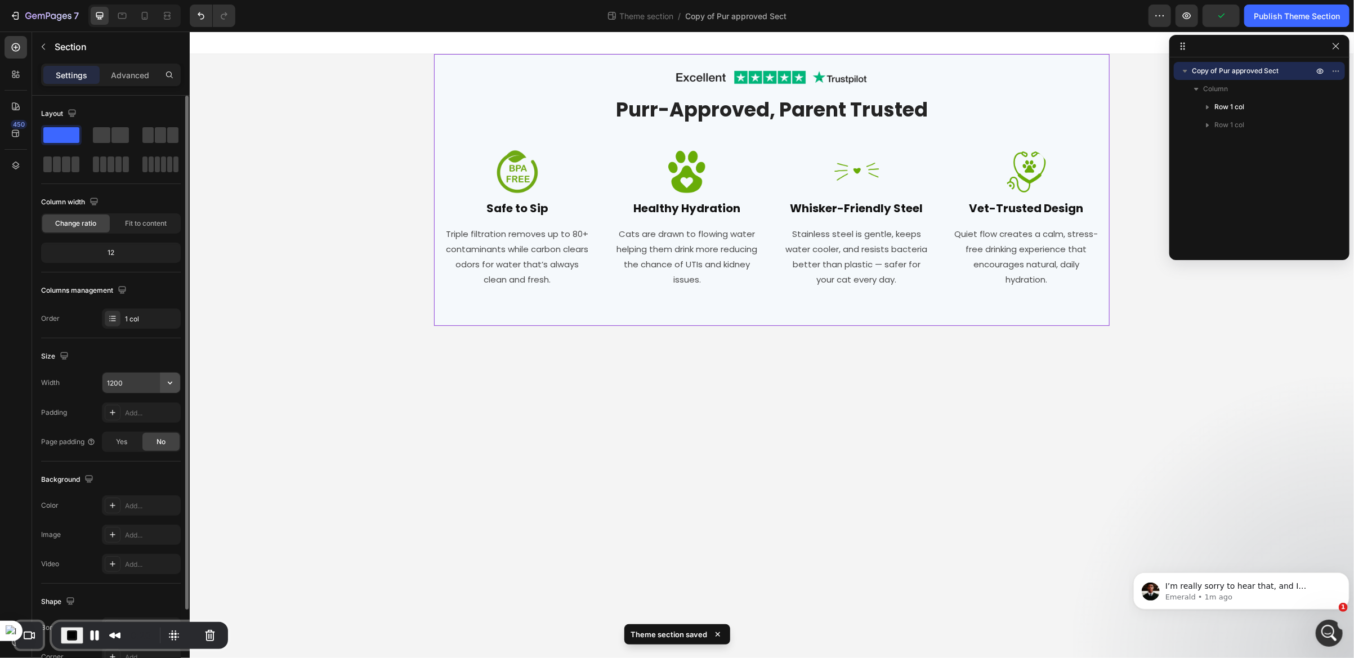
click at [164, 384] on icon "button" at bounding box center [169, 382] width 11 height 11
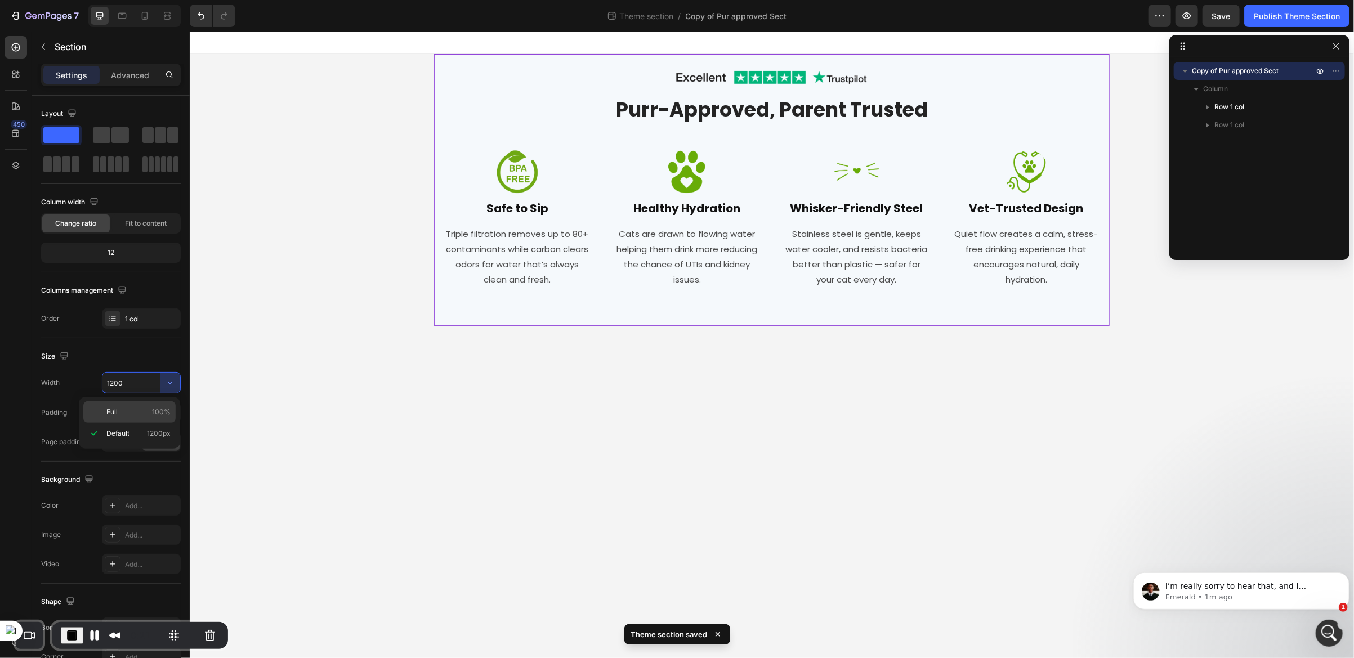
click at [116, 415] on span "Full" at bounding box center [111, 412] width 11 height 10
type input "100%"
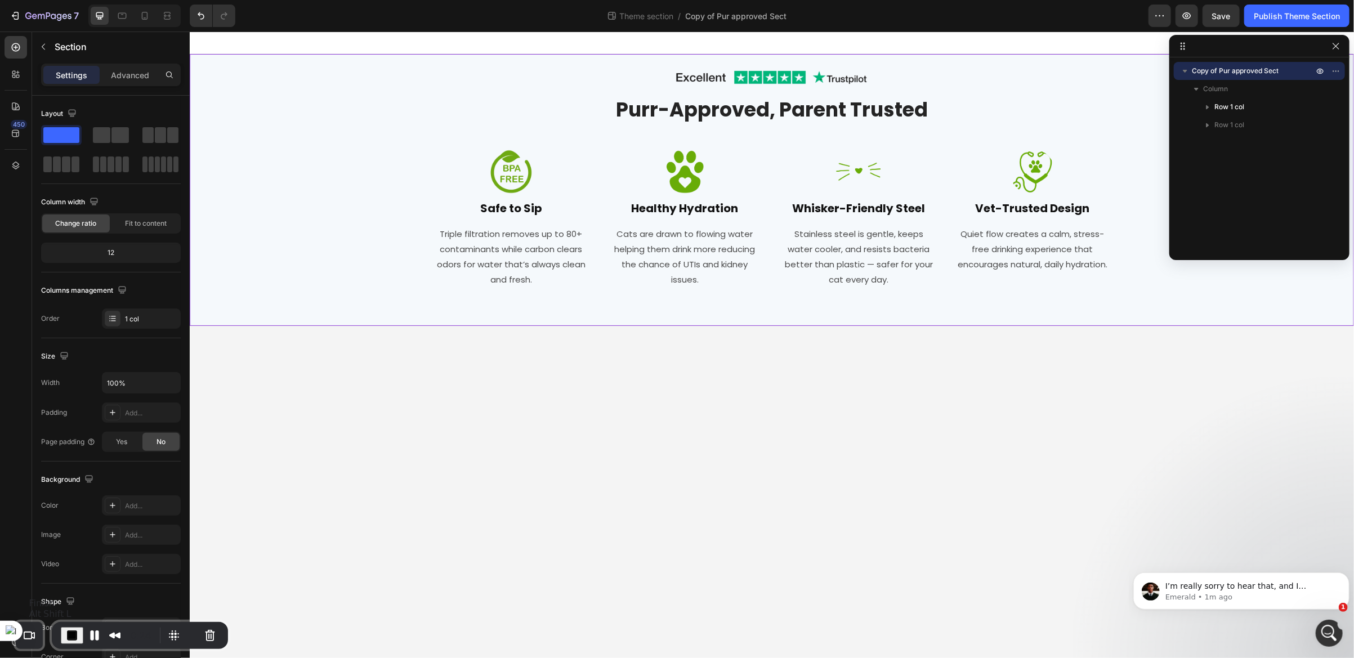
click at [69, 633] on span "End Recording" at bounding box center [72, 636] width 14 height 14
